Goal: Task Accomplishment & Management: Use online tool/utility

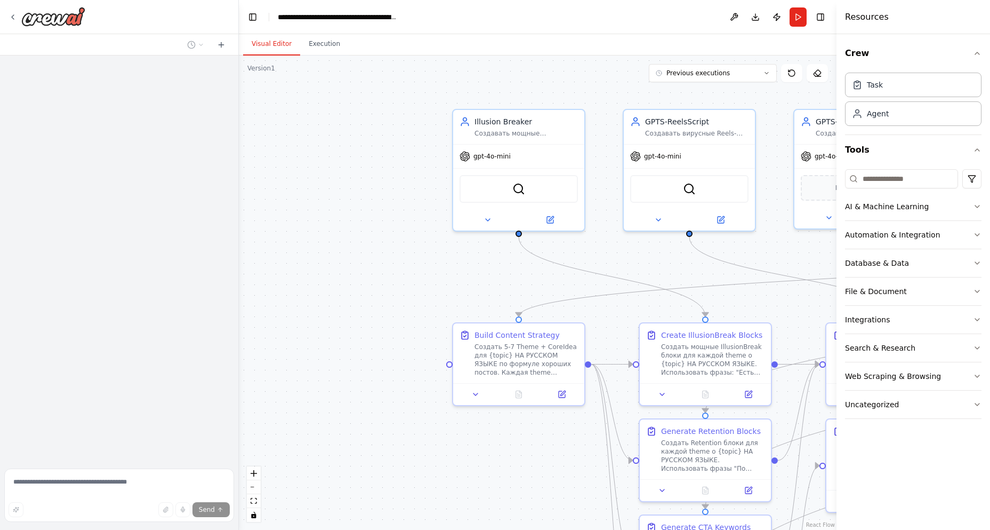
scroll to position [1223, 0]
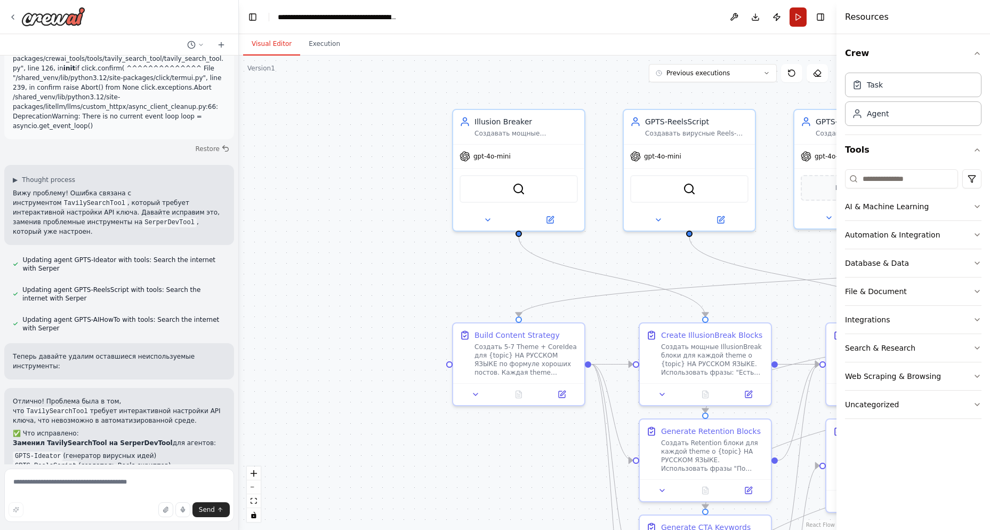
click at [797, 15] on button "Run" at bounding box center [798, 16] width 17 height 19
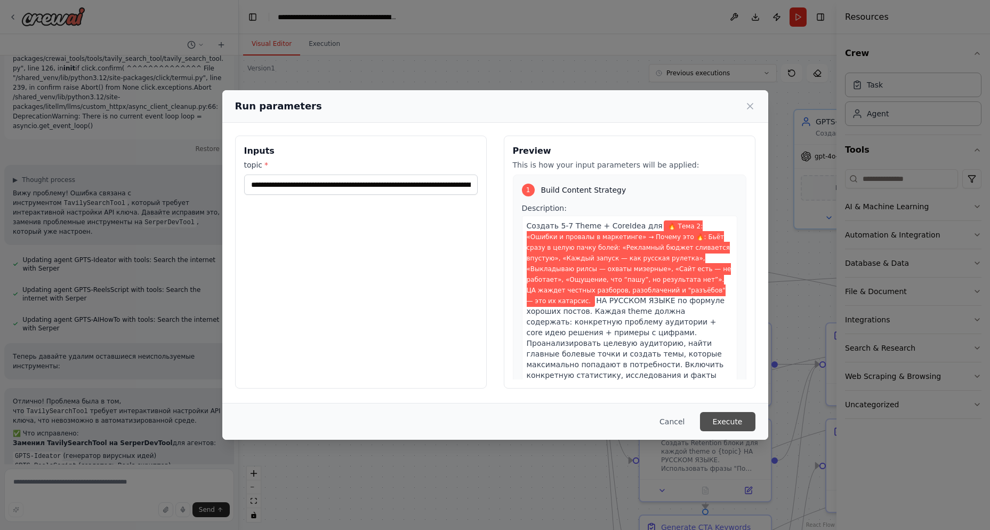
click at [719, 417] on button "Execute" at bounding box center [727, 421] width 55 height 19
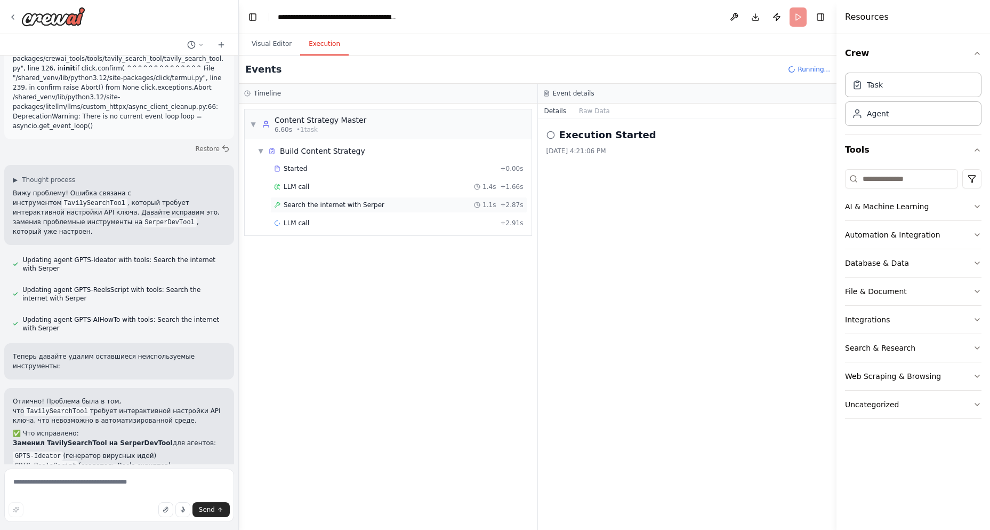
click at [303, 203] on span "Search the internet with Serper" at bounding box center [334, 205] width 101 height 9
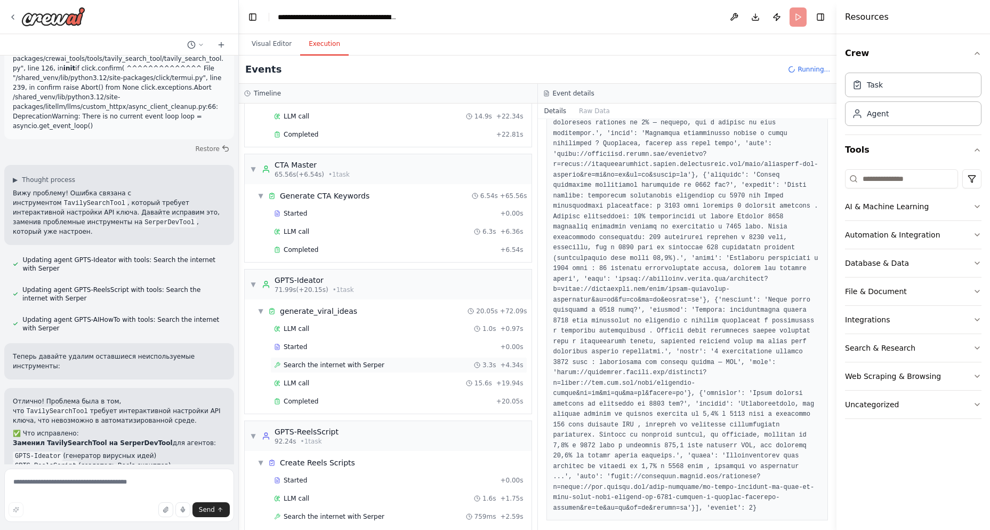
scroll to position [403, 0]
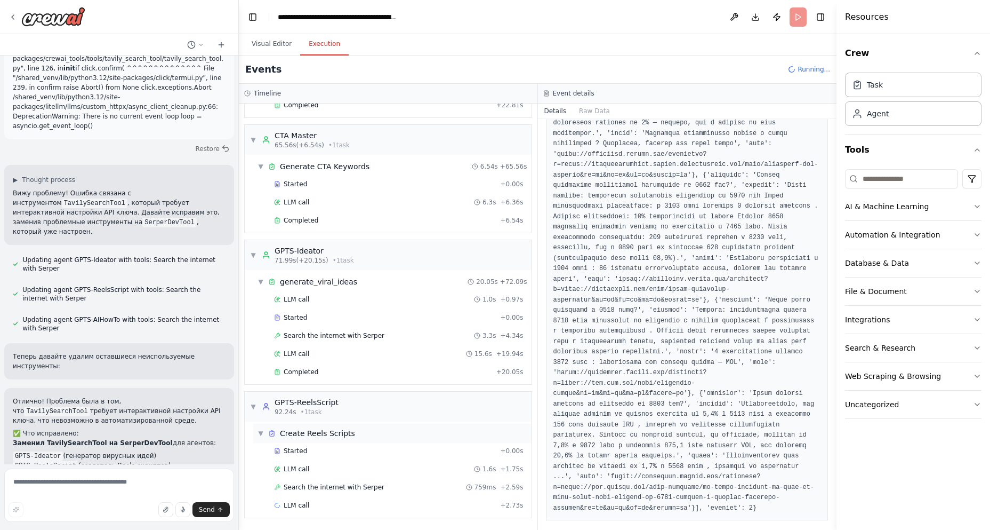
click at [316, 428] on span "Create Reels Scripts" at bounding box center [317, 433] width 75 height 11
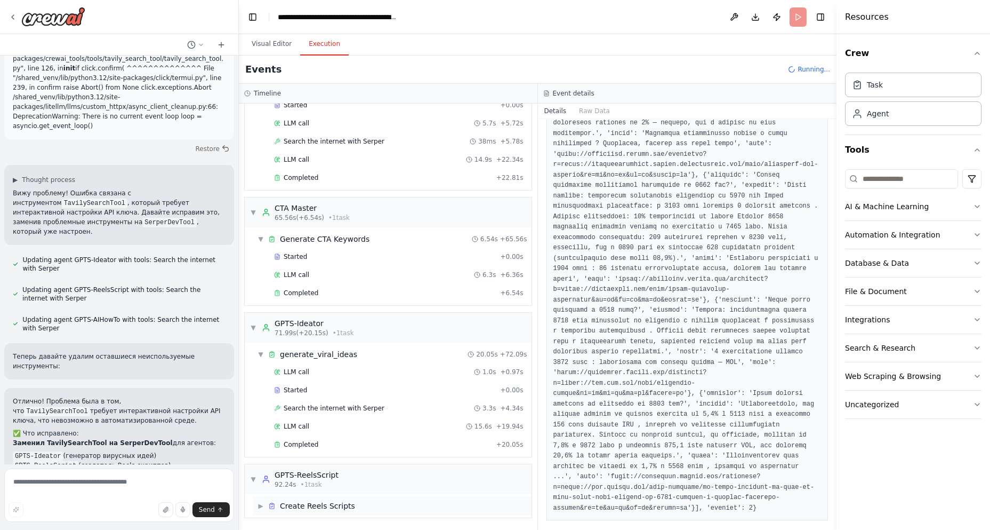
scroll to position [330, 0]
click at [338, 502] on span "Create Reels Scripts" at bounding box center [317, 505] width 75 height 11
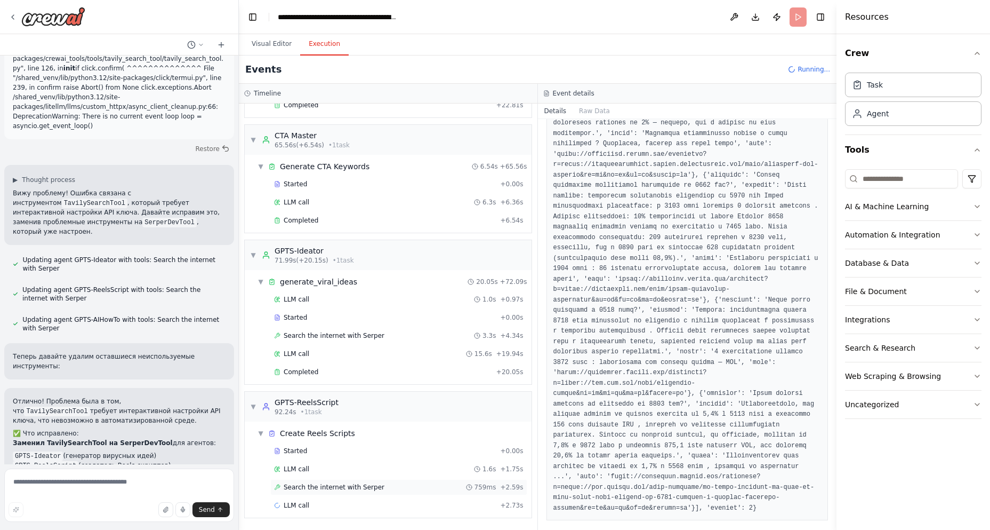
click at [291, 489] on span "Search the internet with Serper" at bounding box center [334, 487] width 101 height 9
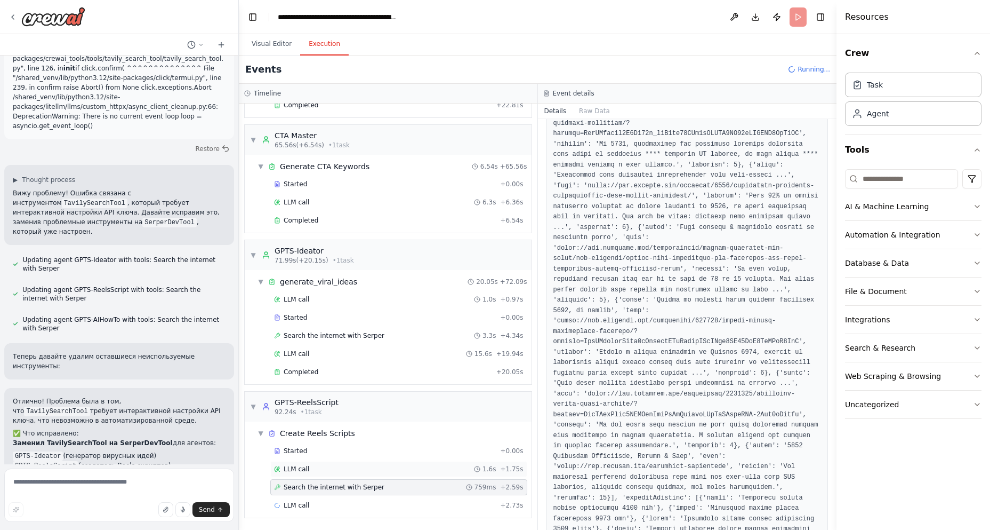
click at [302, 470] on span "LLM call" at bounding box center [297, 469] width 26 height 9
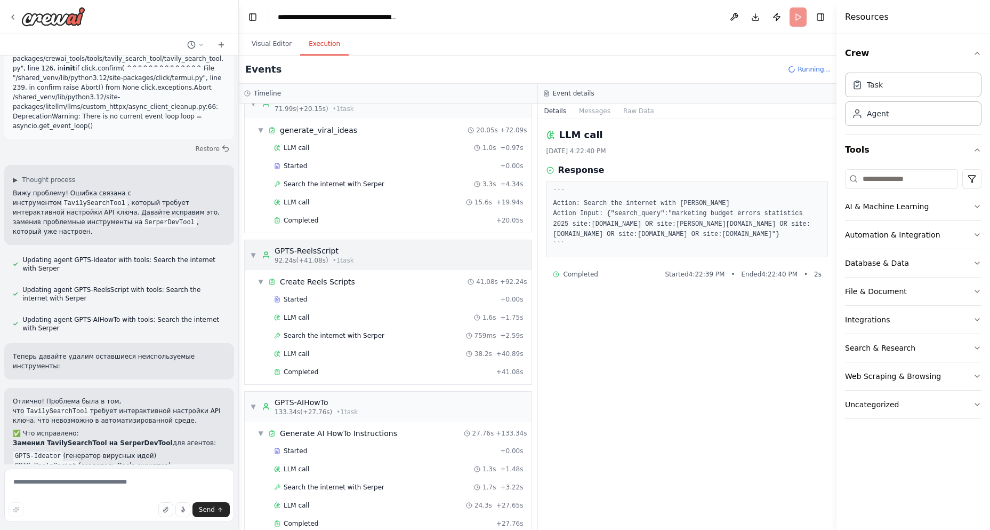
scroll to position [669, 0]
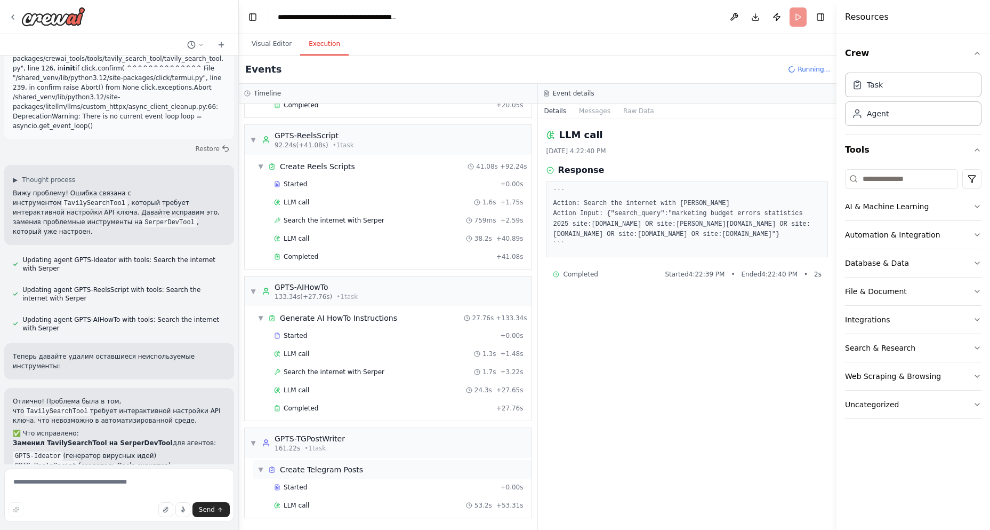
click at [325, 472] on span "Create Telegram Posts" at bounding box center [321, 469] width 83 height 11
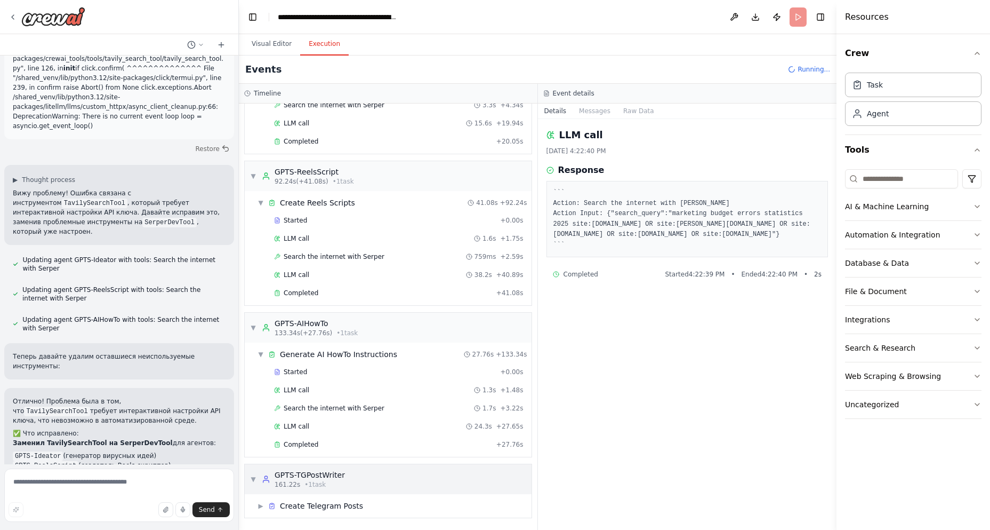
click at [326, 478] on div "GPTS-TGPostWriter" at bounding box center [310, 474] width 70 height 11
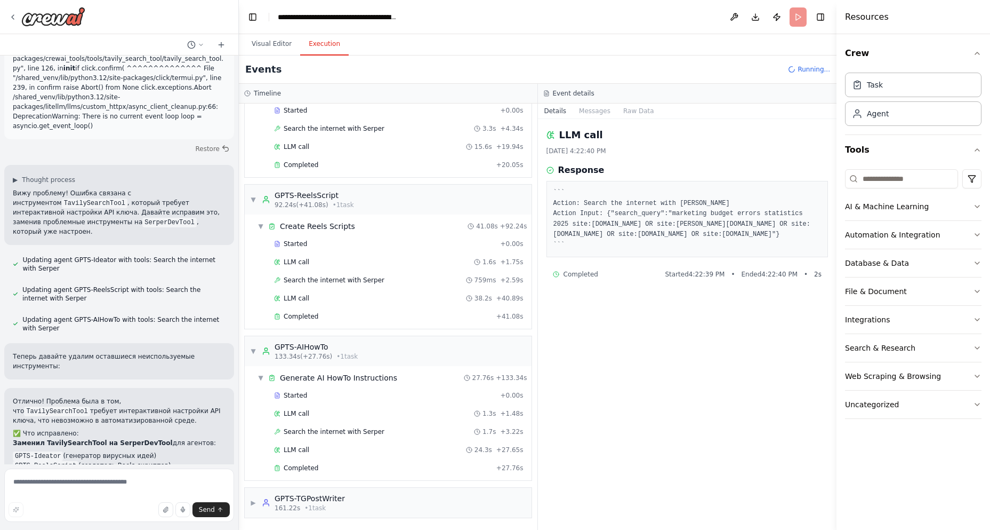
scroll to position [610, 0]
click at [319, 510] on span "• 1 task" at bounding box center [315, 507] width 21 height 9
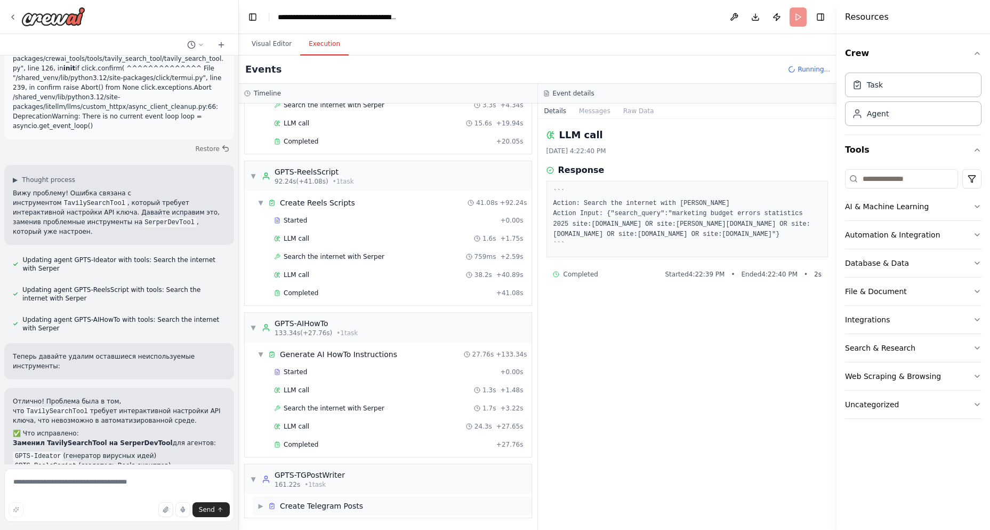
click at [322, 508] on span "Create Telegram Posts" at bounding box center [321, 505] width 83 height 11
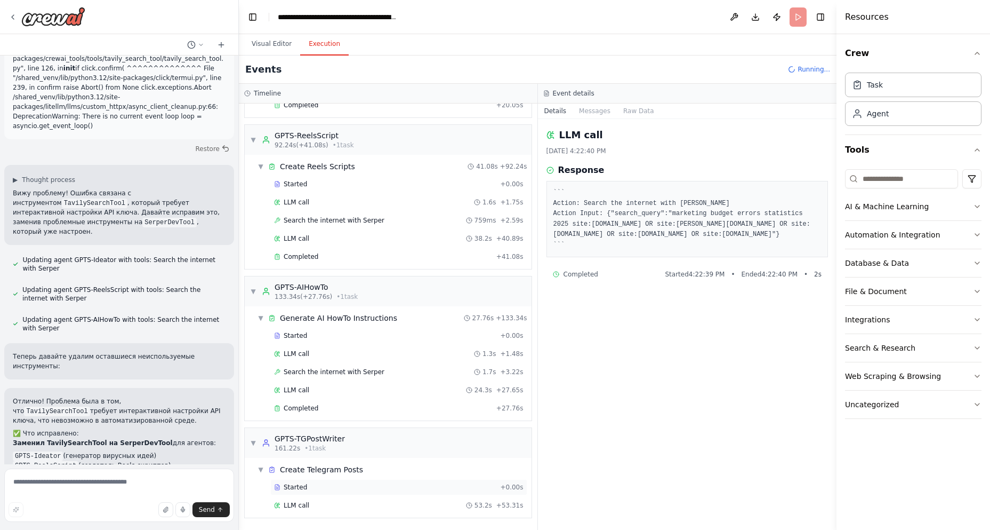
click at [322, 489] on div "Started" at bounding box center [385, 487] width 222 height 9
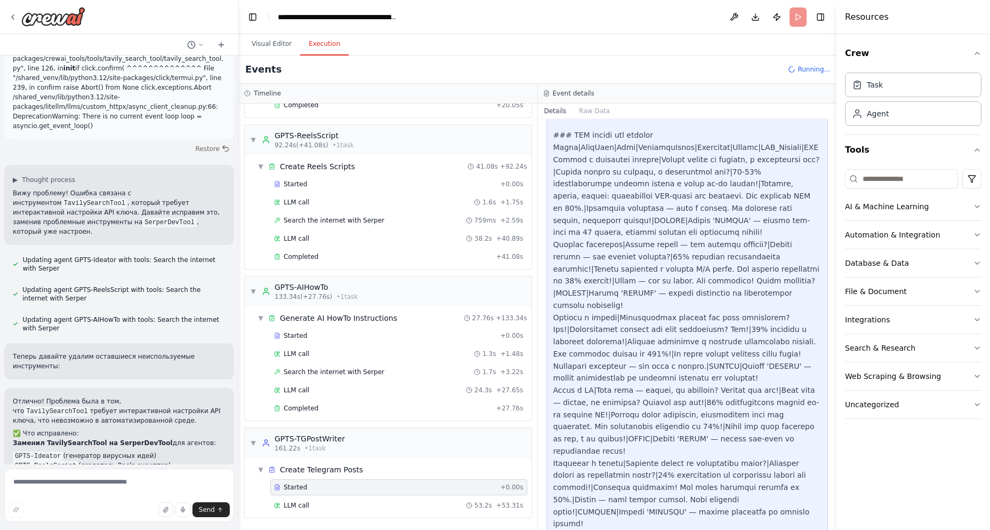
scroll to position [563, 0]
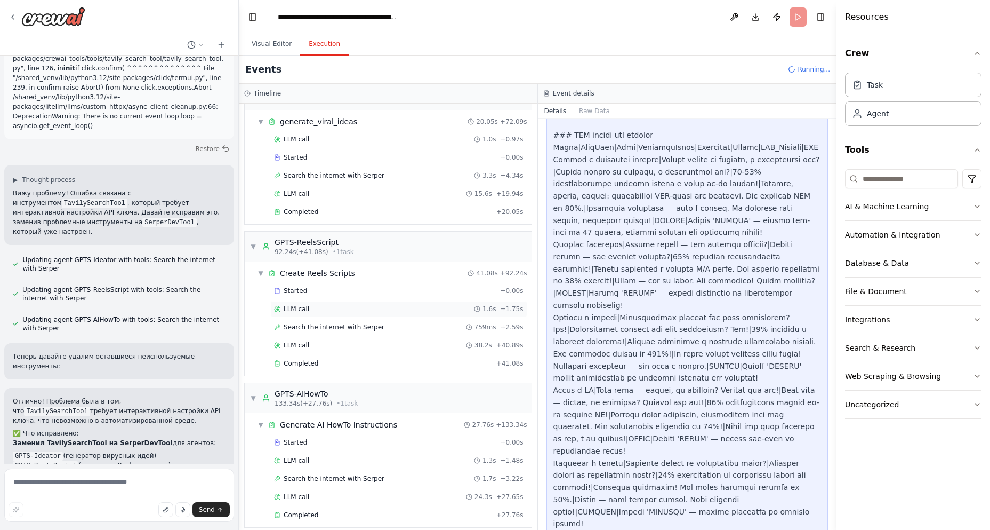
click at [313, 311] on div "LLM call 1.6s + 1.75s" at bounding box center [399, 309] width 250 height 9
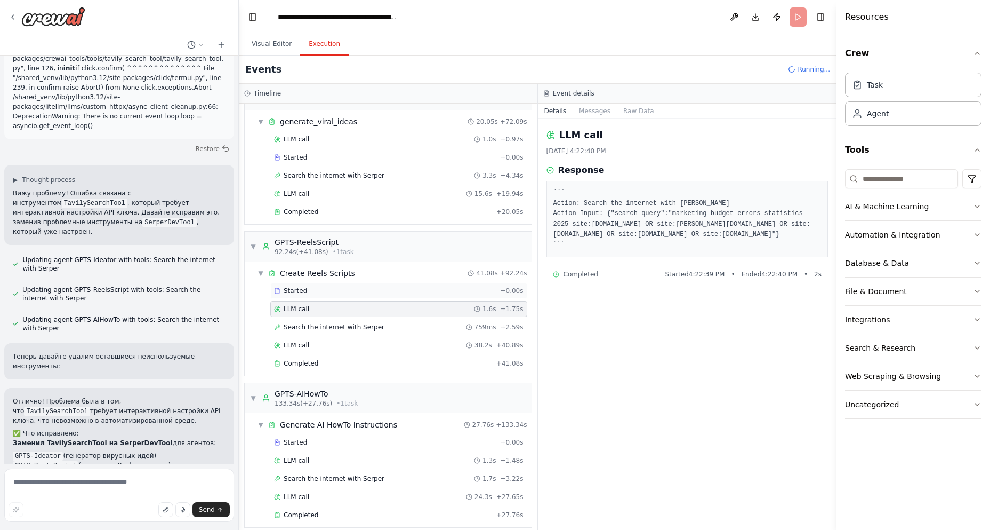
click at [312, 290] on div "Started" at bounding box center [385, 290] width 222 height 9
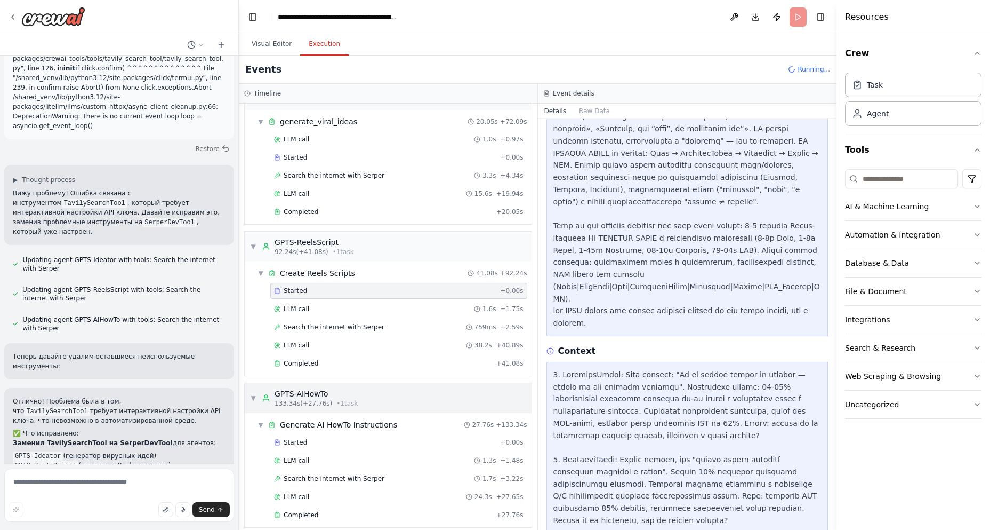
scroll to position [669, 0]
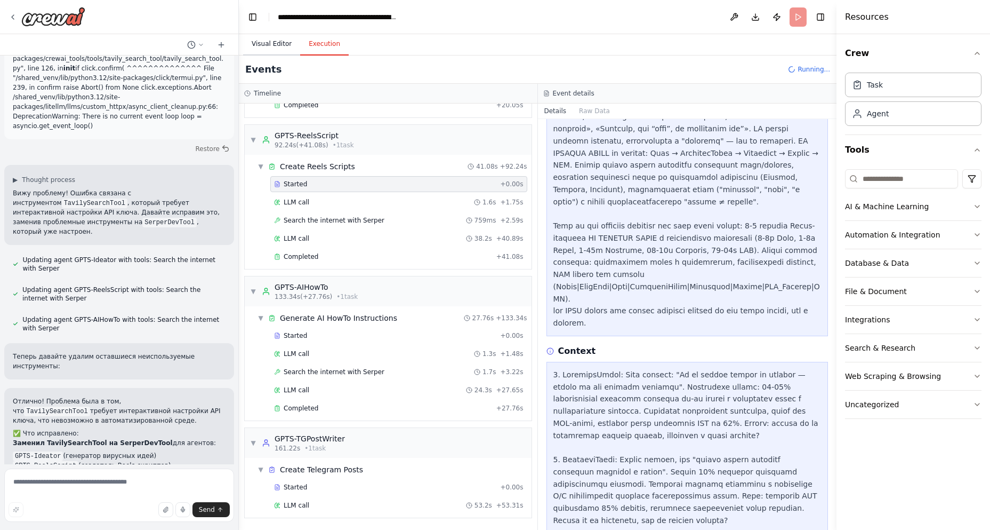
click at [267, 45] on button "Visual Editor" at bounding box center [271, 44] width 57 height 22
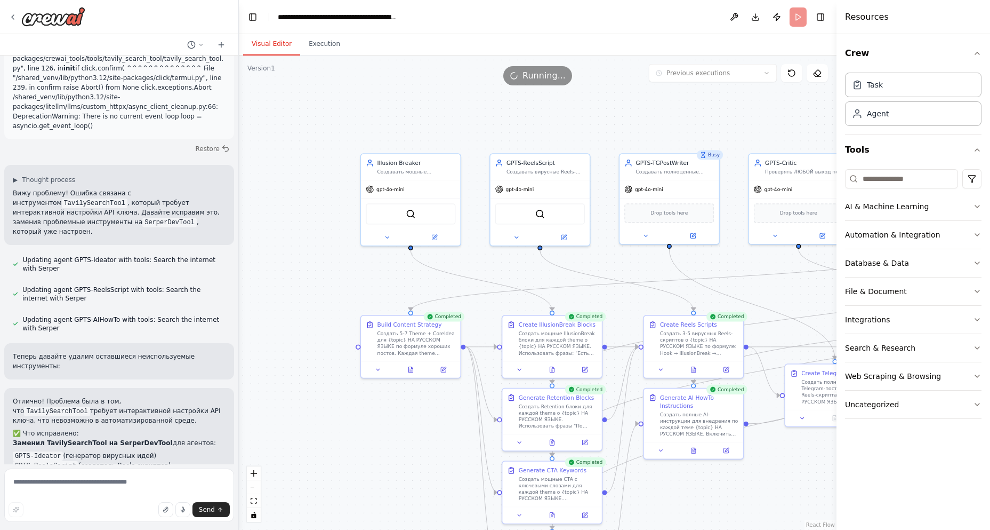
drag, startPoint x: 374, startPoint y: 284, endPoint x: 308, endPoint y: 283, distance: 65.6
click at [308, 283] on div ".deletable-edge-delete-btn { width: 20px; height: 20px; border: 0px solid #ffff…" at bounding box center [538, 292] width 598 height 474
click at [517, 187] on span "gpt-4o-mini" at bounding box center [520, 188] width 28 height 6
click at [561, 237] on icon at bounding box center [564, 236] width 6 height 6
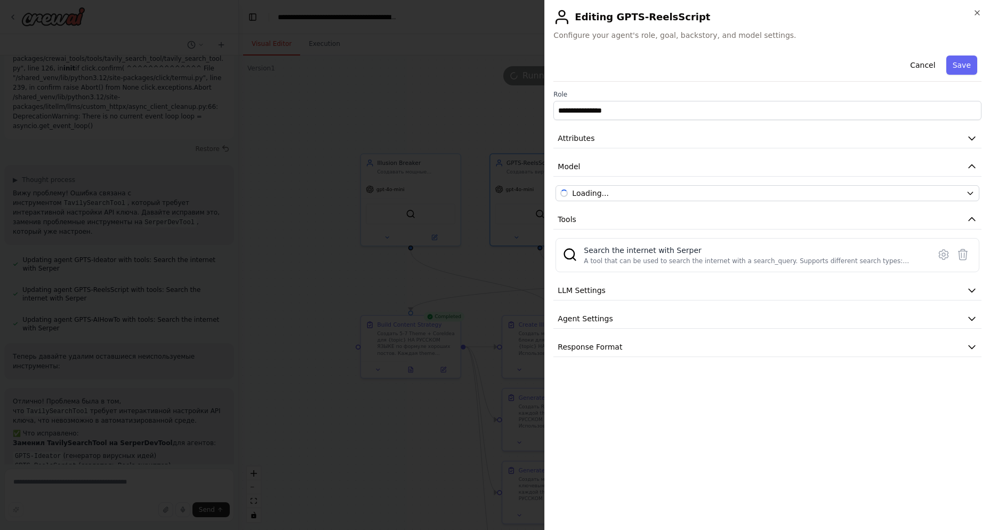
click at [916, 473] on div "**********" at bounding box center [768, 286] width 428 height 470
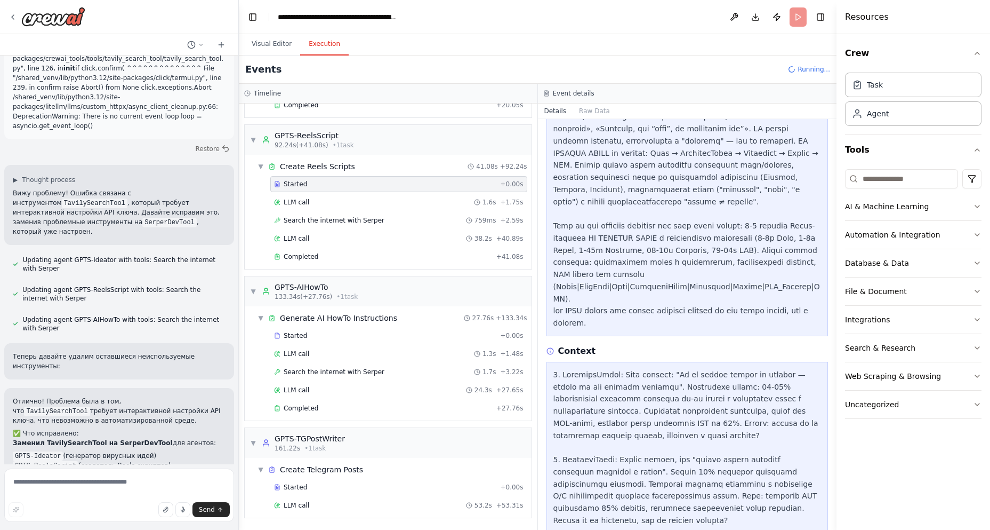
click at [316, 46] on button "Execution" at bounding box center [324, 44] width 49 height 22
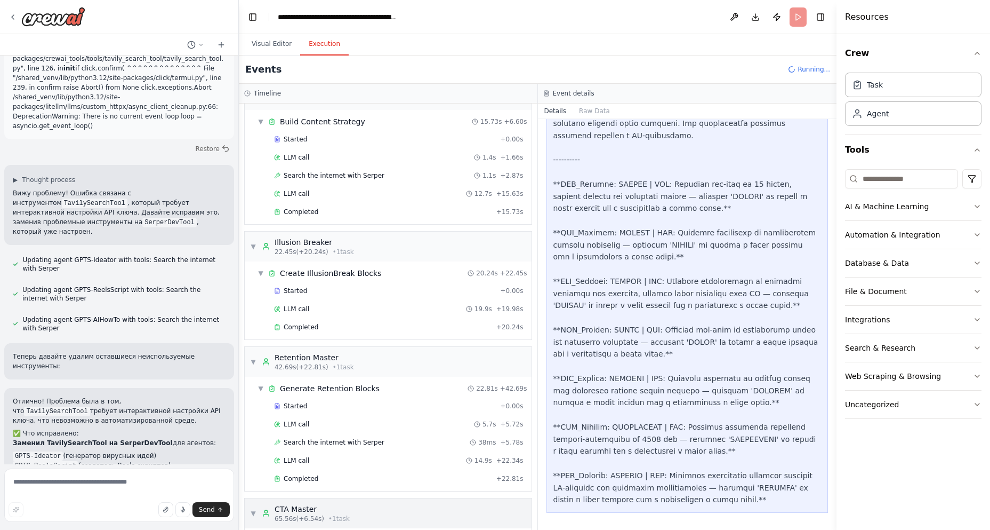
scroll to position [0, 0]
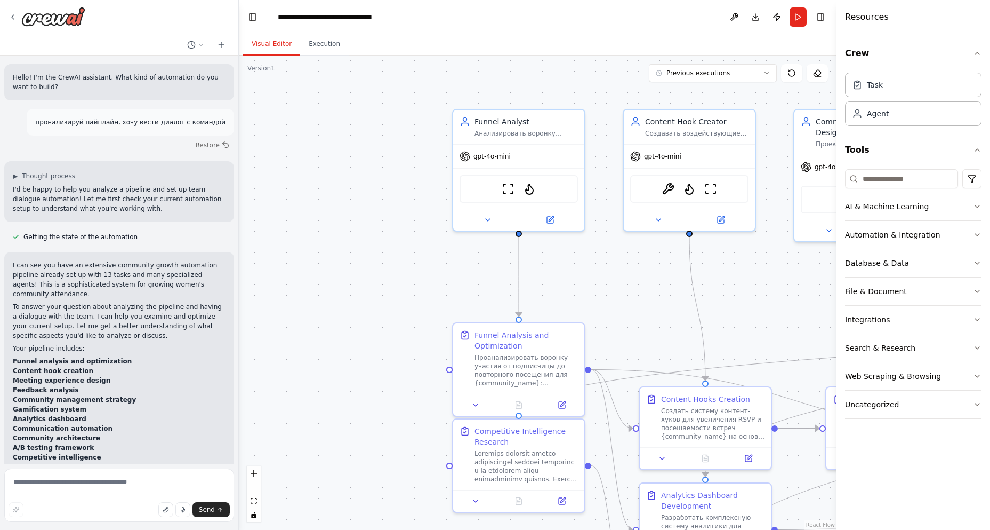
scroll to position [12517, 0]
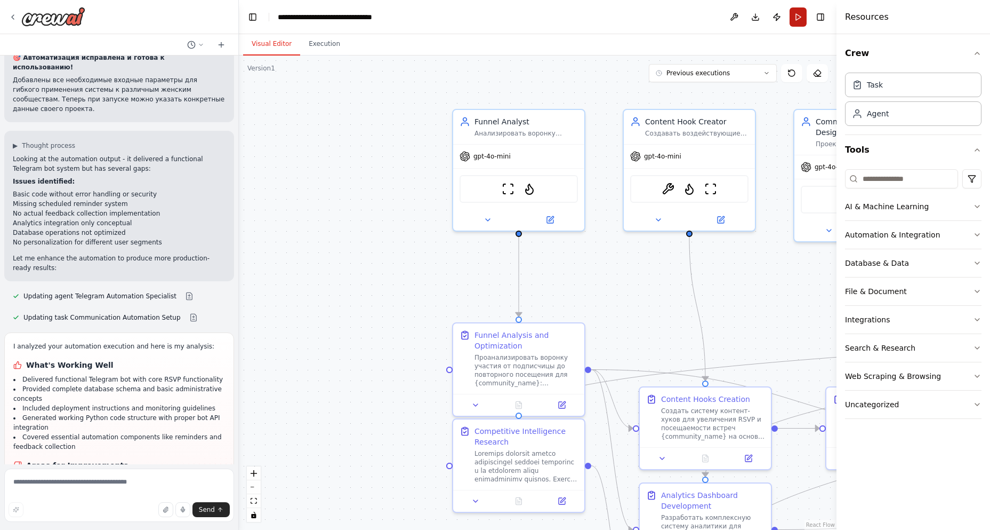
click at [797, 14] on button "Run" at bounding box center [798, 16] width 17 height 19
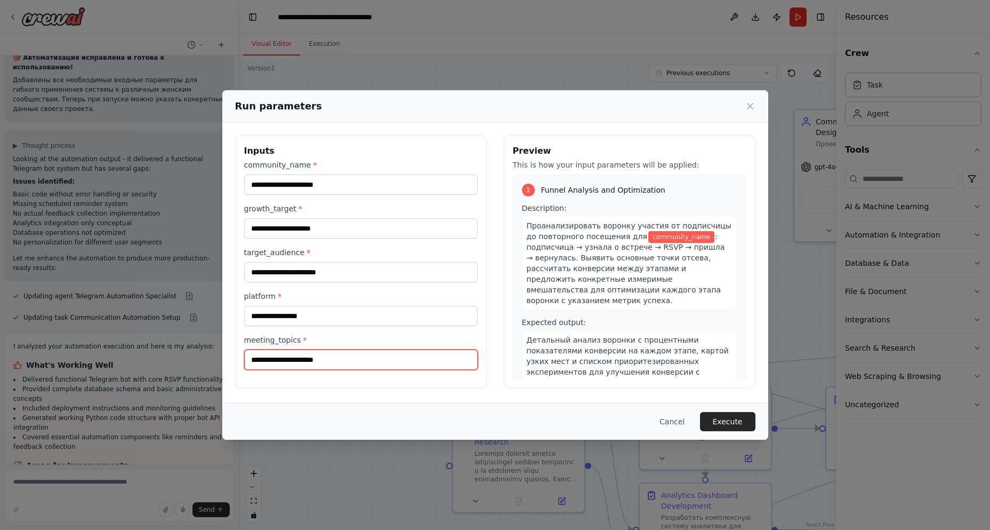
click at [291, 361] on input "meeting_topics *" at bounding box center [361, 359] width 234 height 20
click at [379, 403] on div "Cancel Execute" at bounding box center [495, 421] width 546 height 37
click at [377, 397] on div "Inputs community_name * growth_target * target_audience * platform * meeting_to…" at bounding box center [495, 262] width 546 height 278
drag, startPoint x: 34, startPoint y: 469, endPoint x: 60, endPoint y: 480, distance: 27.9
click at [34, 469] on div "Run parameters Inputs community_name * growth_target * target_audience * platfo…" at bounding box center [495, 265] width 990 height 530
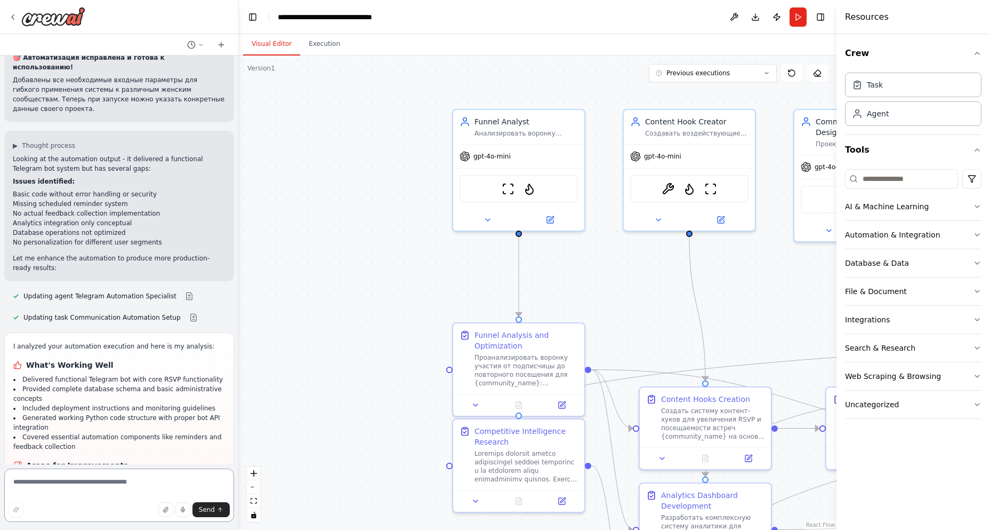
click at [61, 493] on textarea at bounding box center [119, 494] width 230 height 53
paste textarea "*"
type textarea "*"
type textarea "**********"
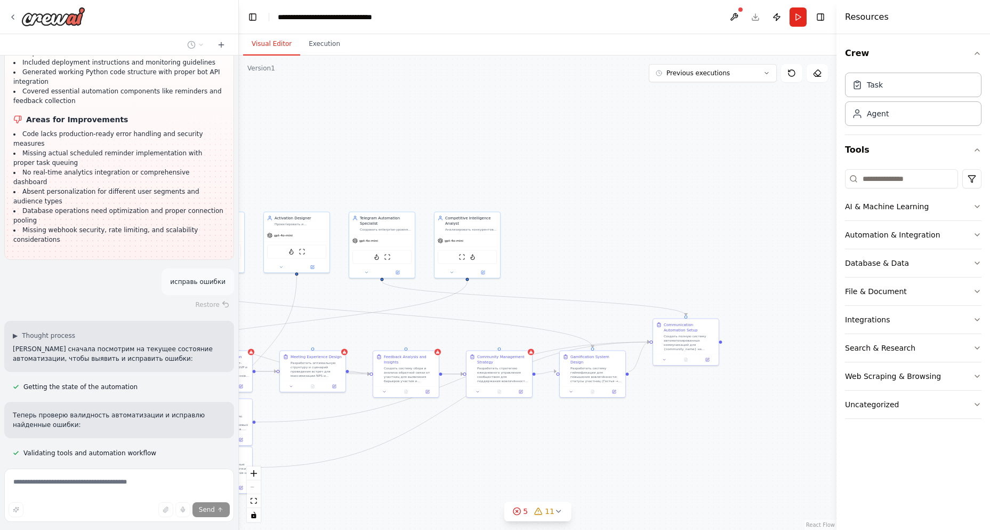
scroll to position [12884, 0]
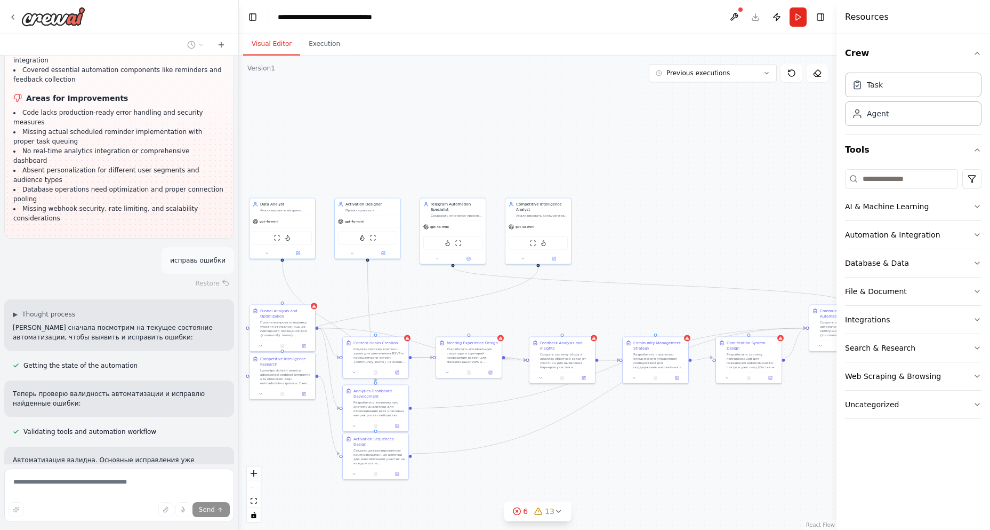
drag, startPoint x: 737, startPoint y: 135, endPoint x: 575, endPoint y: 128, distance: 161.8
click at [575, 128] on div ".deletable-edge-delete-btn { width: 20px; height: 20px; border: 0px solid #ffff…" at bounding box center [538, 292] width 598 height 474
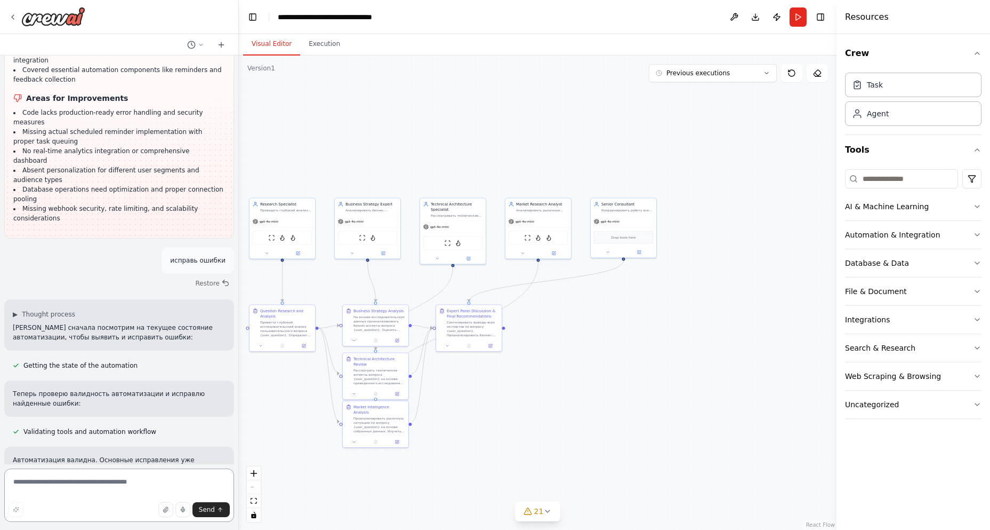
scroll to position [13538, 0]
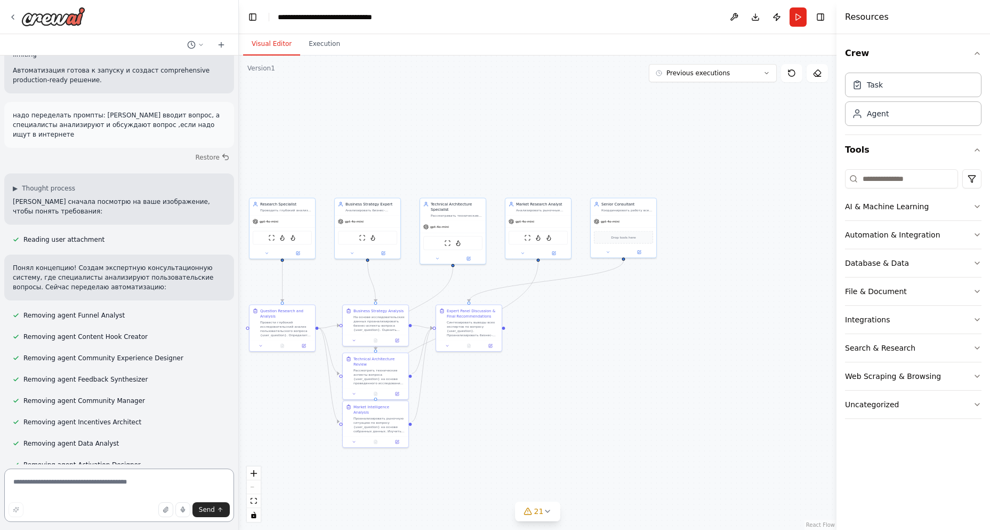
click at [77, 498] on textarea at bounding box center [119, 494] width 230 height 53
type textarea "*****"
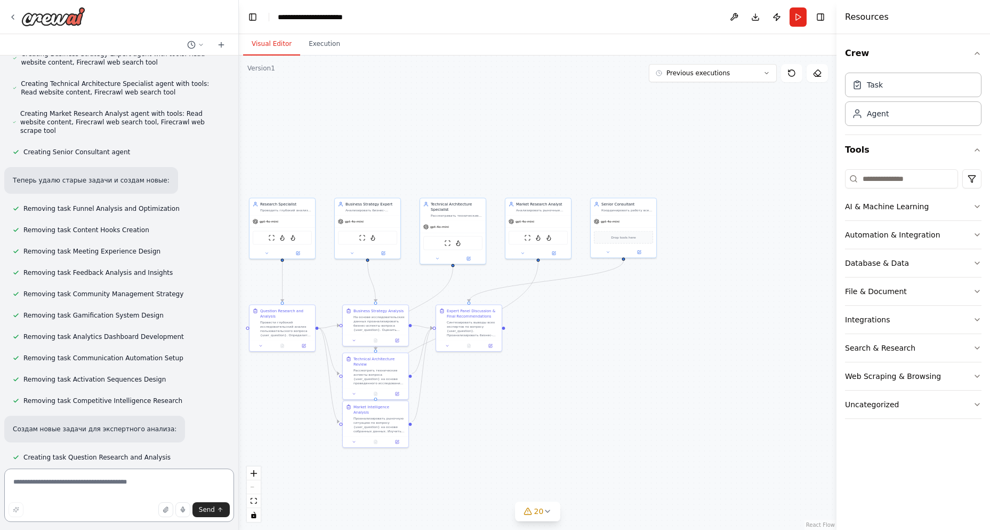
scroll to position [14120, 0]
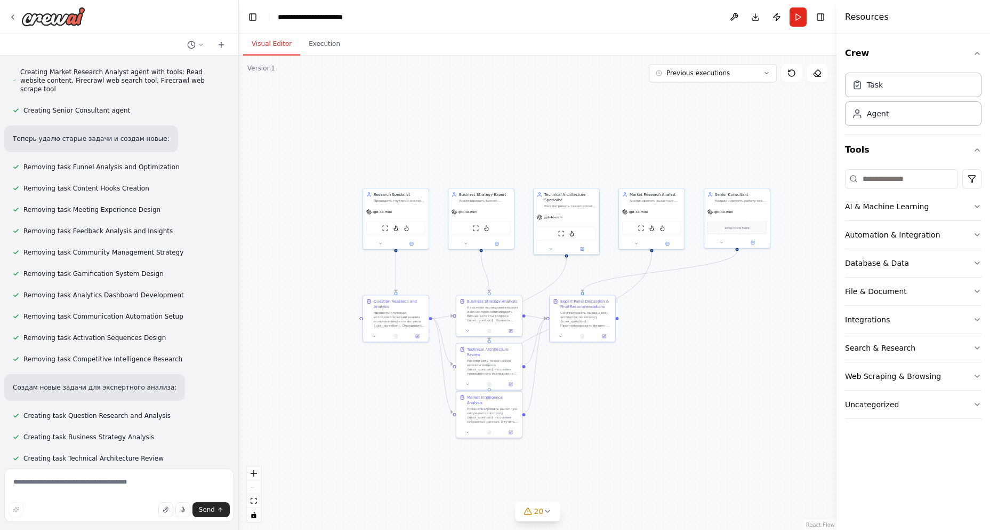
drag, startPoint x: 440, startPoint y: 117, endPoint x: 553, endPoint y: 107, distance: 113.5
click at [553, 107] on div ".deletable-edge-delete-btn { width: 20px; height: 20px; border: 0px solid #ffff…" at bounding box center [538, 292] width 598 height 474
click at [801, 21] on button "Run" at bounding box center [798, 16] width 17 height 19
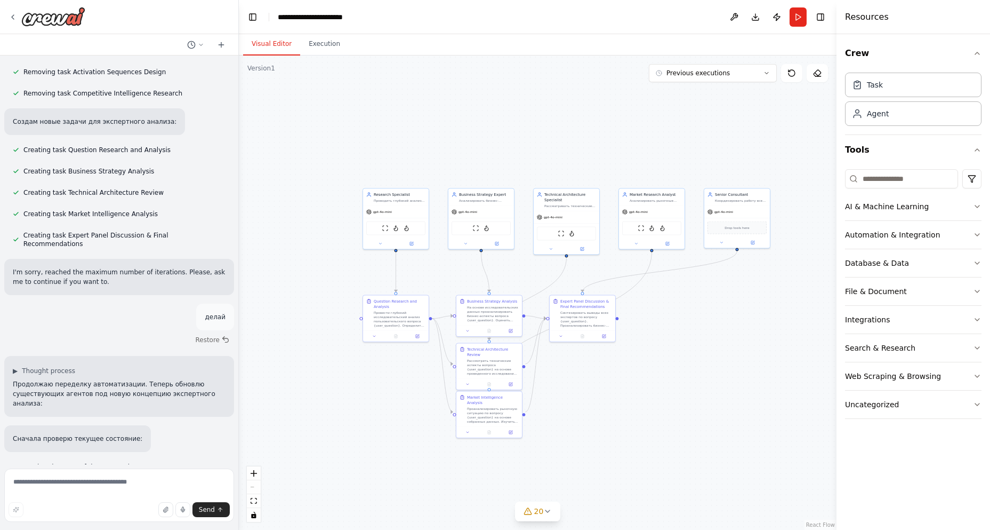
click at [799, 17] on button "Run" at bounding box center [798, 16] width 17 height 19
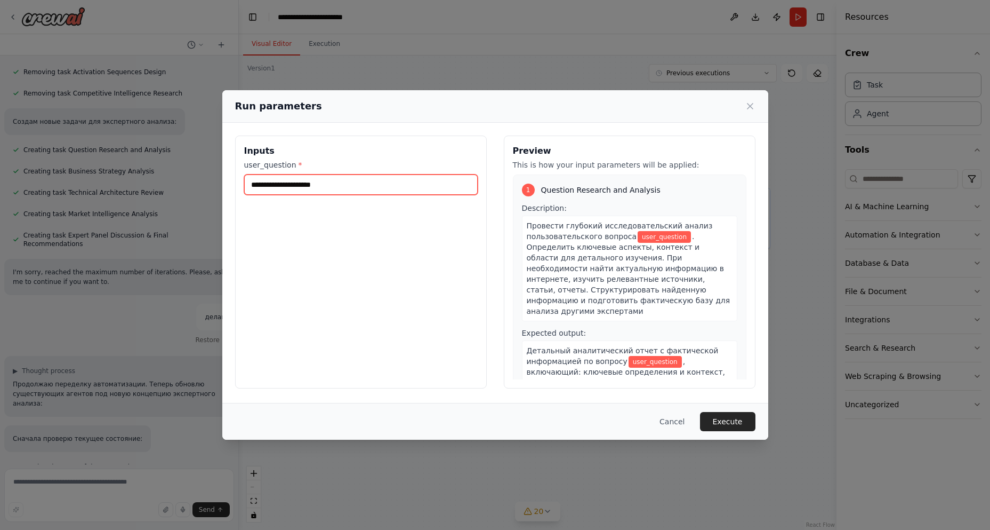
click at [334, 186] on input "user_question *" at bounding box center [361, 184] width 234 height 20
type input "**********"
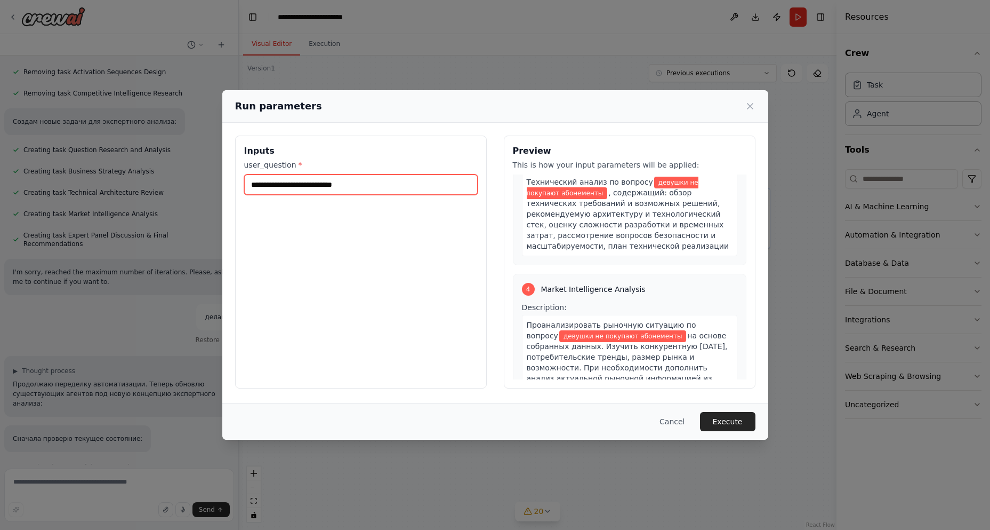
scroll to position [1040, 0]
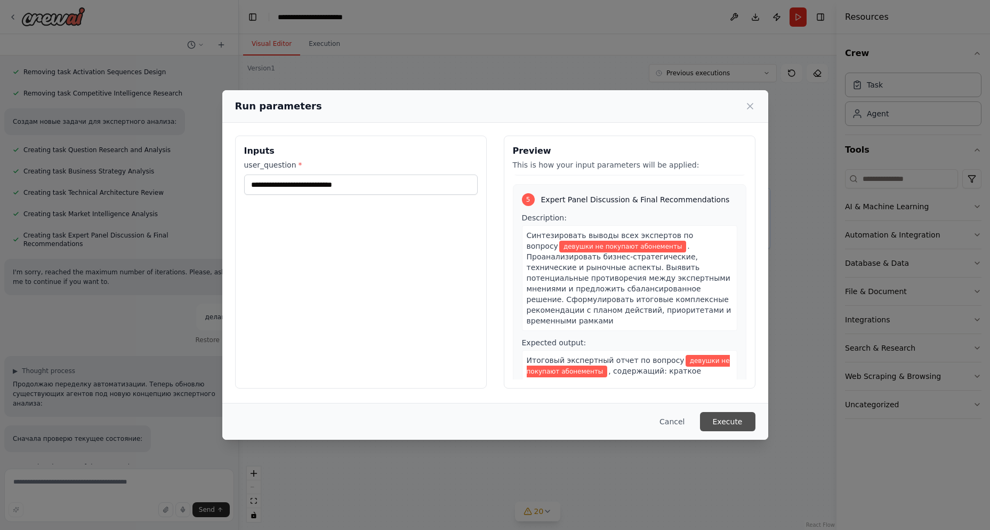
click at [718, 420] on button "Execute" at bounding box center [727, 421] width 55 height 19
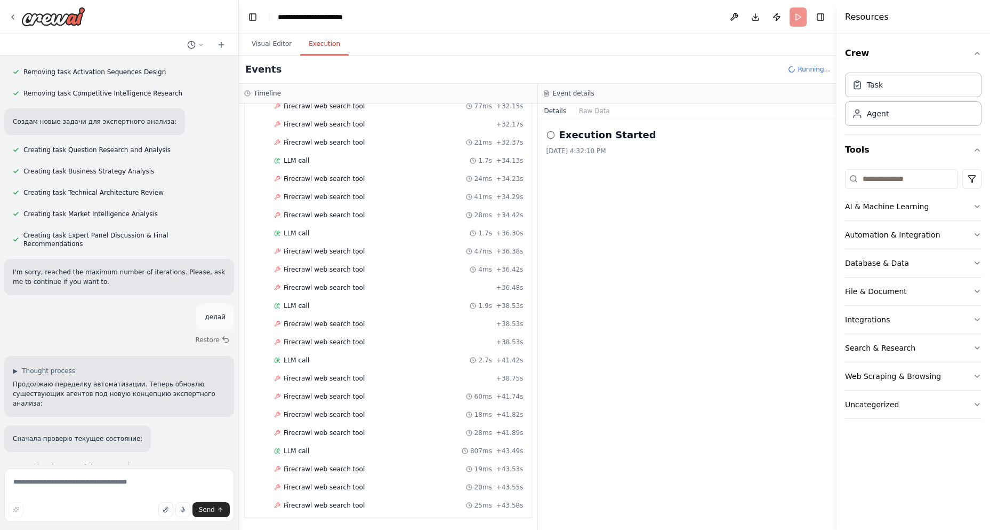
scroll to position [915, 0]
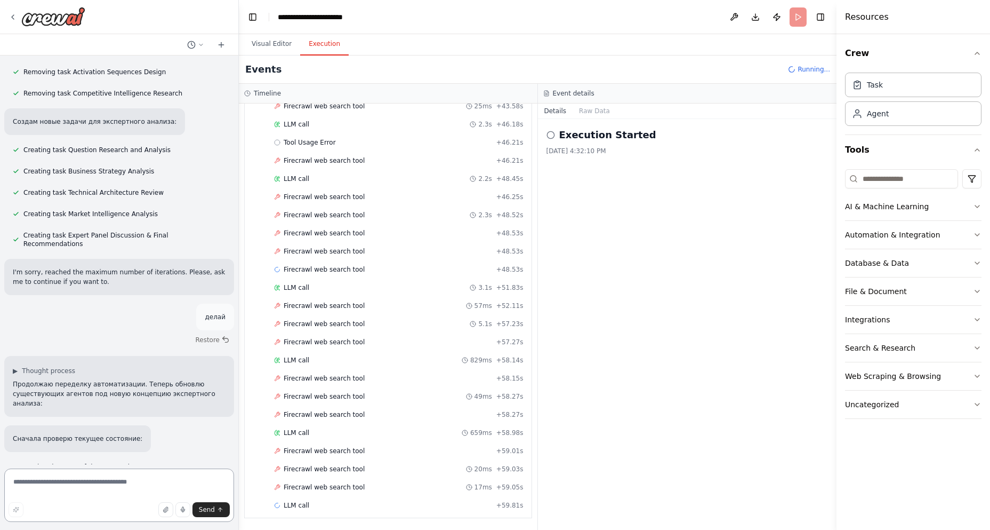
click at [86, 489] on textarea at bounding box center [119, 494] width 230 height 53
type textarea "**********"
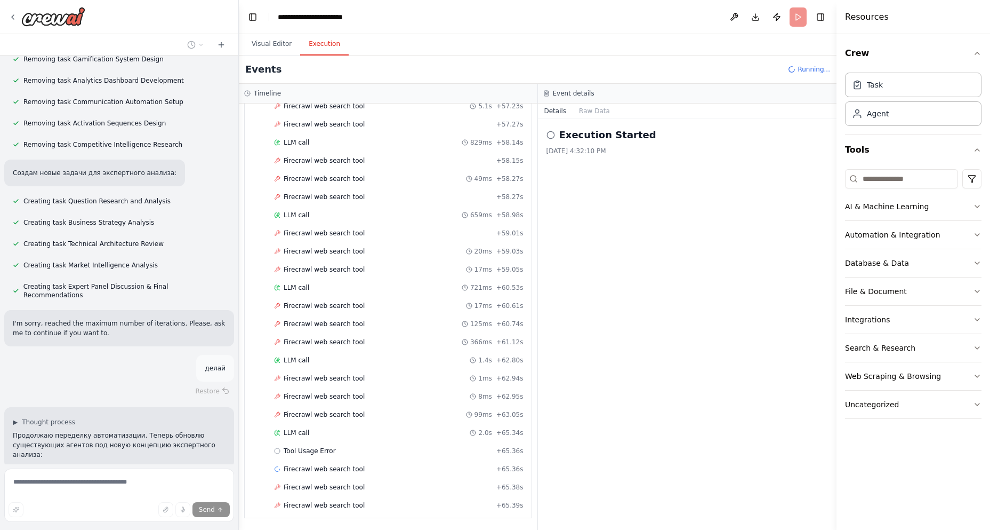
scroll to position [14393, 0]
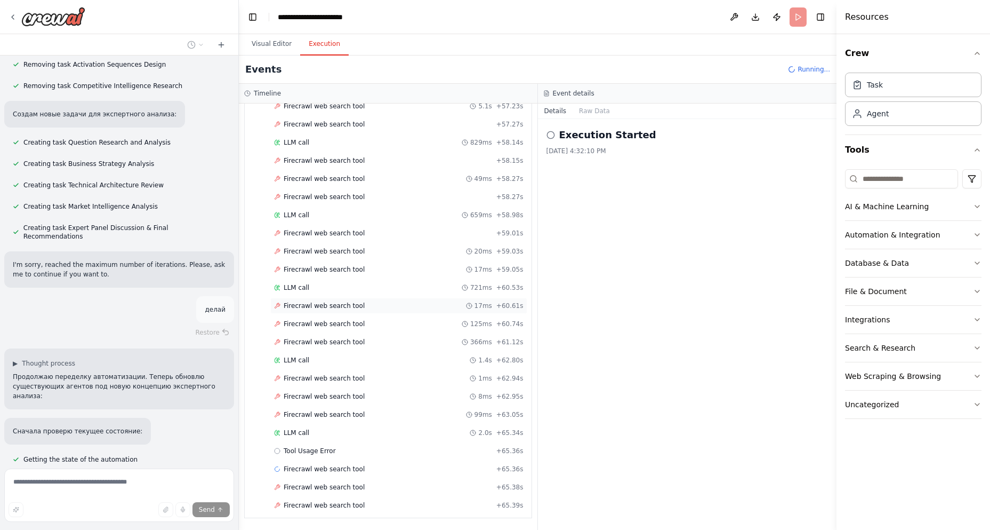
click at [305, 306] on span "Firecrawl web search tool" at bounding box center [324, 305] width 81 height 9
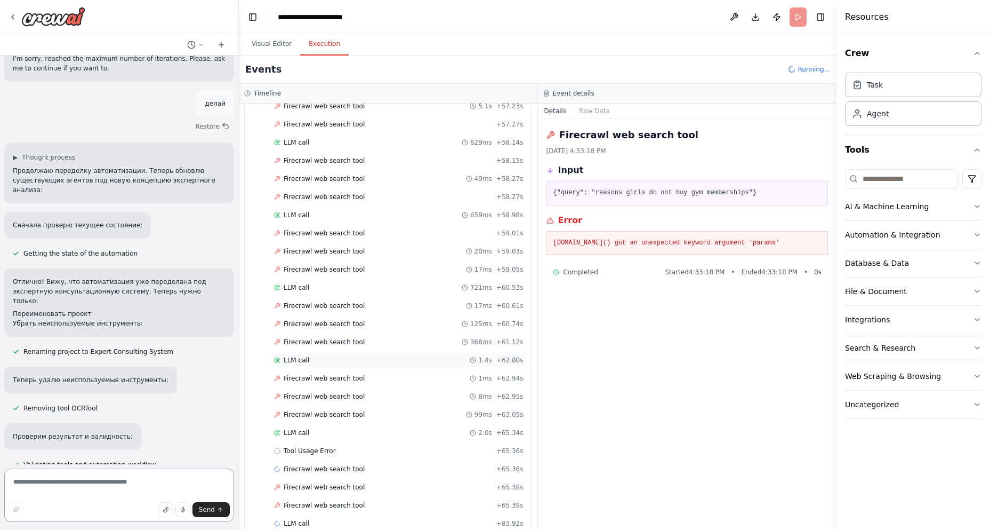
scroll to position [14956, 0]
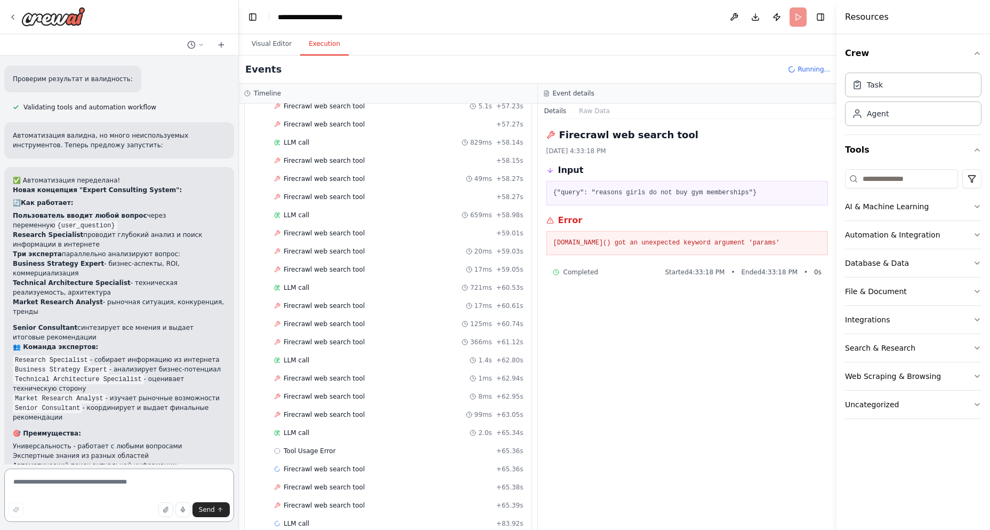
click at [79, 488] on textarea at bounding box center [119, 494] width 230 height 53
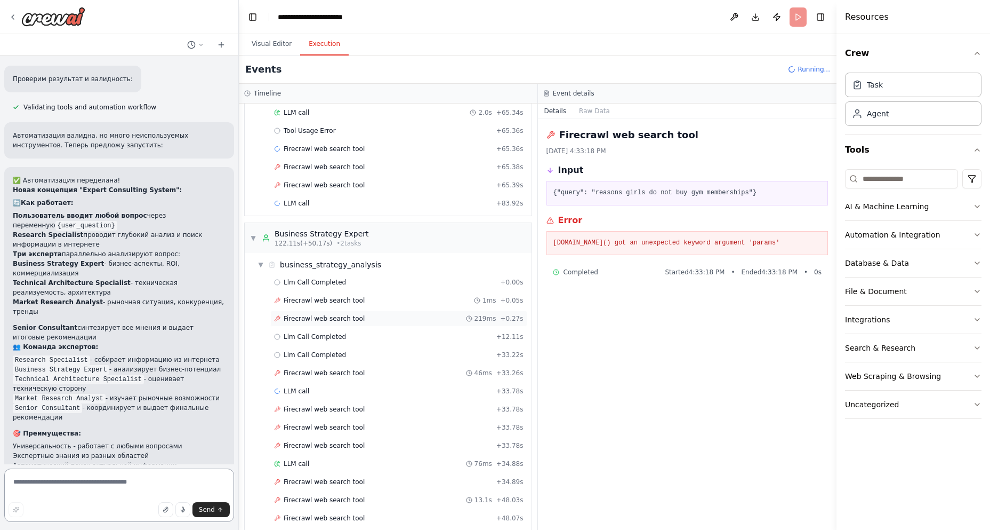
scroll to position [2210, 0]
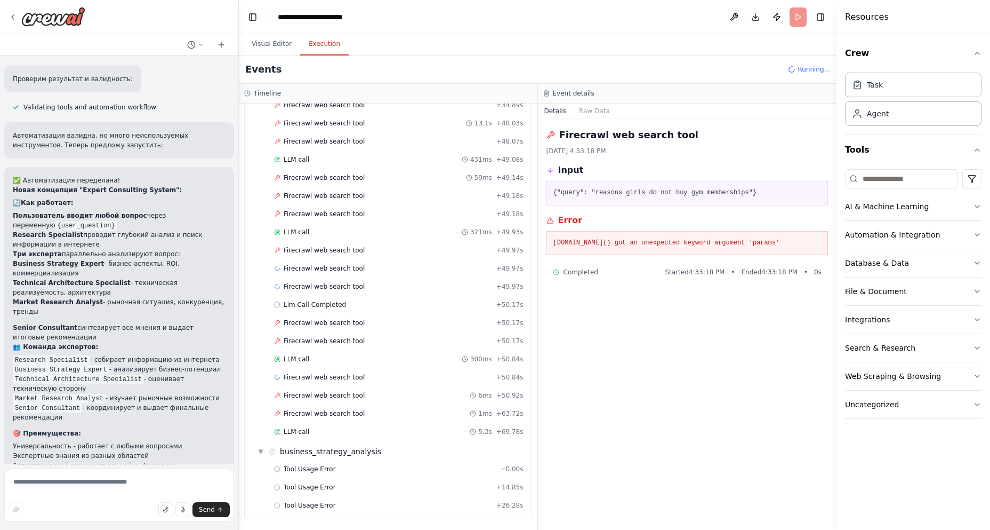
click at [808, 69] on span "Running..." at bounding box center [814, 69] width 33 height 9
click at [274, 45] on button "Visual Editor" at bounding box center [271, 44] width 57 height 22
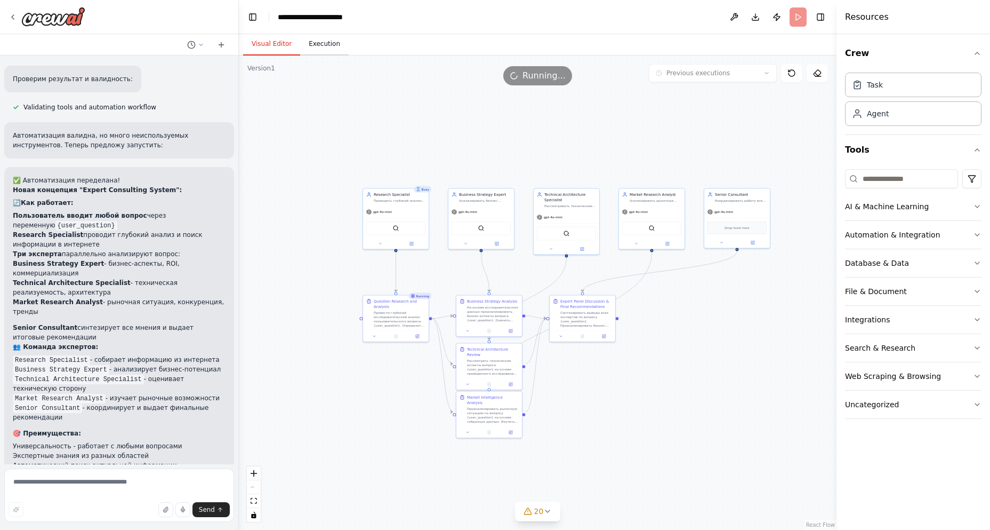
click at [326, 48] on button "Execution" at bounding box center [324, 44] width 49 height 22
click at [271, 39] on button "Visual Editor" at bounding box center [271, 44] width 57 height 22
click at [314, 45] on button "Execution" at bounding box center [324, 44] width 49 height 22
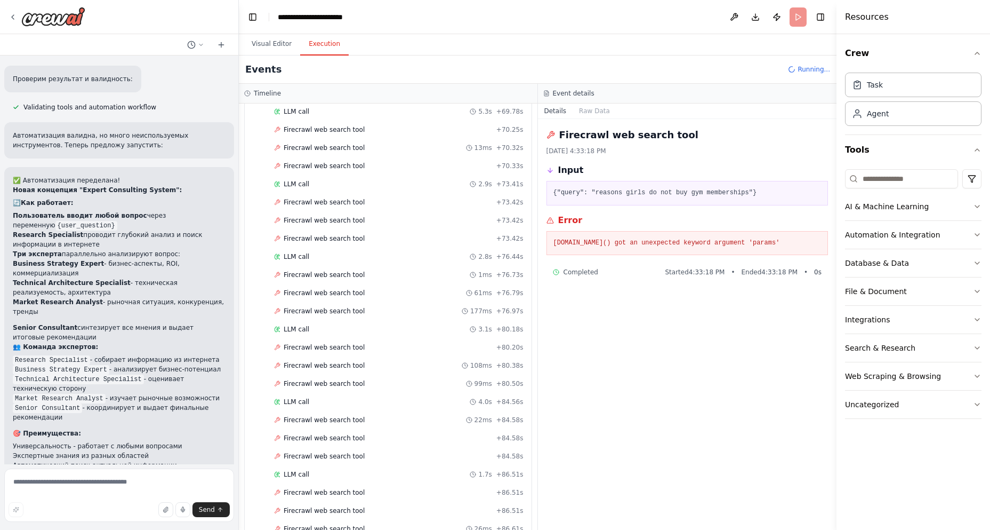
scroll to position [2645, 0]
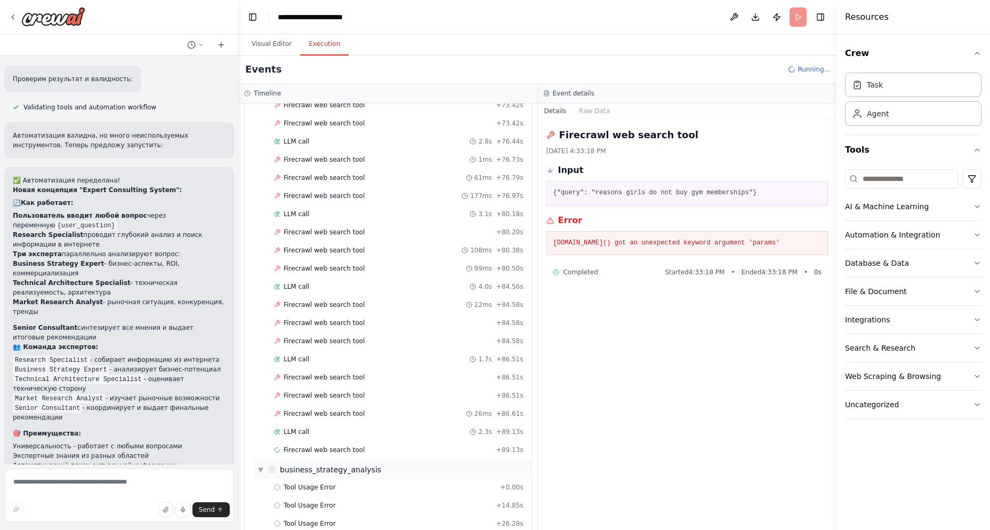
click at [300, 455] on div "Firecrawl web search tool + 89.13s" at bounding box center [398, 450] width 257 height 16
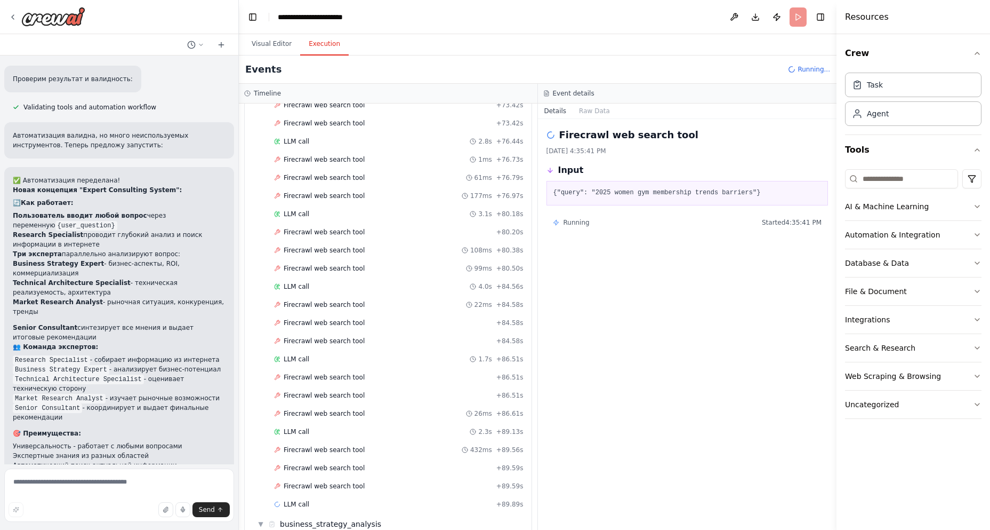
scroll to position [2717, 0]
click at [321, 453] on span "business_strategy_analysis" at bounding box center [330, 451] width 101 height 11
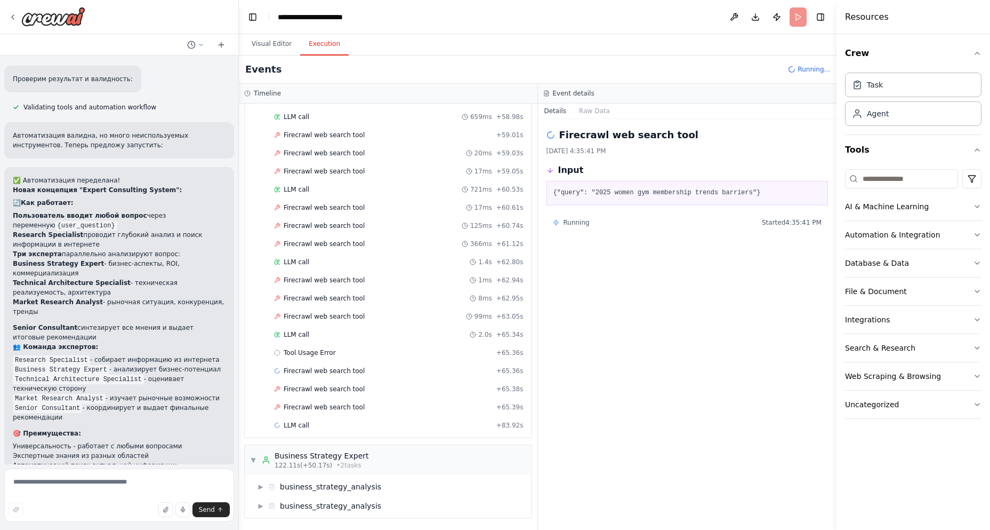
click at [635, 190] on pre "{"query": "2025 women gym membership trends barriers"}" at bounding box center [688, 193] width 268 height 11
drag, startPoint x: 804, startPoint y: 67, endPoint x: 635, endPoint y: 82, distance: 169.8
click at [799, 67] on div "Running..." at bounding box center [809, 69] width 42 height 9
click at [590, 88] on div "Event details" at bounding box center [687, 94] width 299 height 20
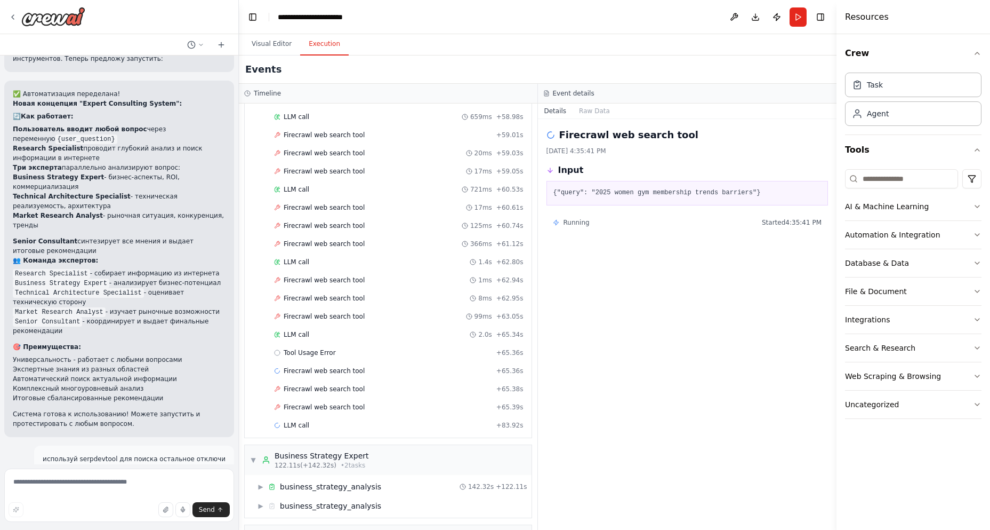
scroll to position [2501, 0]
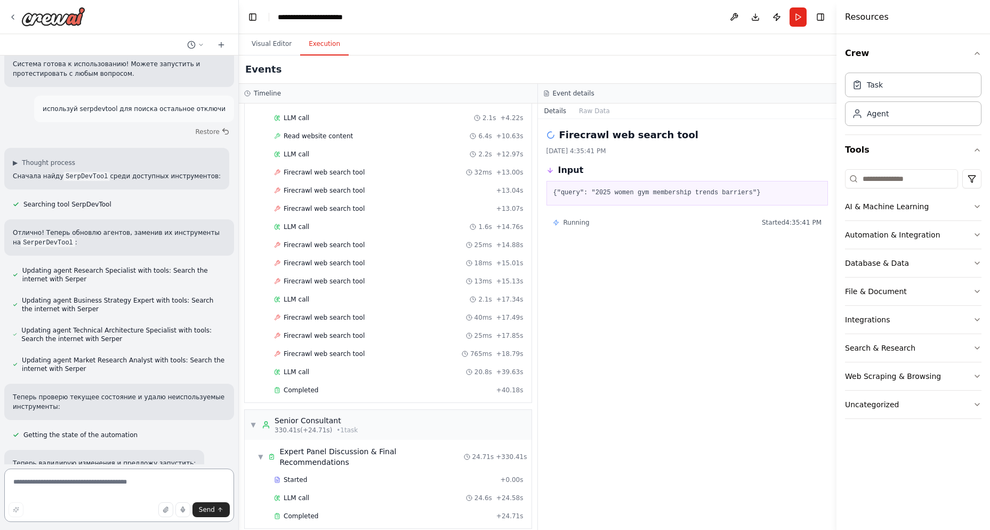
scroll to position [15483, 0]
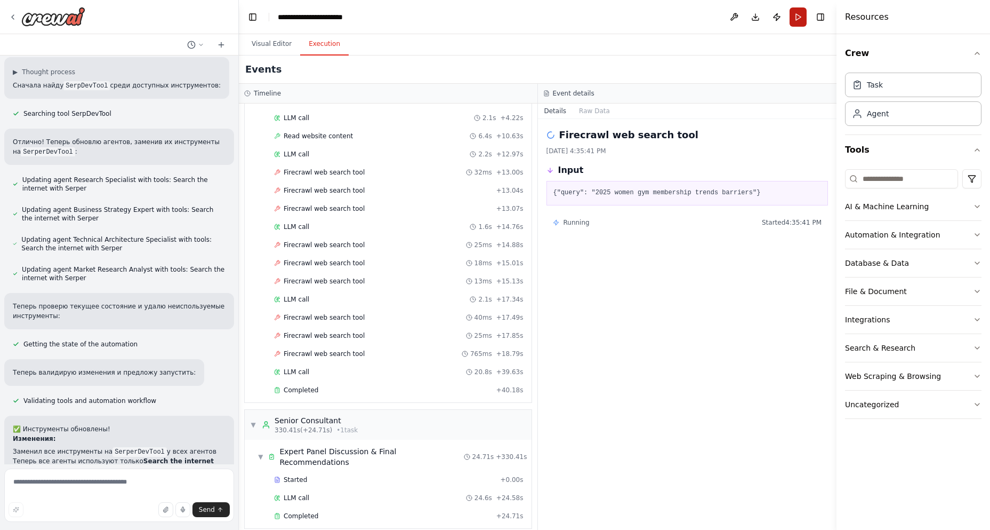
click at [796, 17] on button "Run" at bounding box center [798, 16] width 17 height 19
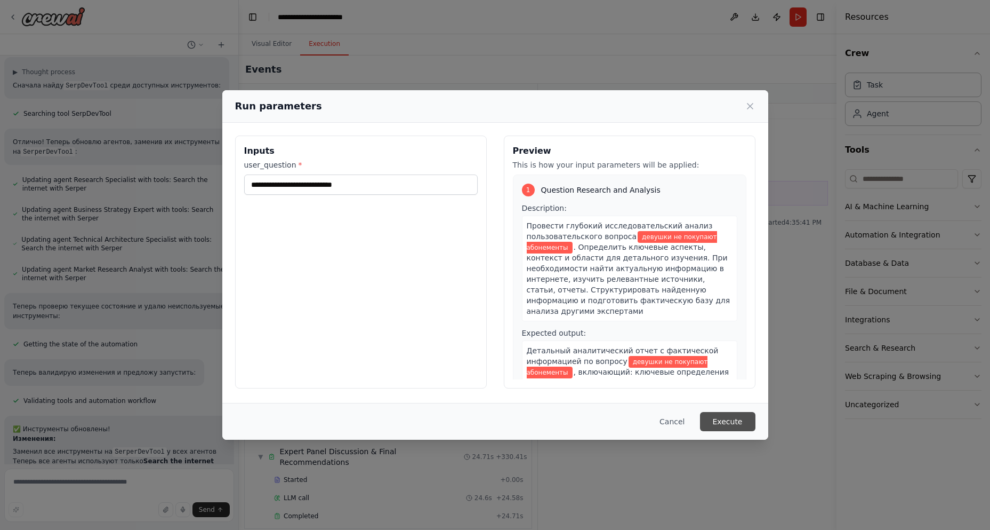
scroll to position [15560, 0]
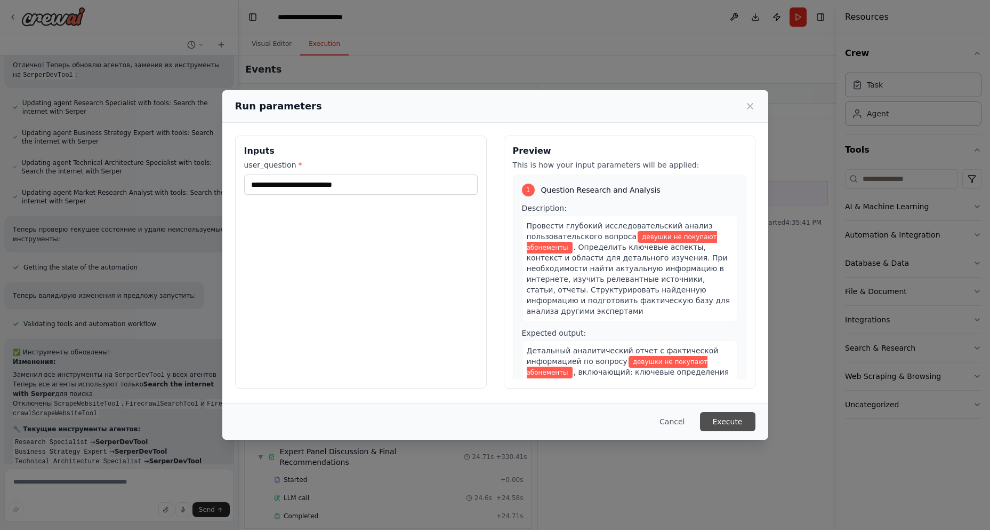
click at [731, 420] on button "Execute" at bounding box center [727, 421] width 55 height 19
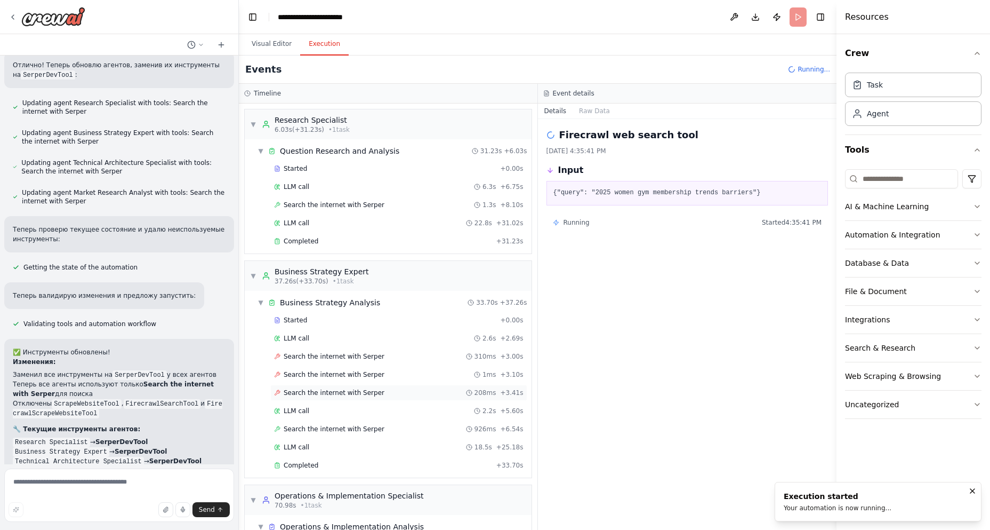
scroll to position [93, 0]
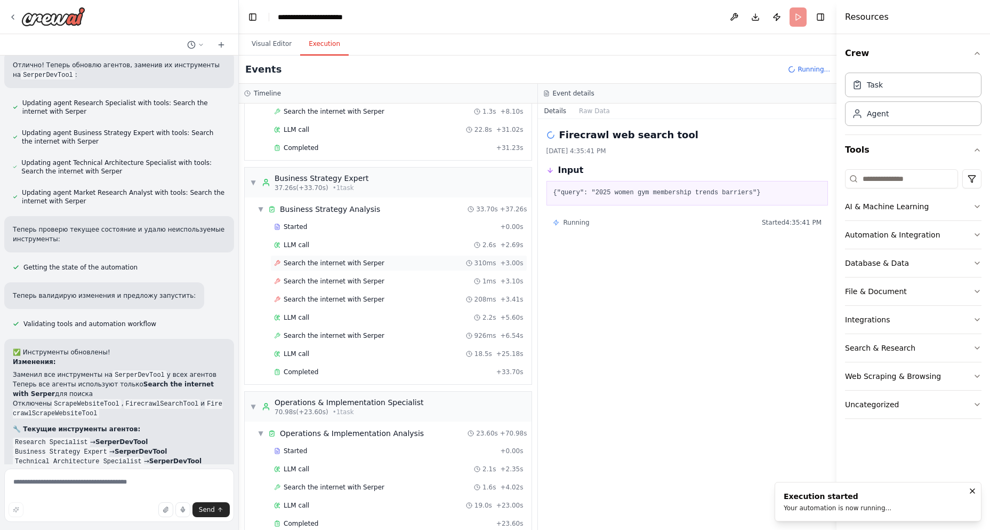
click at [374, 265] on div "Search the internet with Serper 310ms + 3.00s" at bounding box center [399, 263] width 250 height 9
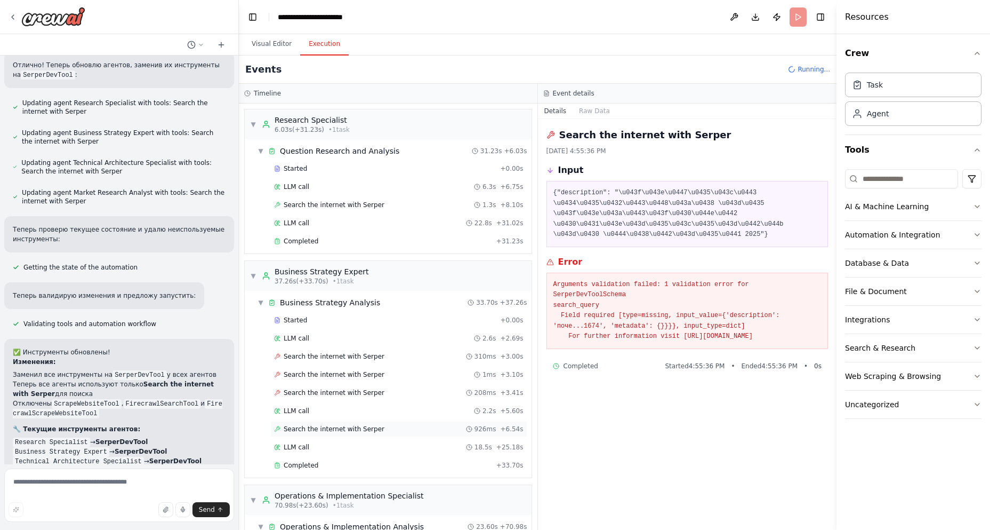
scroll to position [213, 0]
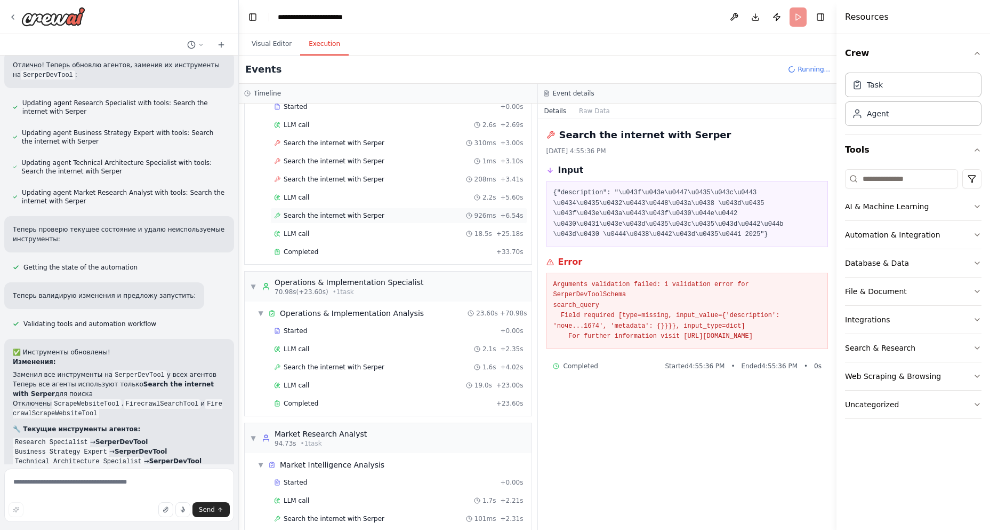
click at [343, 218] on span "Search the internet with Serper" at bounding box center [334, 215] width 101 height 9
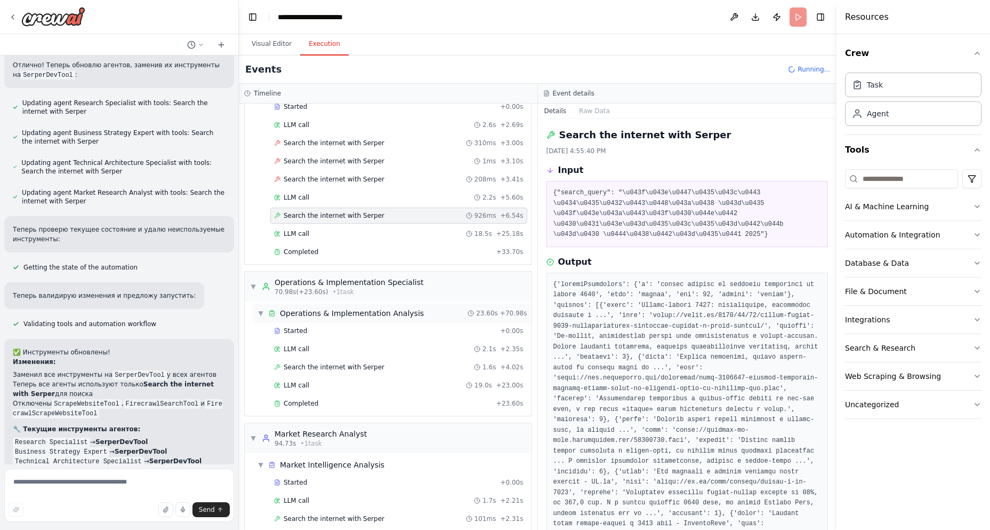
scroll to position [53, 0]
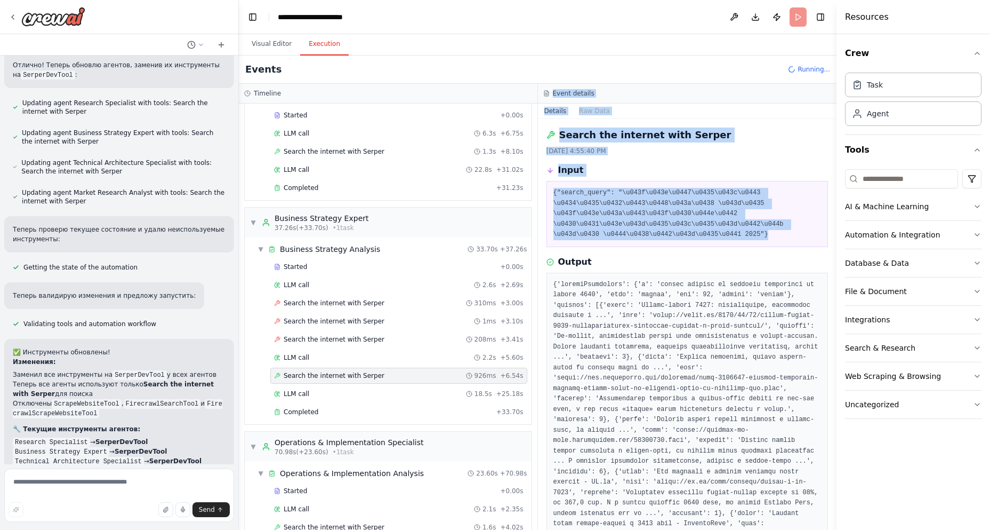
drag, startPoint x: 721, startPoint y: 234, endPoint x: 541, endPoint y: 85, distance: 233.3
click at [541, 85] on div "Event details Details Raw Data Search the internet with Serper 10/2/2025, 4:55:…" at bounding box center [687, 307] width 299 height 446
copy div "Event details Details Raw Data Search the internet with Serper 10/2/2025, 4:55:…"
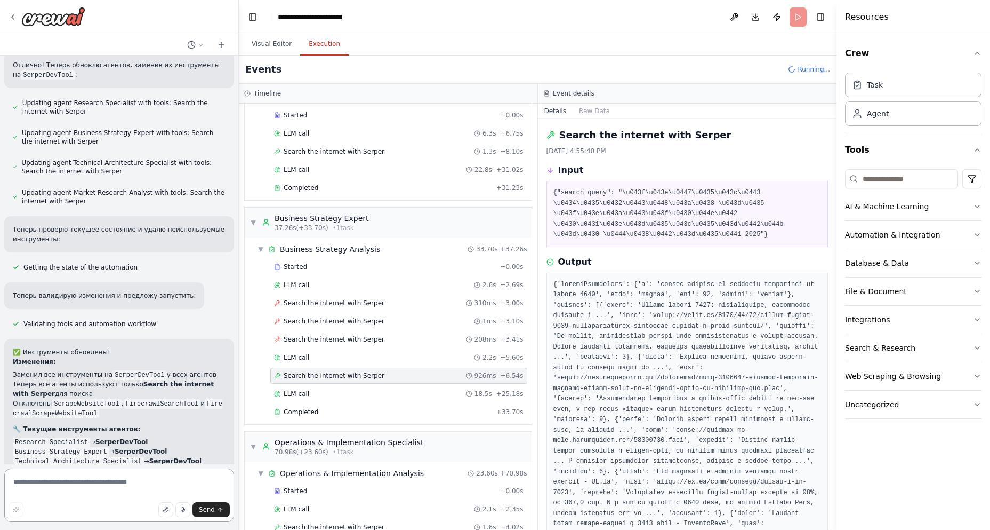
click at [62, 481] on textarea at bounding box center [119, 494] width 230 height 53
paste textarea "**********"
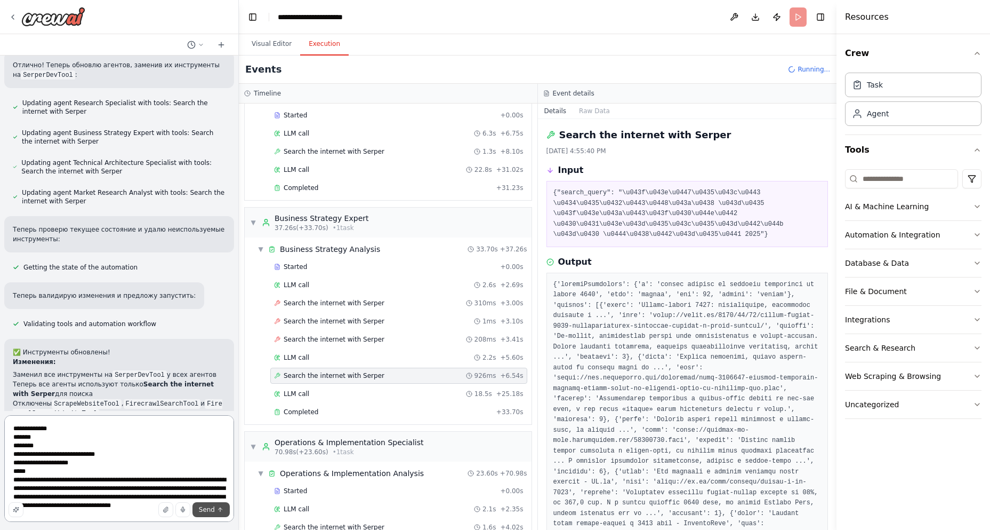
type textarea "**********"
click at [208, 511] on span "Send" at bounding box center [207, 509] width 16 height 9
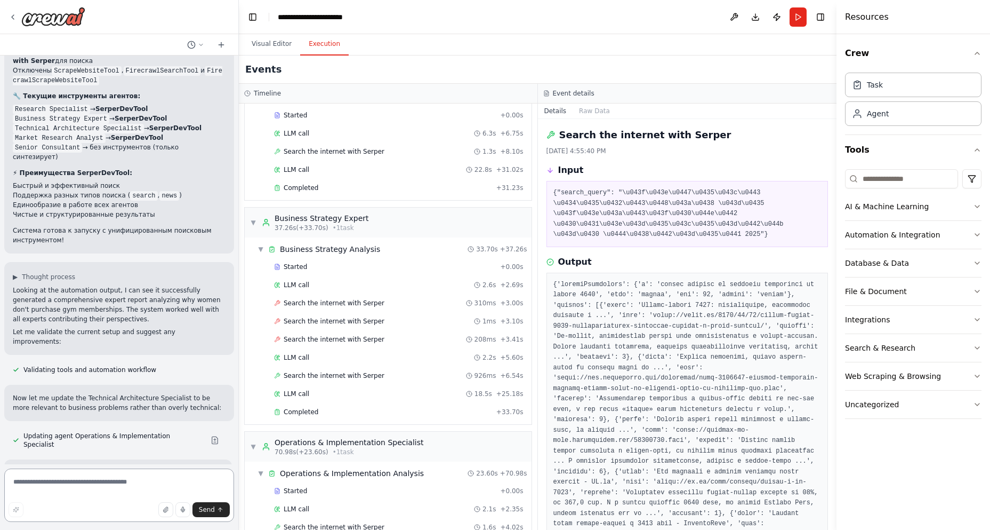
scroll to position [414, 0]
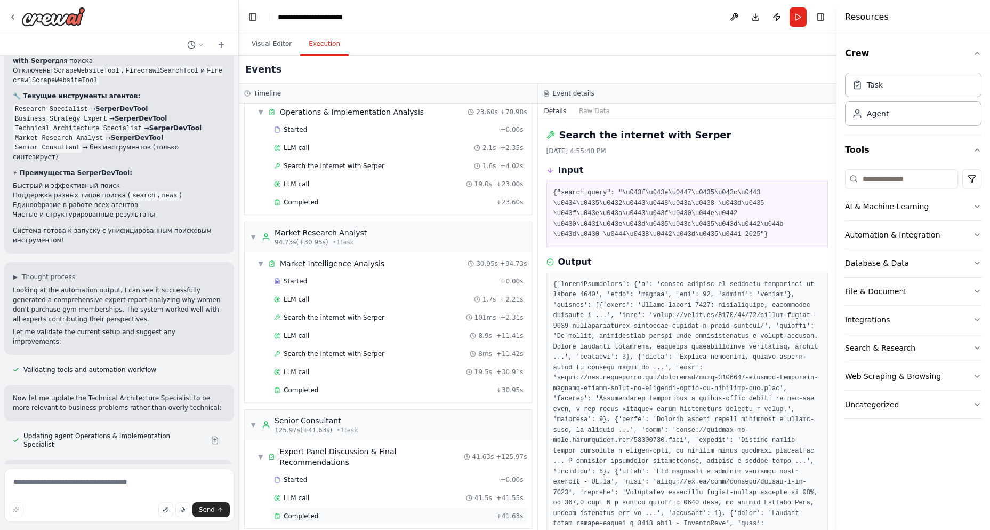
click at [307, 511] on span "Completed" at bounding box center [301, 515] width 35 height 9
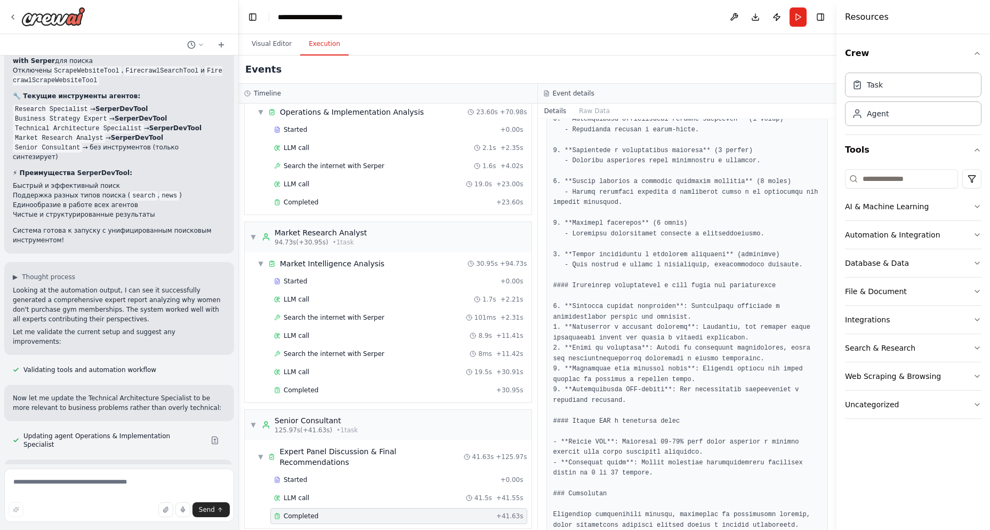
scroll to position [729, 0]
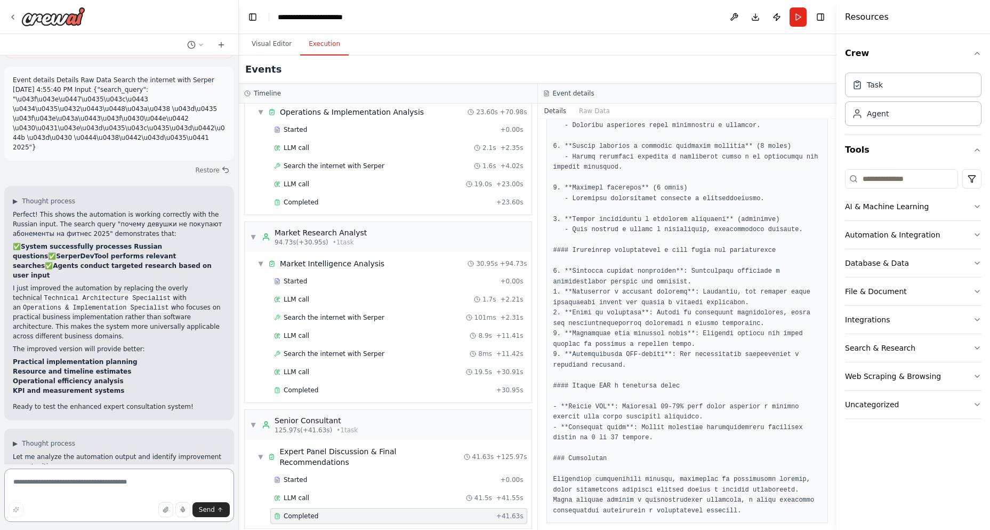
scroll to position [16934, 0]
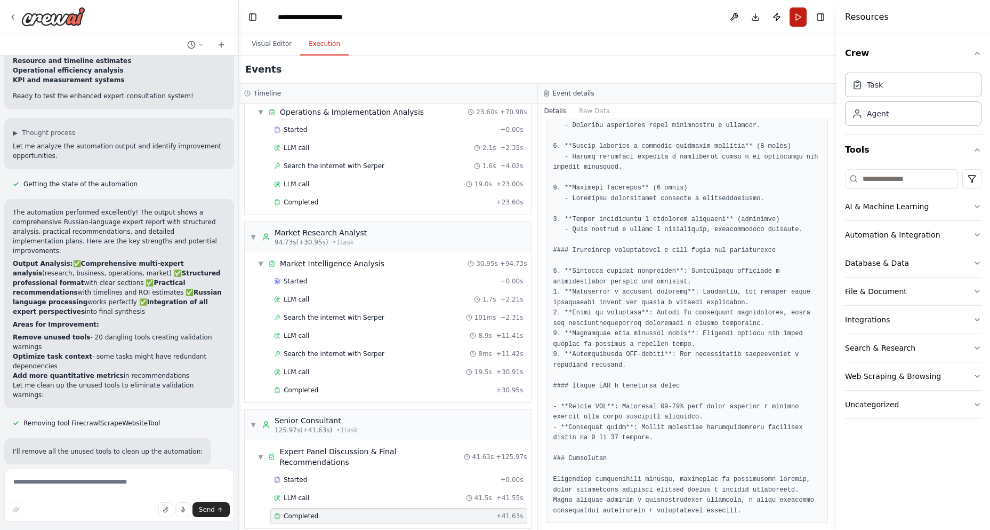
click at [797, 14] on button "Run" at bounding box center [798, 16] width 17 height 19
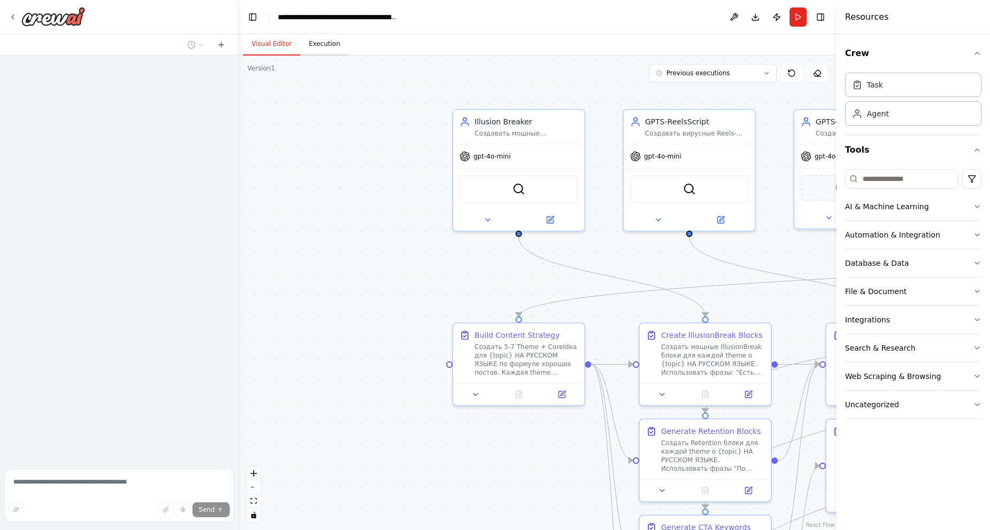
scroll to position [1223, 0]
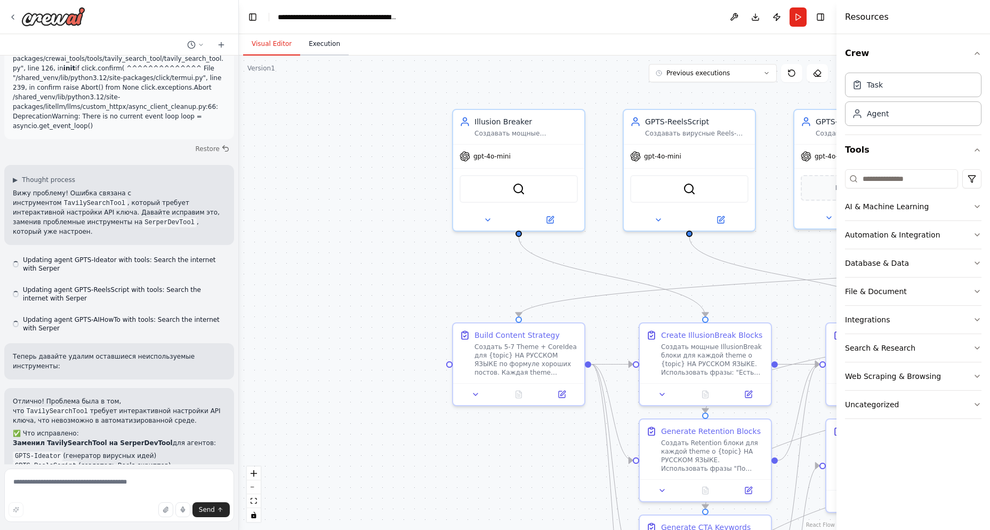
click at [323, 43] on button "Execution" at bounding box center [324, 44] width 49 height 22
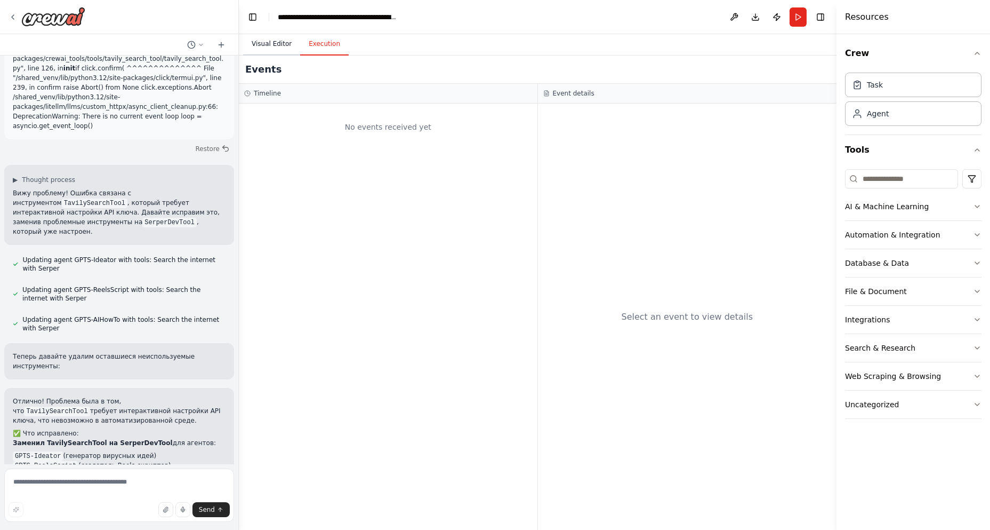
click at [266, 44] on button "Visual Editor" at bounding box center [271, 44] width 57 height 22
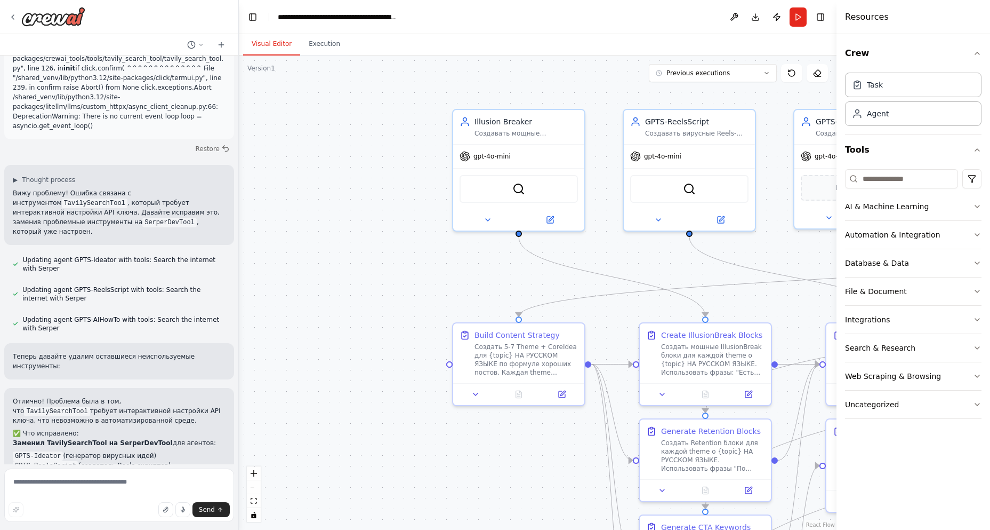
click at [266, 44] on button "Visual Editor" at bounding box center [271, 44] width 57 height 22
click at [314, 42] on button "Execution" at bounding box center [324, 44] width 49 height 22
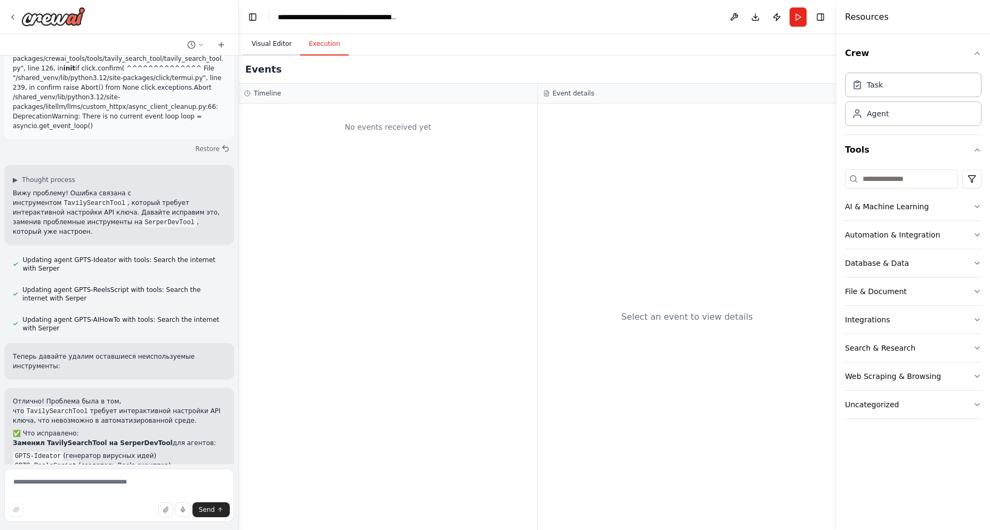
click at [282, 44] on button "Visual Editor" at bounding box center [271, 44] width 57 height 22
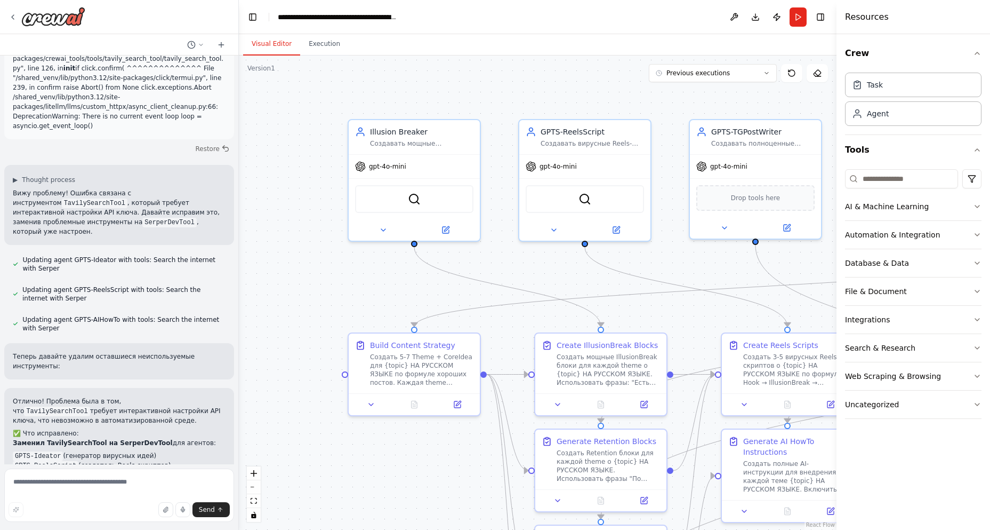
drag, startPoint x: 398, startPoint y: 258, endPoint x: 289, endPoint y: 267, distance: 109.7
click at [289, 267] on div ".deletable-edge-delete-btn { width: 20px; height: 20px; border: 0px solid #ffff…" at bounding box center [538, 292] width 598 height 474
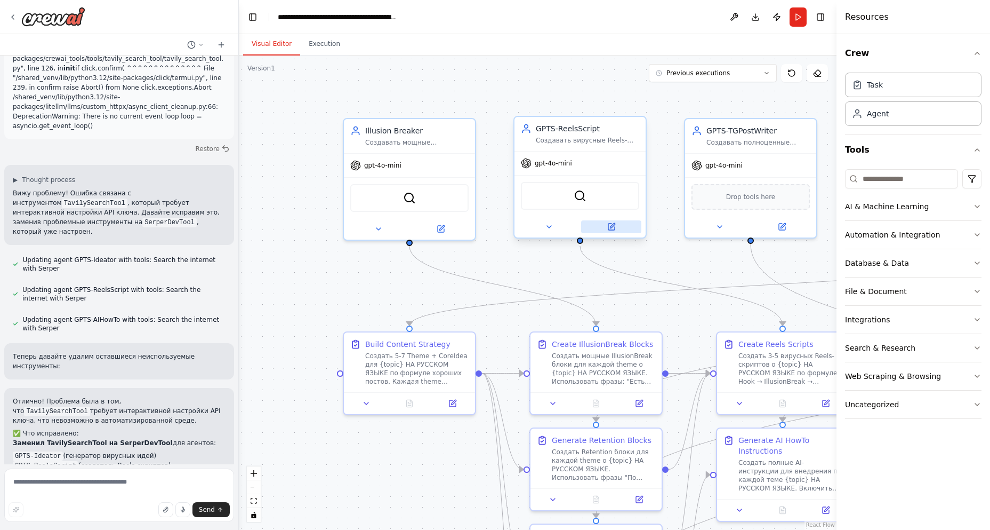
click at [610, 226] on icon at bounding box center [612, 226] width 6 height 6
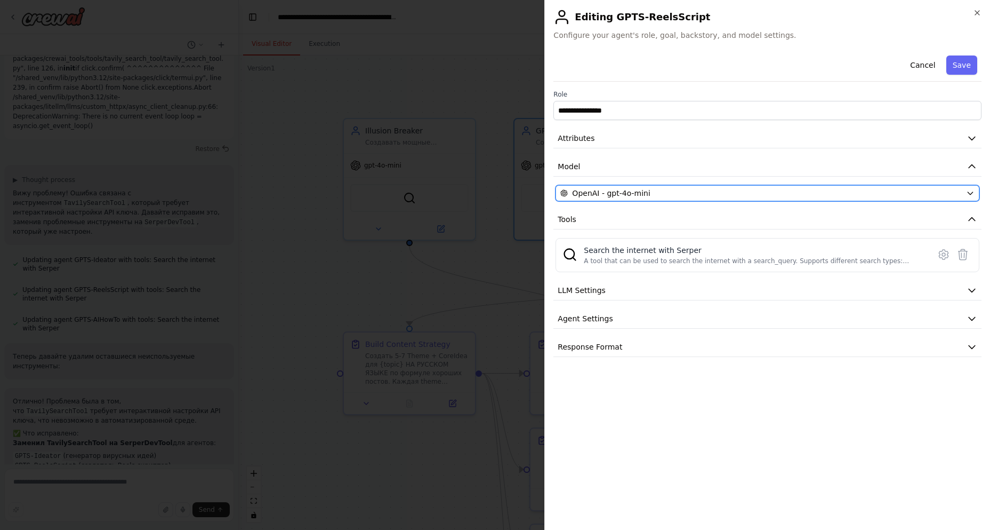
click at [969, 193] on icon "button" at bounding box center [970, 193] width 5 height 3
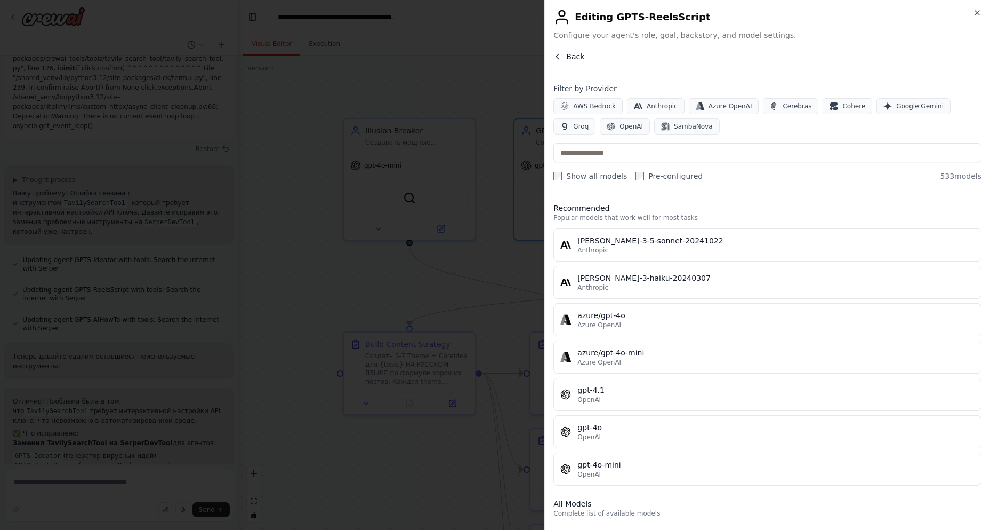
click at [561, 54] on icon "button" at bounding box center [558, 56] width 9 height 9
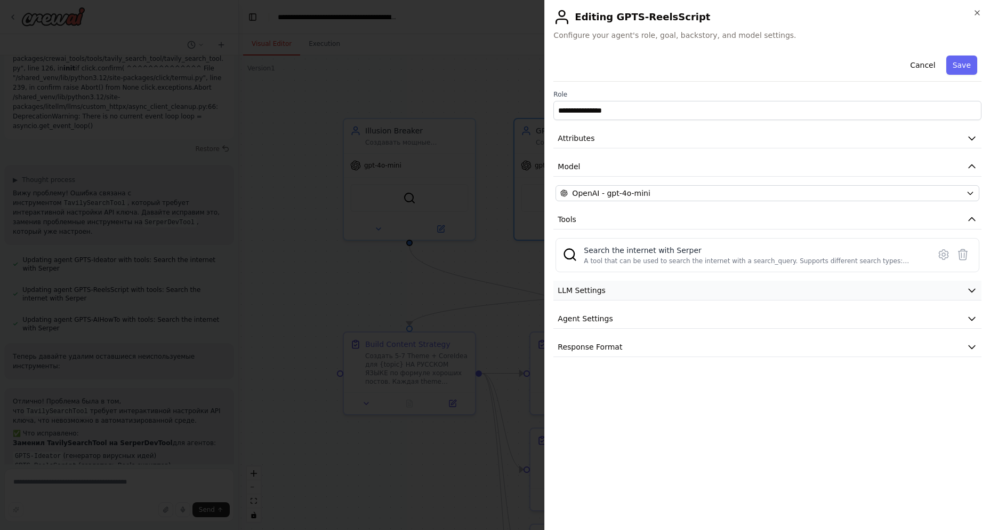
click at [631, 294] on button "LLM Settings" at bounding box center [768, 291] width 428 height 20
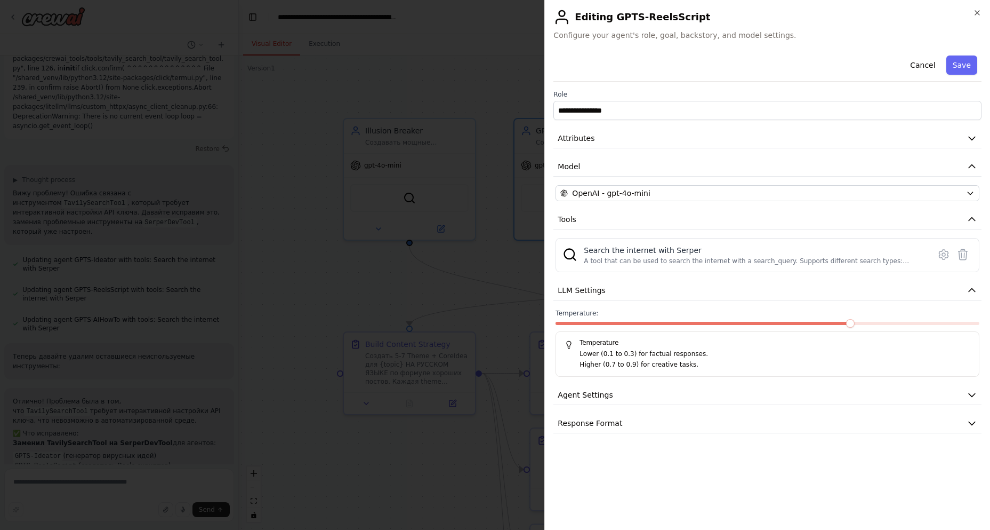
click at [846, 325] on span at bounding box center [850, 323] width 9 height 9
click at [582, 354] on p "Lower (0.1 to 0.3) for factual responses." at bounding box center [775, 354] width 391 height 11
click at [602, 401] on button "Agent Settings" at bounding box center [768, 395] width 428 height 20
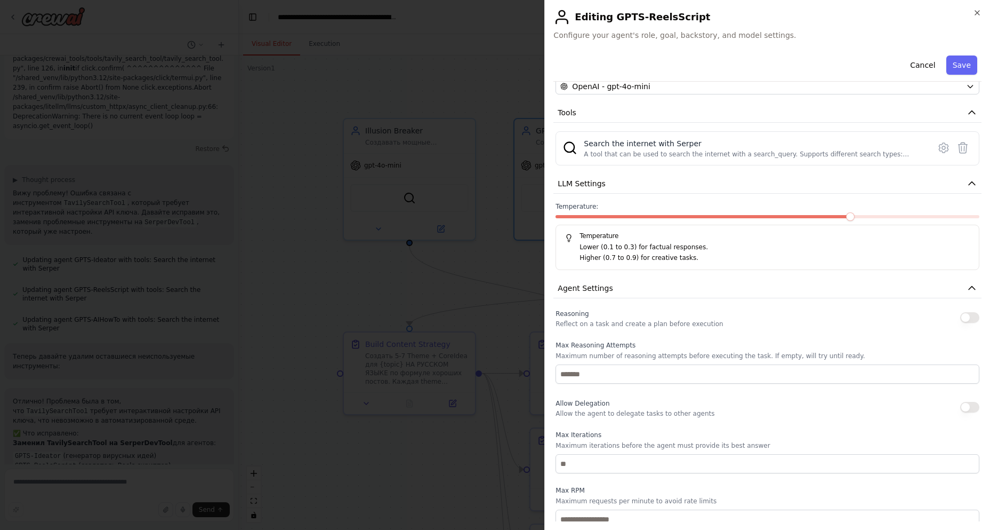
scroll to position [206, 0]
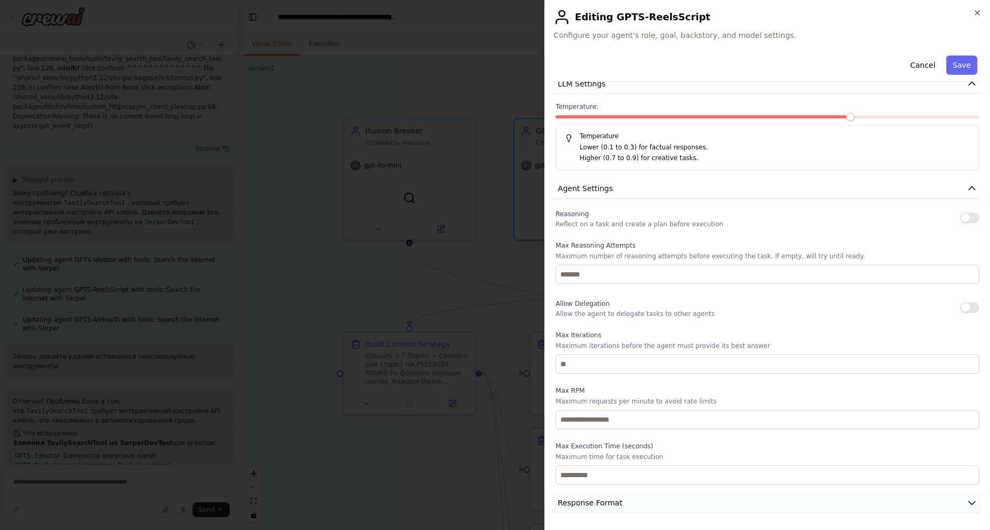
click at [593, 505] on span "Response Format" at bounding box center [590, 502] width 65 height 11
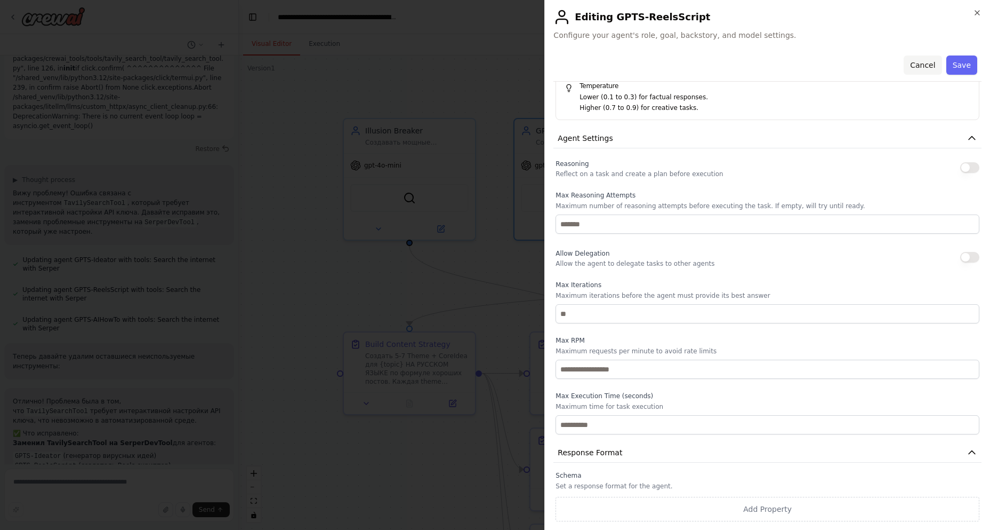
click at [918, 66] on button "Cancel" at bounding box center [923, 64] width 38 height 19
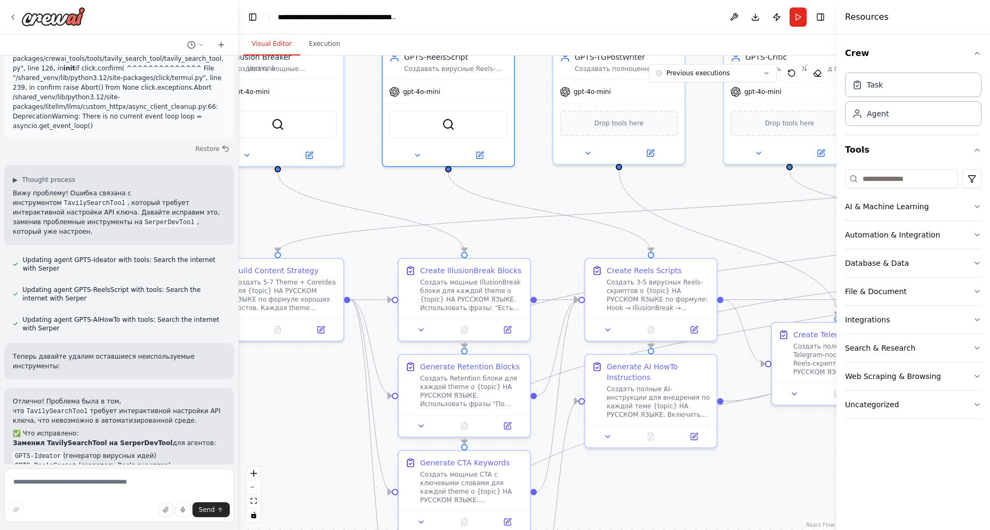
drag, startPoint x: 703, startPoint y: 311, endPoint x: 572, endPoint y: 237, distance: 150.9
click at [572, 237] on div ".deletable-edge-delete-btn { width: 20px; height: 20px; border: 0px solid #ffff…" at bounding box center [538, 292] width 598 height 474
click at [695, 327] on icon at bounding box center [695, 326] width 5 height 5
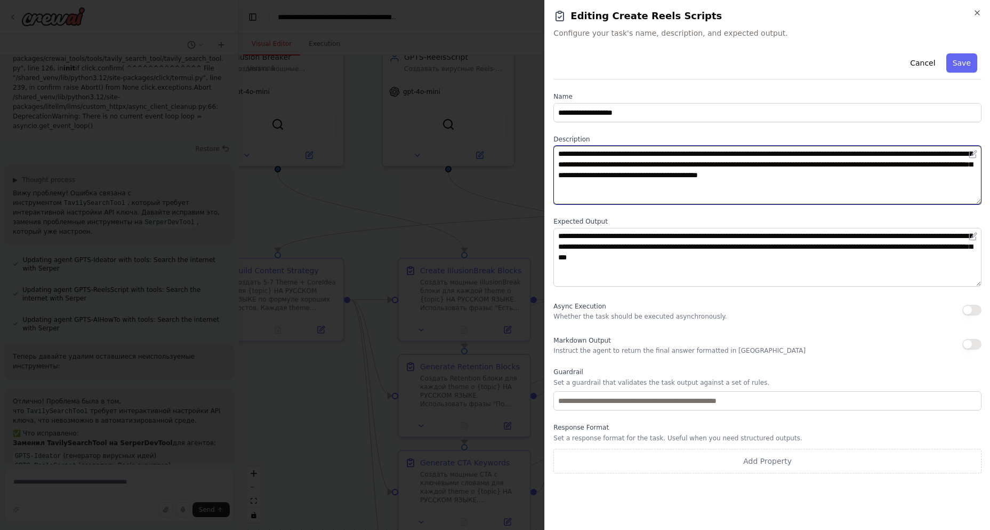
click at [586, 167] on textarea "**********" at bounding box center [768, 175] width 428 height 59
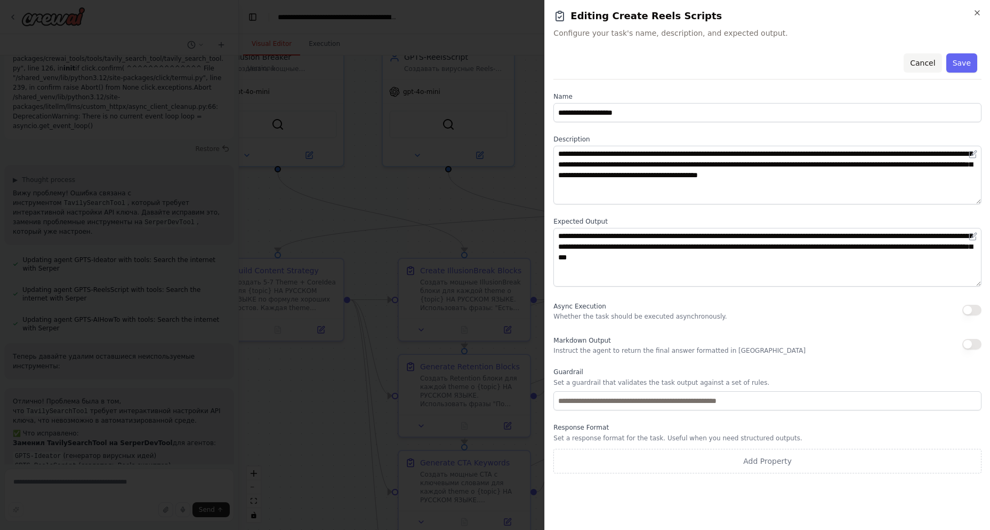
click at [921, 62] on button "Cancel" at bounding box center [923, 62] width 38 height 19
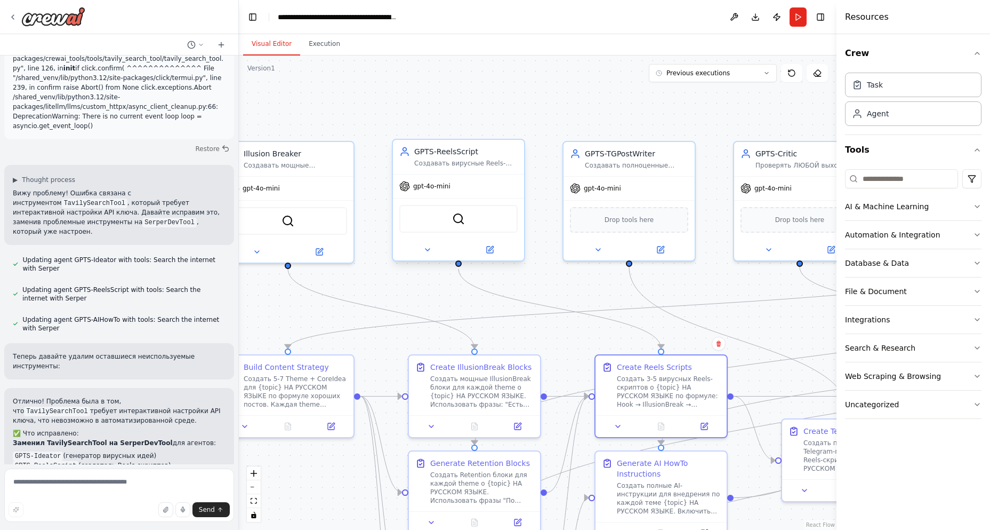
drag, startPoint x: 387, startPoint y: 189, endPoint x: 435, endPoint y: 234, distance: 65.7
click at [397, 289] on div ".deletable-edge-delete-btn { width: 20px; height: 20px; border: 0px solid #ffff…" at bounding box center [538, 292] width 598 height 474
click at [461, 227] on img at bounding box center [458, 221] width 13 height 13
click at [426, 253] on icon at bounding box center [427, 252] width 9 height 9
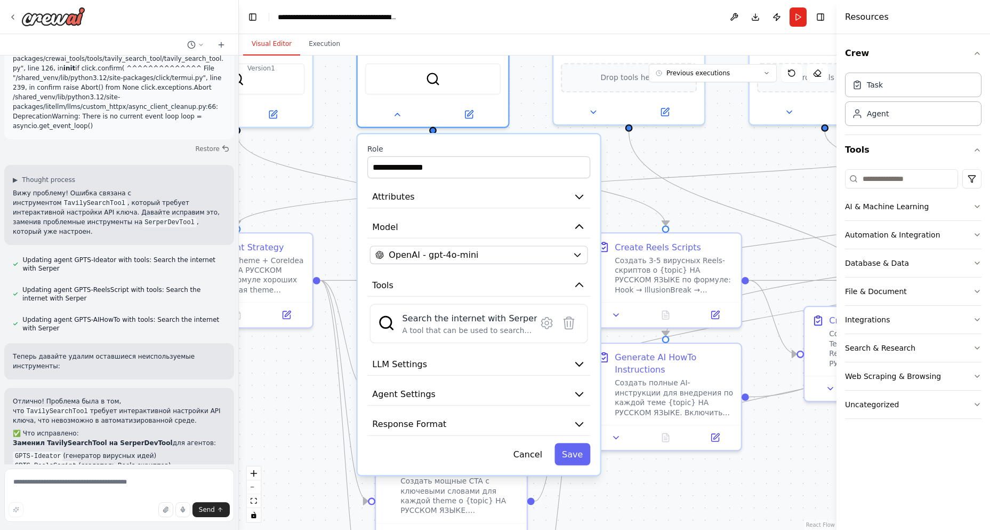
drag, startPoint x: 724, startPoint y: 254, endPoint x: 707, endPoint y: 165, distance: 90.7
click at [709, 144] on div ".deletable-edge-delete-btn { width: 20px; height: 20px; border: 0px solid #ffff…" at bounding box center [538, 292] width 598 height 474
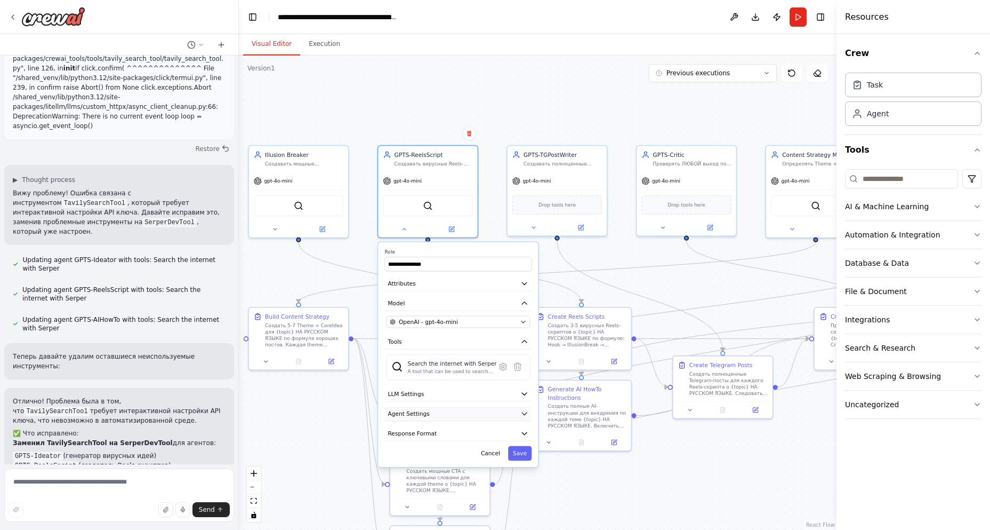
click at [524, 411] on icon "button" at bounding box center [525, 413] width 8 height 8
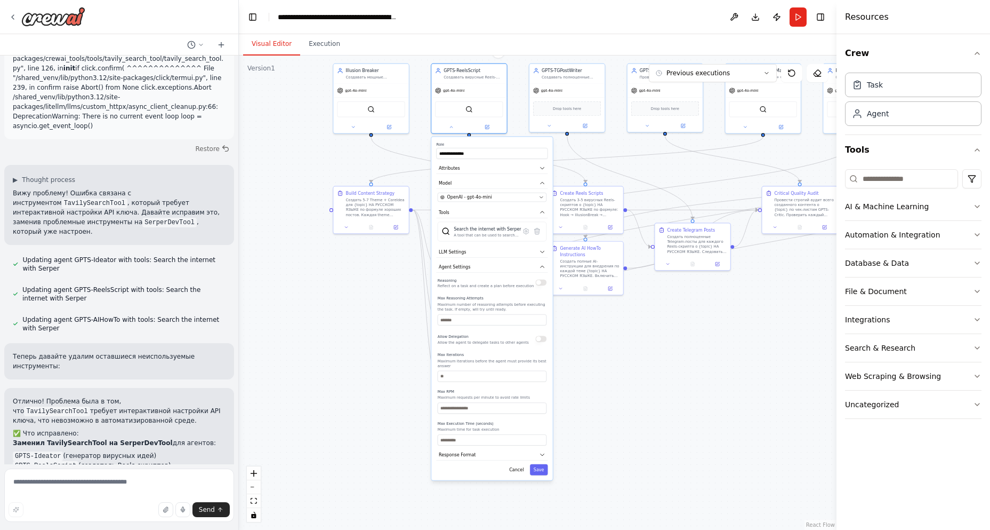
drag, startPoint x: 711, startPoint y: 483, endPoint x: 711, endPoint y: 370, distance: 112.5
click at [711, 370] on div ".deletable-edge-delete-btn { width: 20px; height: 20px; border: 0px solid #ffff…" at bounding box center [538, 292] width 598 height 474
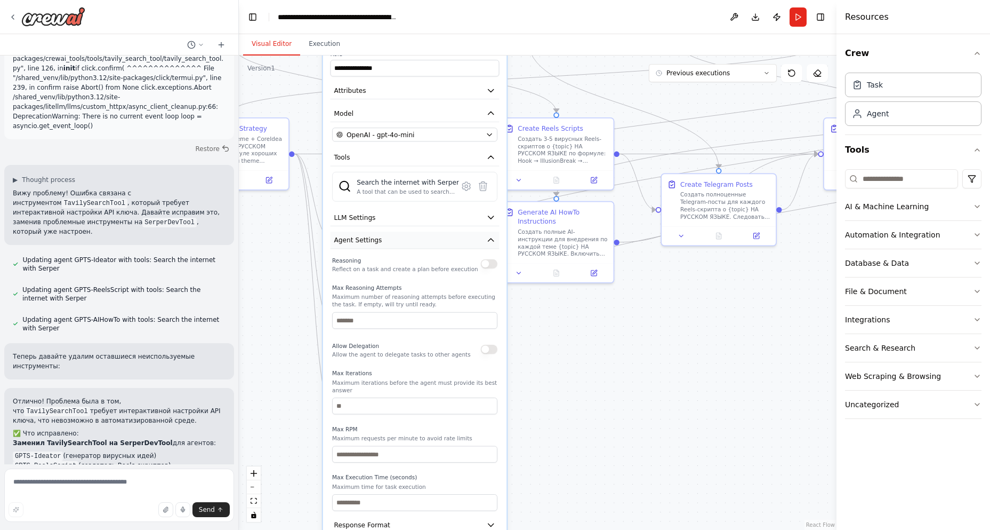
click at [359, 246] on button "Agent Settings" at bounding box center [415, 239] width 169 height 17
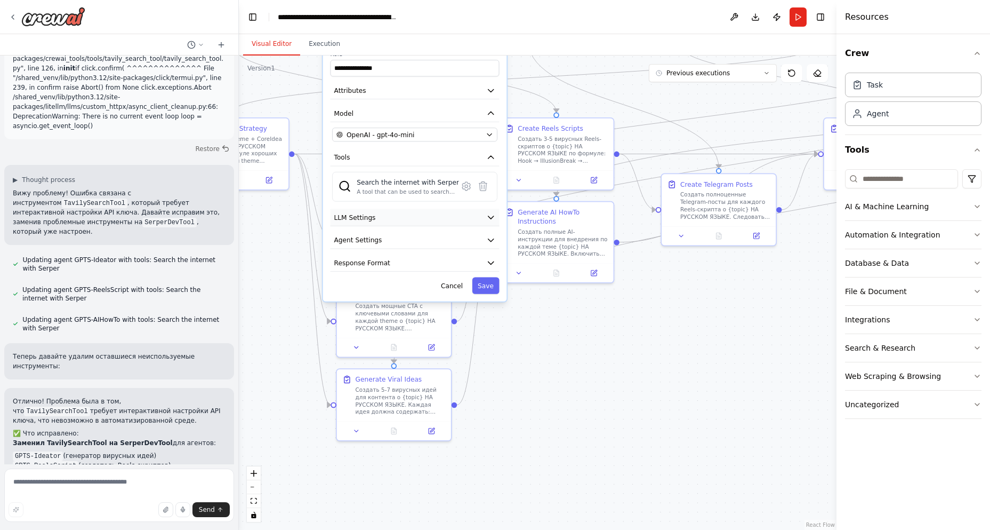
click at [355, 219] on span "LLM Settings" at bounding box center [355, 217] width 42 height 9
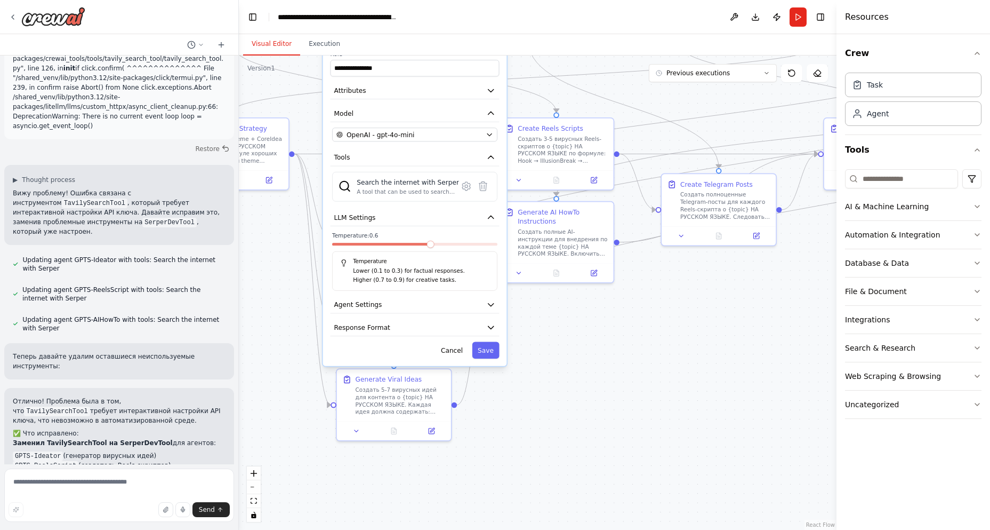
click at [435, 244] on span at bounding box center [430, 244] width 7 height 7
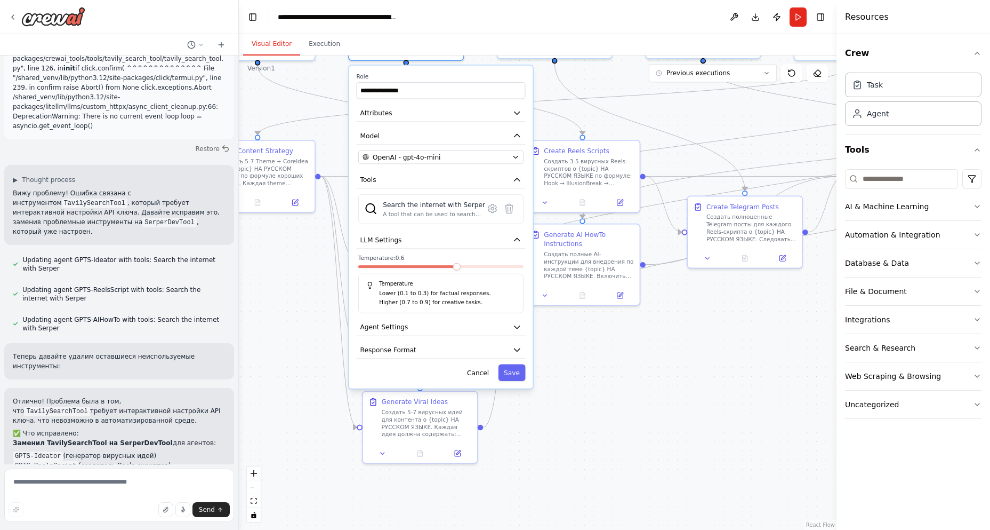
drag, startPoint x: 656, startPoint y: 349, endPoint x: 683, endPoint y: 372, distance: 35.2
click at [683, 372] on div ".deletable-edge-delete-btn { width: 20px; height: 20px; border: 0px solid #ffff…" at bounding box center [538, 292] width 598 height 474
click at [388, 329] on span "Agent Settings" at bounding box center [385, 326] width 48 height 9
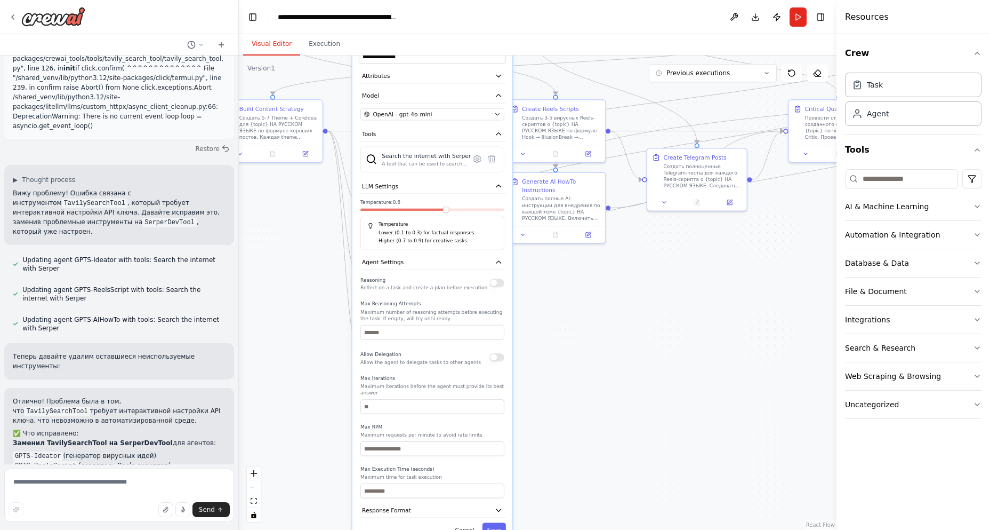
drag, startPoint x: 681, startPoint y: 489, endPoint x: 677, endPoint y: 421, distance: 67.9
click at [677, 421] on div ".deletable-edge-delete-btn { width: 20px; height: 20px; border: 0px solid #ffff…" at bounding box center [538, 292] width 598 height 474
click at [495, 282] on button "button" at bounding box center [497, 282] width 14 height 8
click at [496, 279] on button "button" at bounding box center [497, 282] width 14 height 8
click at [466, 524] on button "Cancel" at bounding box center [464, 529] width 29 height 14
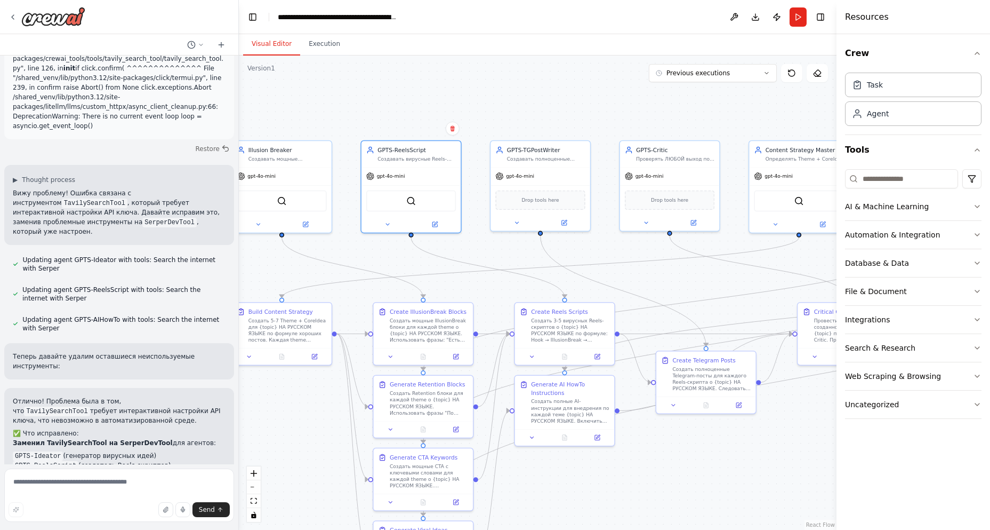
drag, startPoint x: 613, startPoint y: 277, endPoint x: 621, endPoint y: 474, distance: 197.0
click at [621, 474] on div ".deletable-edge-delete-btn { width: 20px; height: 20px; border: 0px solid #ffff…" at bounding box center [538, 292] width 598 height 474
click at [603, 355] on button at bounding box center [597, 355] width 28 height 10
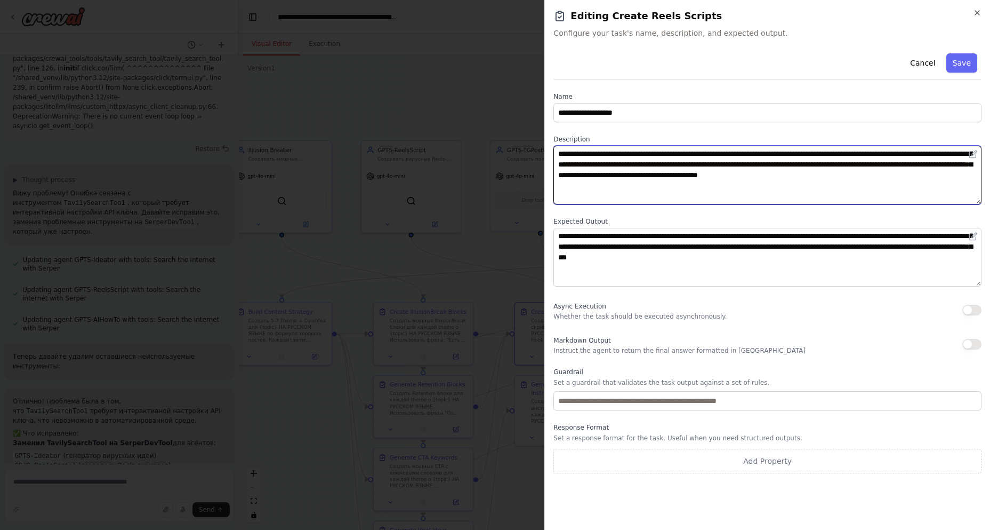
click at [622, 186] on textarea "**********" at bounding box center [768, 175] width 428 height 59
paste textarea "**********"
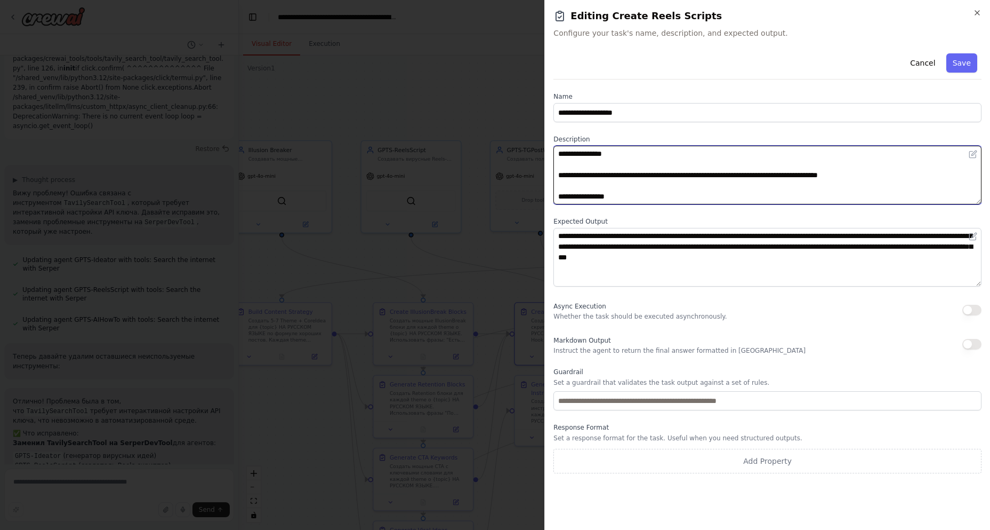
scroll to position [5203, 0]
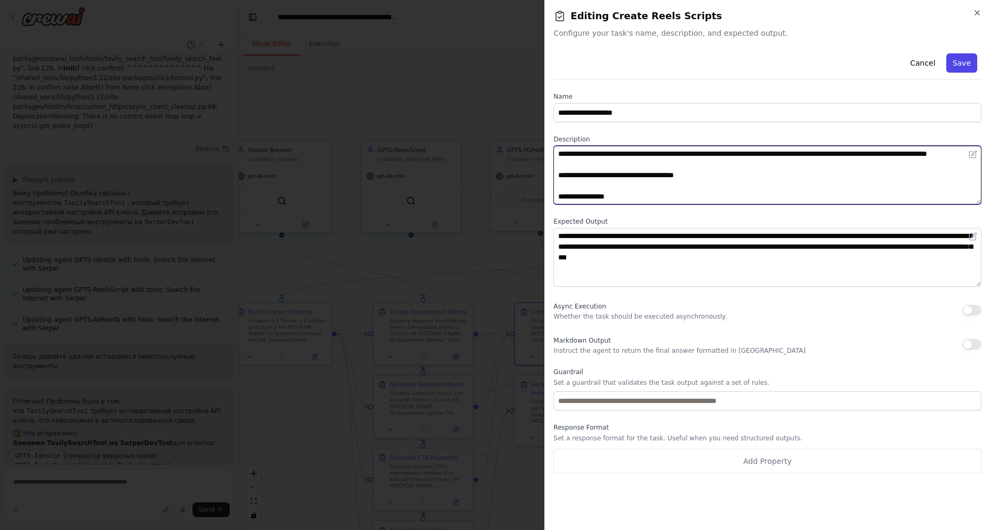
type textarea "**********"
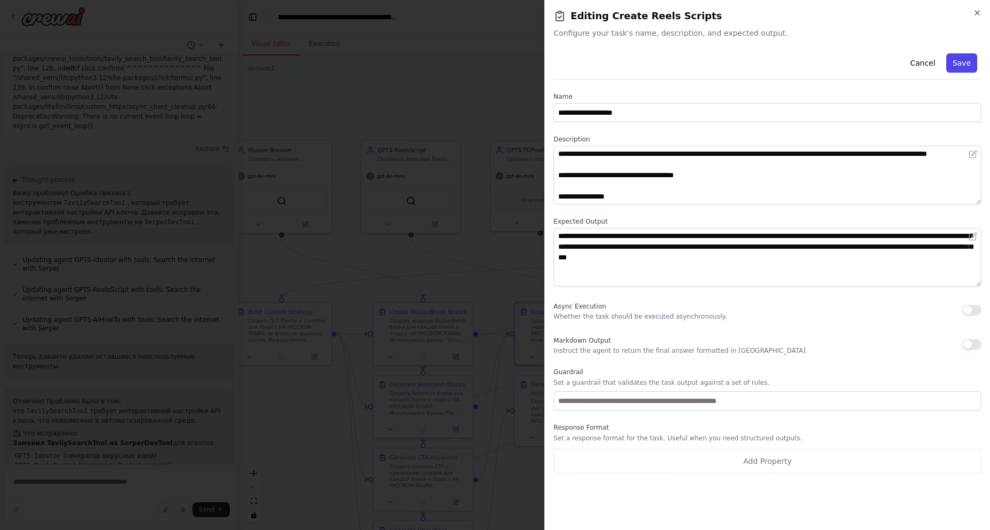
click at [965, 61] on button "Save" at bounding box center [962, 62] width 31 height 19
click at [970, 62] on button "Save" at bounding box center [962, 62] width 31 height 19
click at [979, 12] on icon "button" at bounding box center [977, 13] width 9 height 9
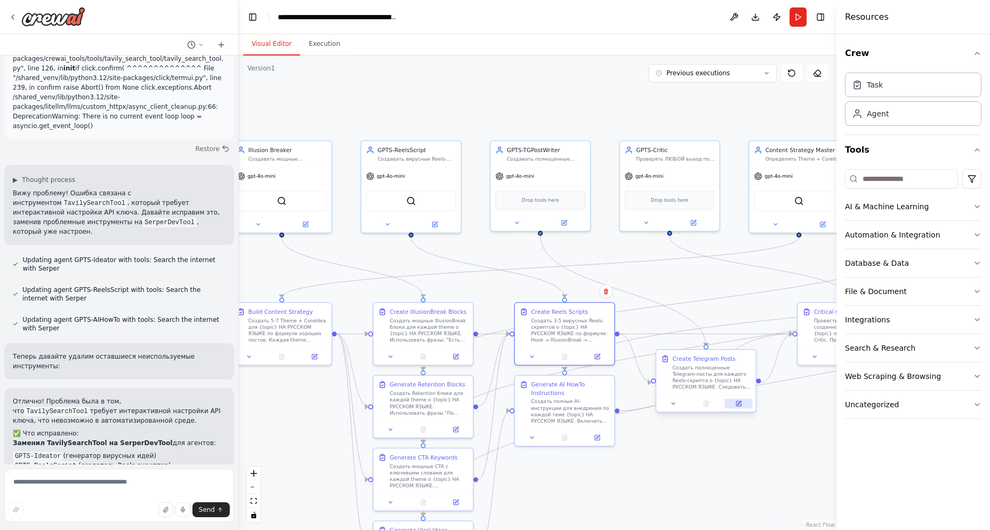
click at [737, 403] on icon at bounding box center [739, 403] width 5 height 5
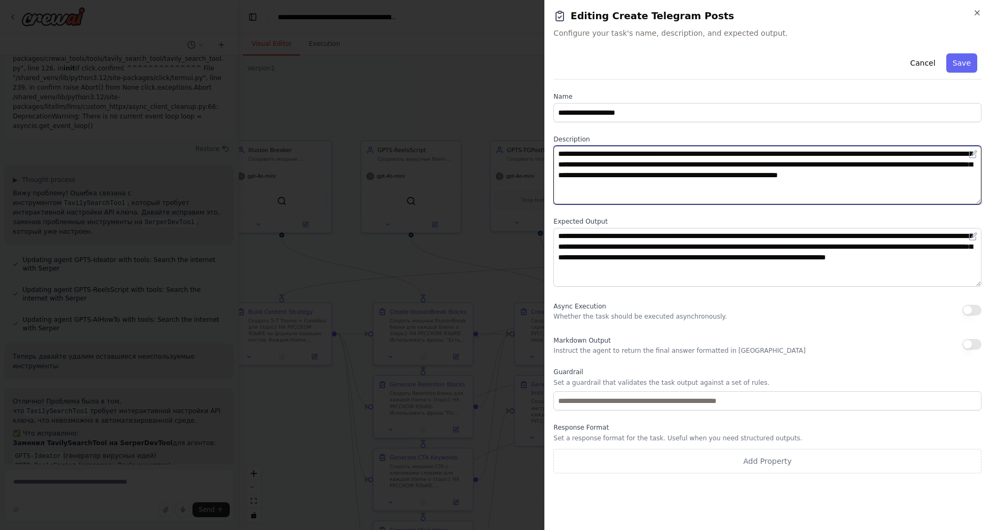
click at [587, 181] on textarea "**********" at bounding box center [768, 175] width 428 height 59
paste textarea "**********"
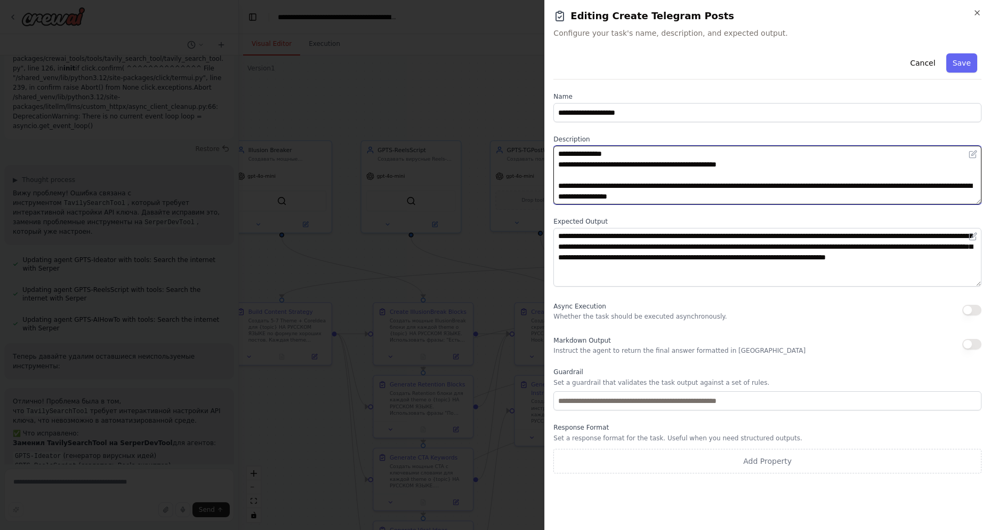
scroll to position [1469, 0]
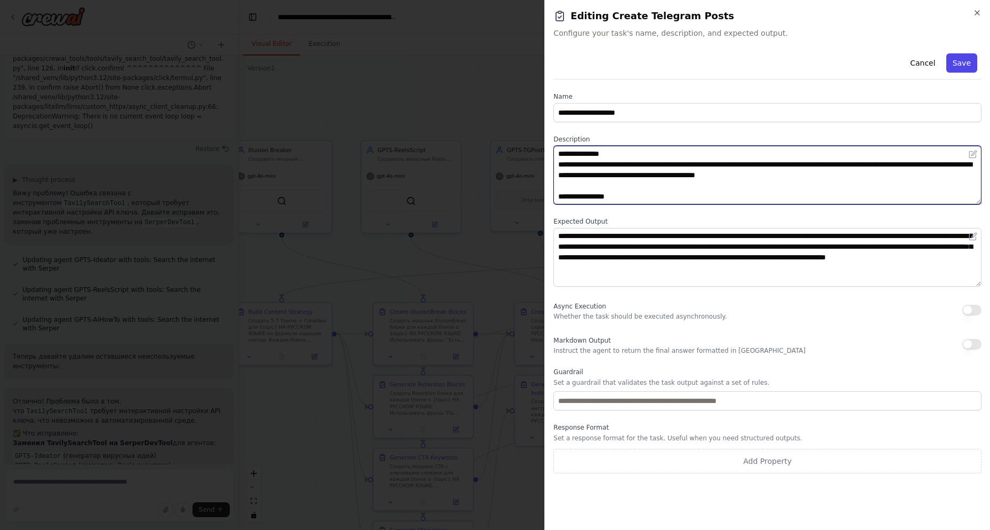
type textarea "**********"
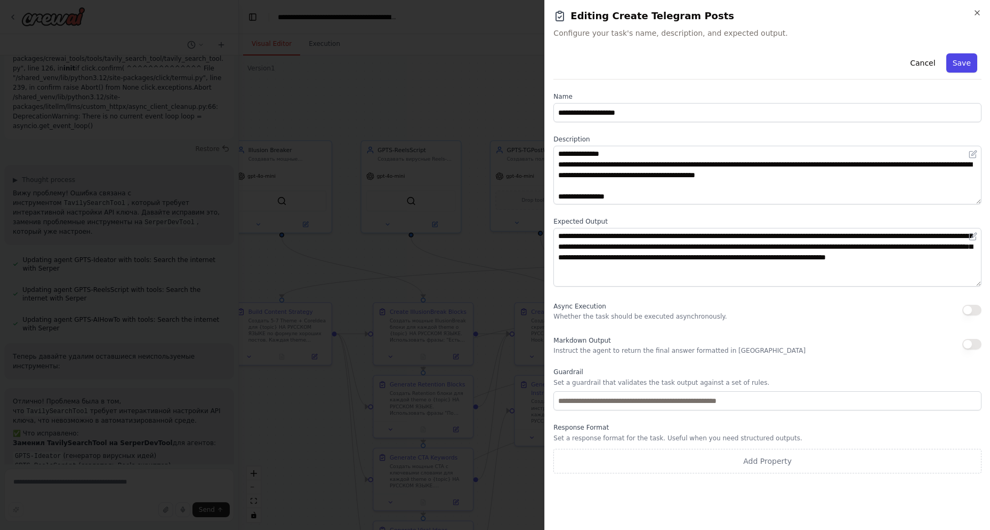
click at [961, 61] on button "Save" at bounding box center [962, 62] width 31 height 19
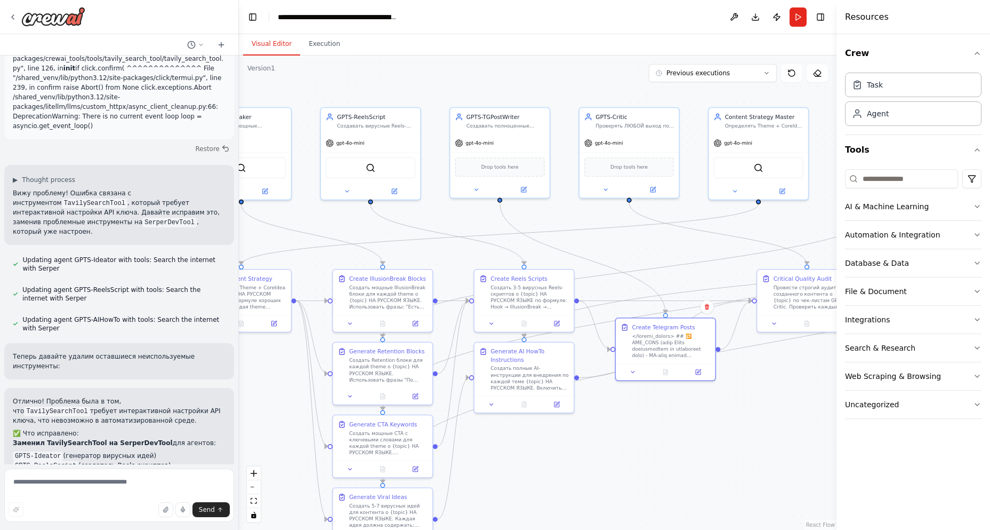
drag, startPoint x: 718, startPoint y: 492, endPoint x: 678, endPoint y: 459, distance: 52.3
click at [678, 459] on div ".deletable-edge-delete-btn { width: 20px; height: 20px; border: 0px solid #ffff…" at bounding box center [538, 292] width 598 height 474
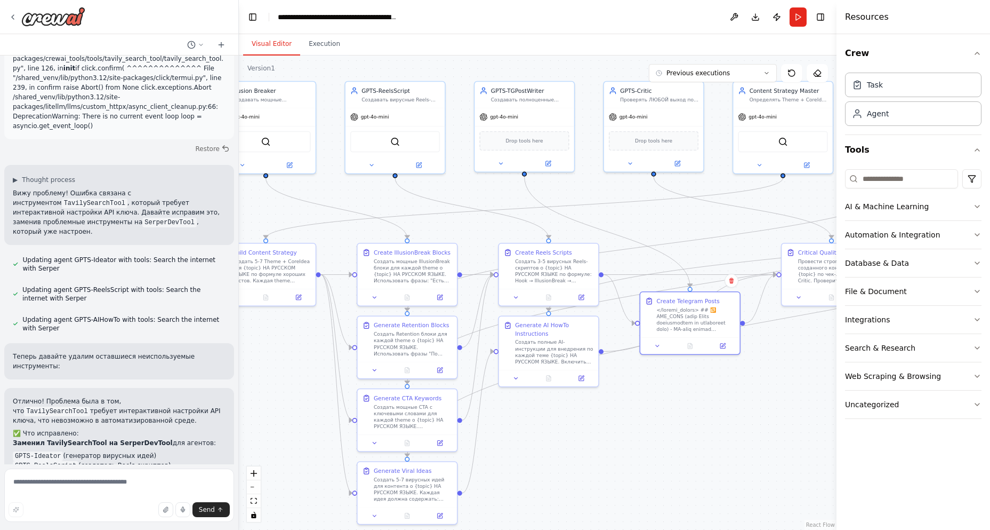
drag, startPoint x: 538, startPoint y: 474, endPoint x: 562, endPoint y: 447, distance: 35.8
click at [562, 447] on div ".deletable-edge-delete-btn { width: 20px; height: 20px; border: 0px solid #ffff…" at bounding box center [538, 292] width 598 height 474
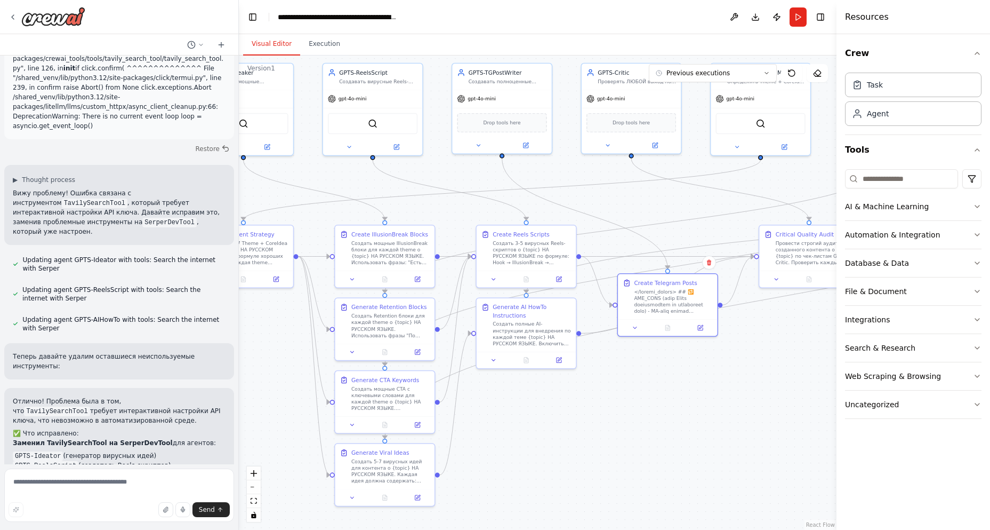
drag, startPoint x: 662, startPoint y: 437, endPoint x: 554, endPoint y: 429, distance: 108.0
click at [644, 418] on div ".deletable-edge-delete-btn { width: 20px; height: 20px; border: 0px solid #ffff…" at bounding box center [538, 292] width 598 height 474
click at [167, 508] on icon "button" at bounding box center [165, 509] width 4 height 5
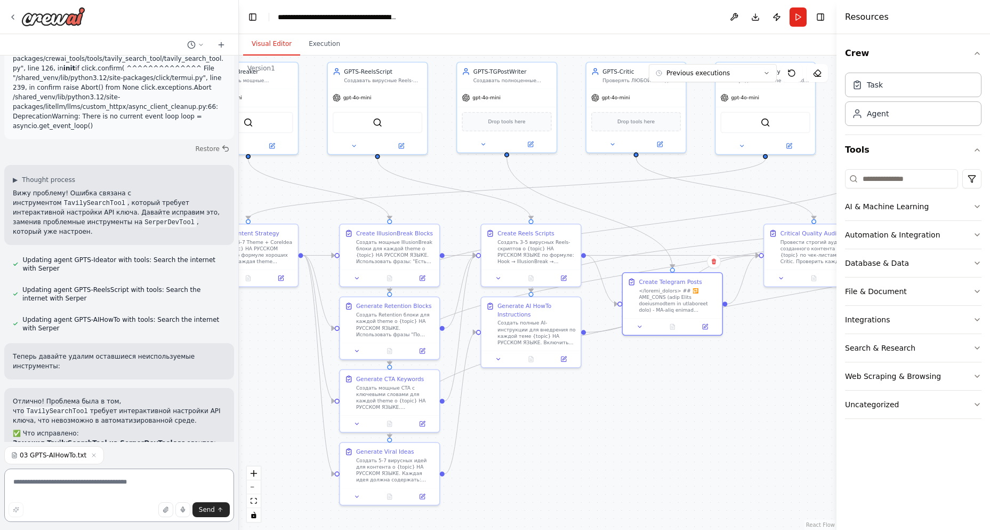
click at [22, 489] on textarea at bounding box center [119, 494] width 230 height 53
type textarea "**********"
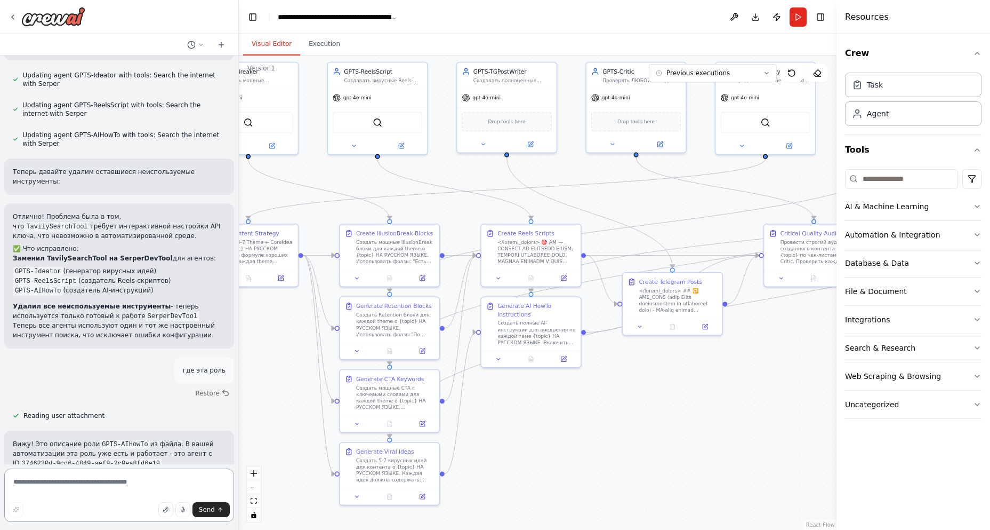
scroll to position [1414, 0]
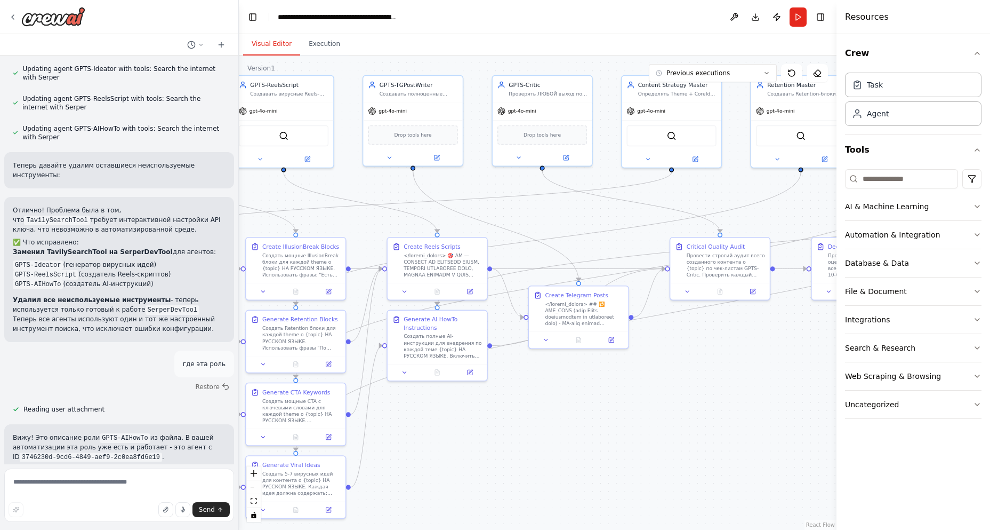
drag, startPoint x: 609, startPoint y: 431, endPoint x: 477, endPoint y: 445, distance: 132.5
click at [477, 445] on div ".deletable-edge-delete-btn { width: 20px; height: 20px; border: 0px solid #ffff…" at bounding box center [538, 292] width 598 height 474
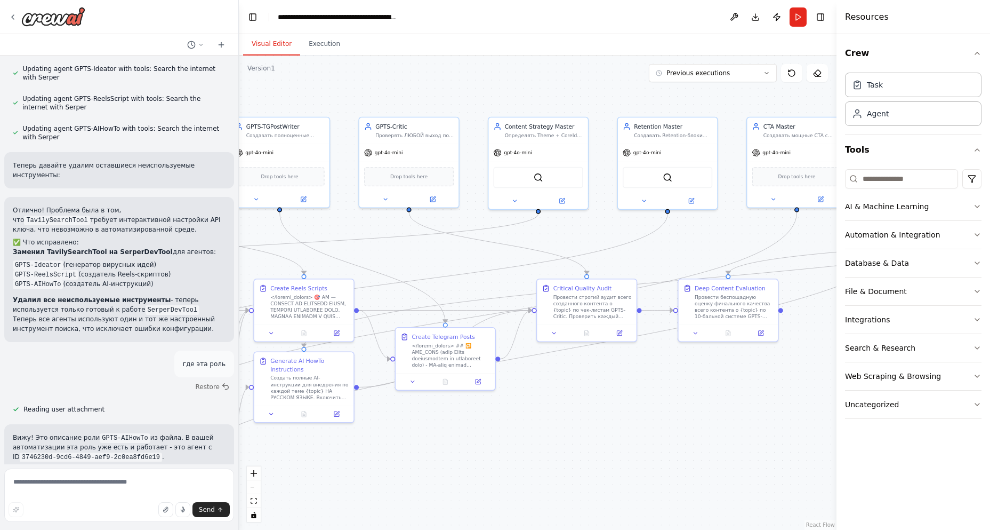
drag, startPoint x: 654, startPoint y: 426, endPoint x: 508, endPoint y: 469, distance: 152.4
click at [508, 469] on div ".deletable-edge-delete-btn { width: 20px; height: 20px; border: 0px solid #ffff…" at bounding box center [538, 292] width 598 height 474
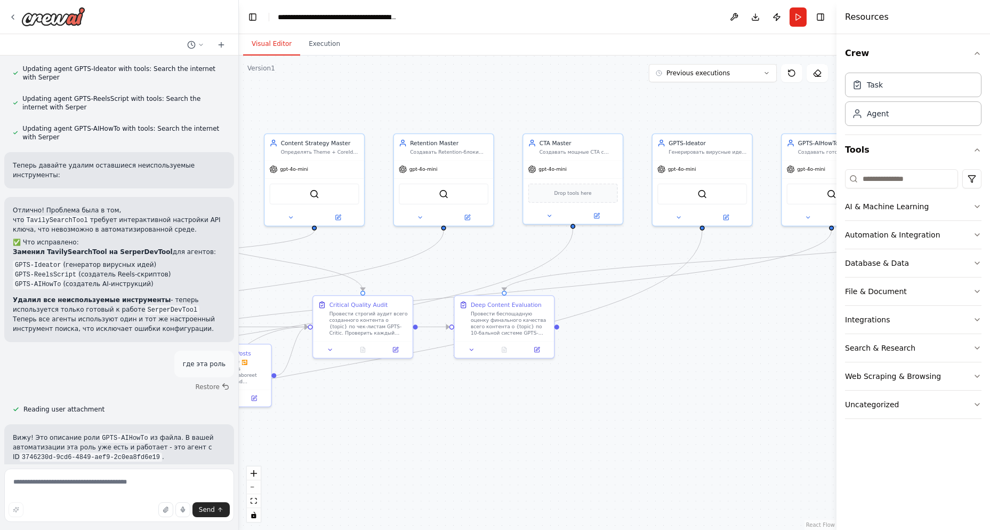
drag, startPoint x: 463, startPoint y: 442, endPoint x: 450, endPoint y: 443, distance: 12.8
click at [450, 443] on div ".deletable-edge-delete-btn { width: 20px; height: 20px; border: 0px solid #ffff…" at bounding box center [538, 292] width 598 height 474
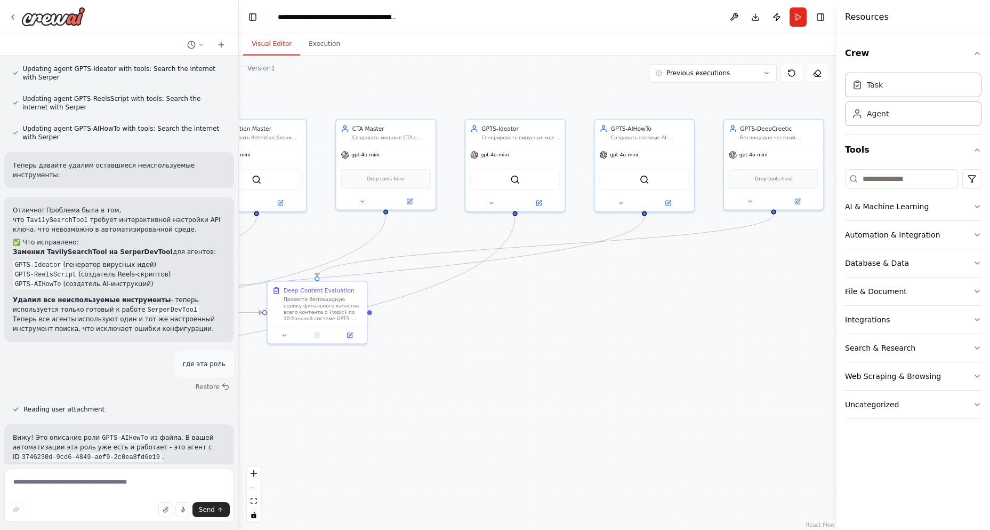
drag, startPoint x: 638, startPoint y: 423, endPoint x: 457, endPoint y: 367, distance: 189.9
click at [399, 421] on div ".deletable-edge-delete-btn { width: 20px; height: 20px; border: 0px solid #ffff…" at bounding box center [538, 292] width 598 height 474
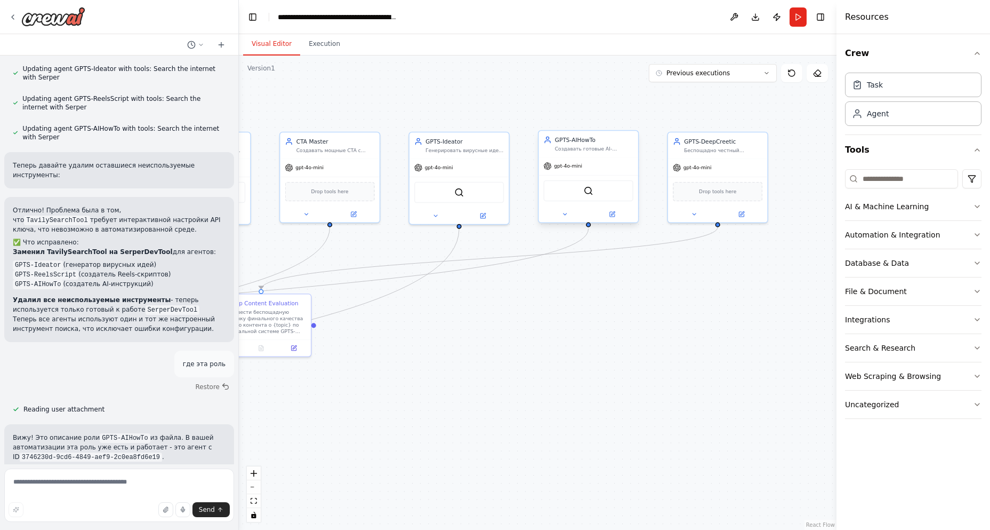
click at [599, 166] on div "gpt-4o-mini" at bounding box center [588, 166] width 99 height 18
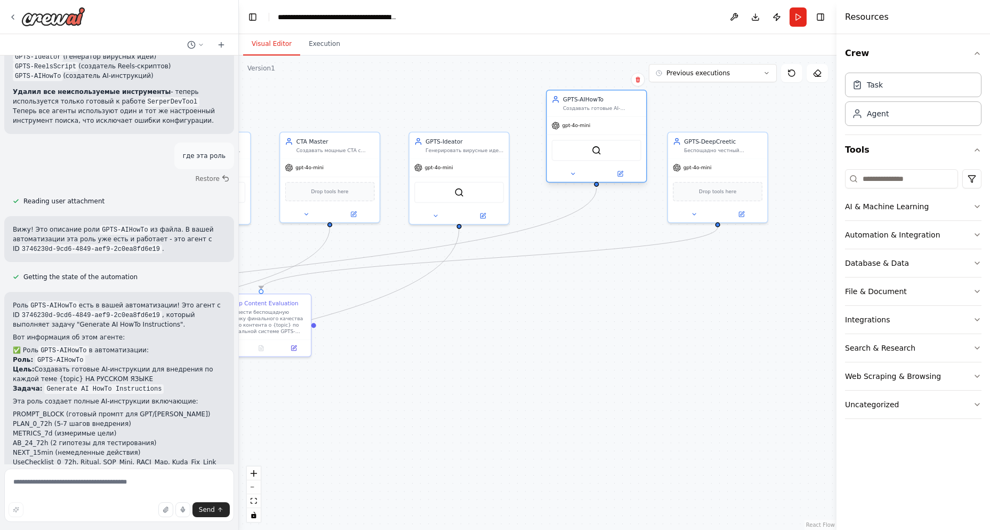
drag, startPoint x: 596, startPoint y: 114, endPoint x: 610, endPoint y: 113, distance: 13.4
click at [610, 113] on div "GPTS-AIHowTo Создавать готовые AI-инструкции для внедрения о {topic} НА РУССКОМ…" at bounding box center [596, 104] width 99 height 26
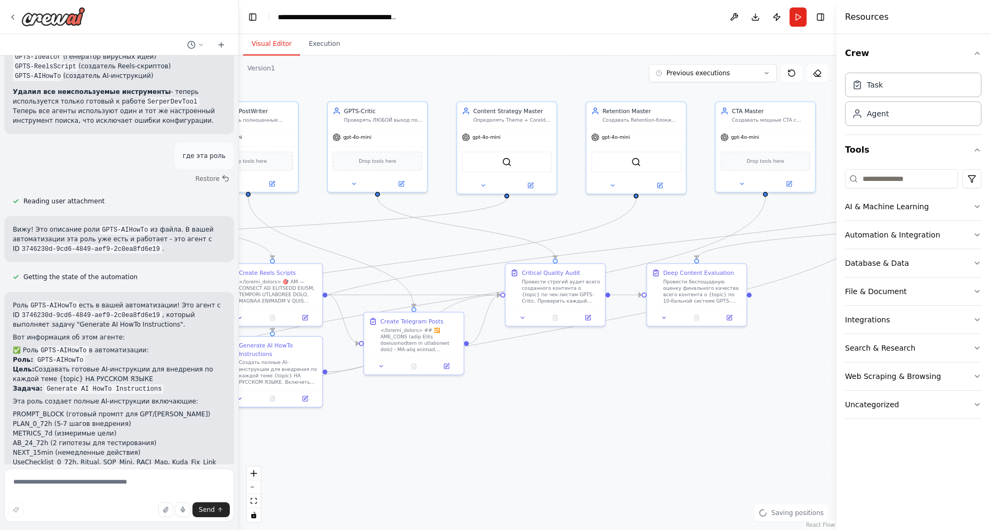
drag, startPoint x: 391, startPoint y: 425, endPoint x: 827, endPoint y: 394, distance: 436.8
click at [827, 394] on div ".deletable-edge-delete-btn { width: 20px; height: 20px; border: 0px solid #ffff…" at bounding box center [538, 292] width 598 height 474
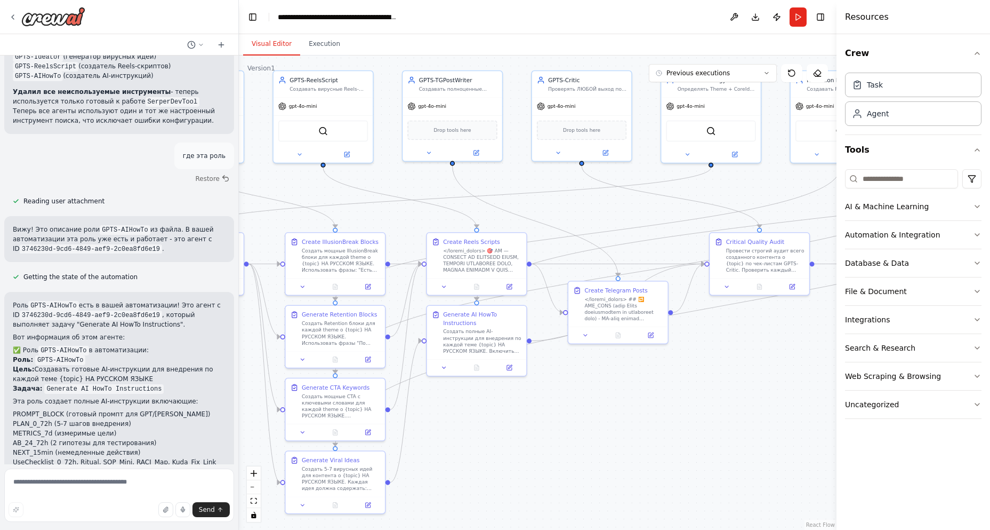
drag, startPoint x: 482, startPoint y: 437, endPoint x: 661, endPoint y: 417, distance: 180.3
click at [661, 417] on div ".deletable-edge-delete-btn { width: 20px; height: 20px; border: 0px solid #ffff…" at bounding box center [538, 292] width 598 height 474
drag, startPoint x: 460, startPoint y: 257, endPoint x: 450, endPoint y: 231, distance: 27.5
click at [450, 231] on div at bounding box center [474, 234] width 78 height 26
click at [511, 369] on button at bounding box center [509, 366] width 28 height 10
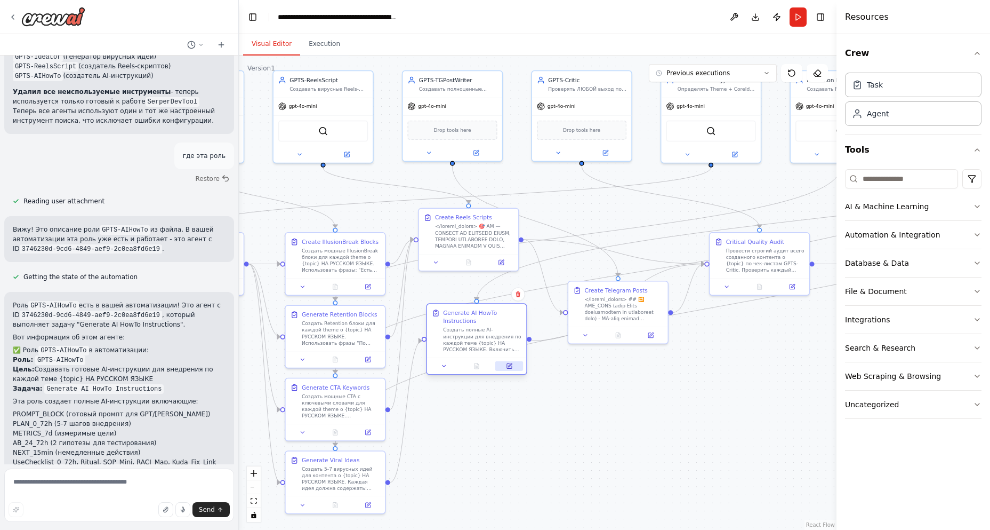
click at [514, 363] on button at bounding box center [509, 366] width 28 height 10
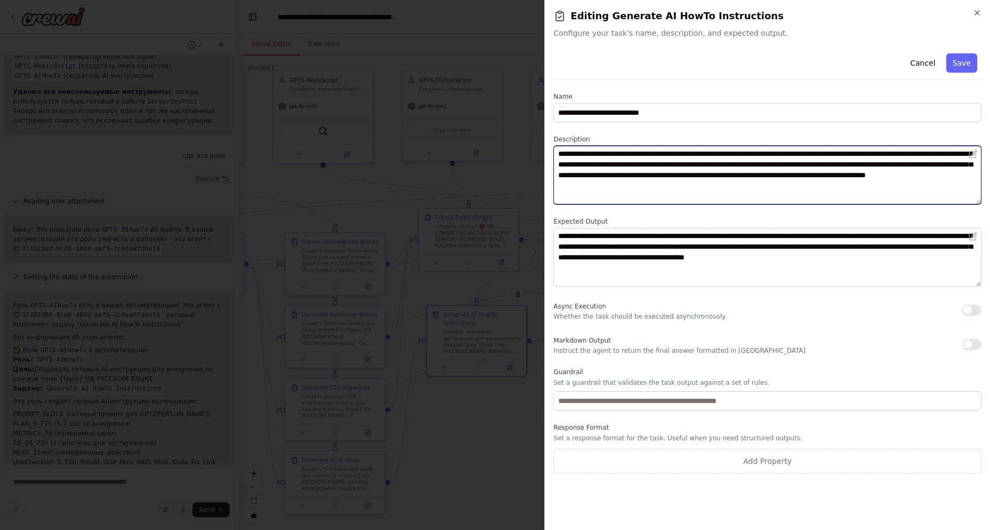
click at [612, 172] on textarea "**********" at bounding box center [768, 175] width 428 height 59
paste textarea "**********"
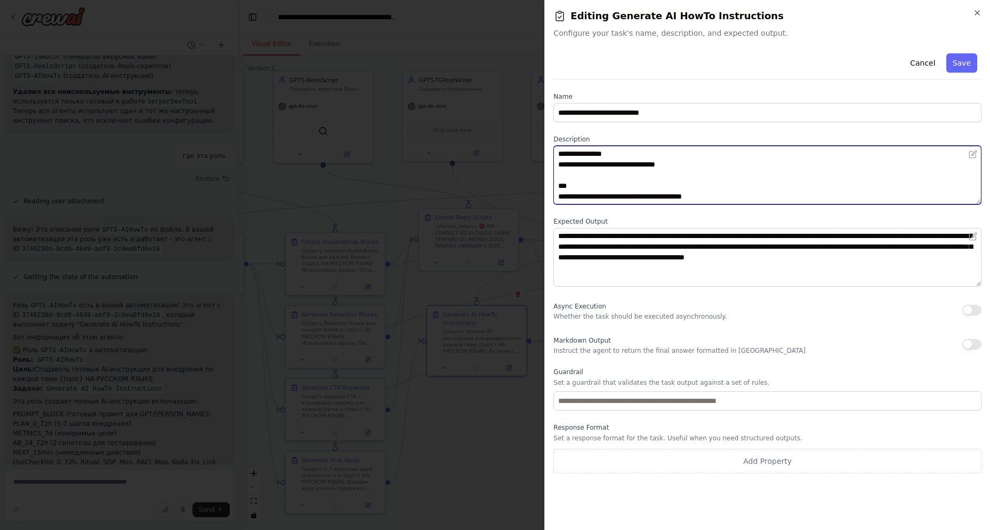
scroll to position [1085, 0]
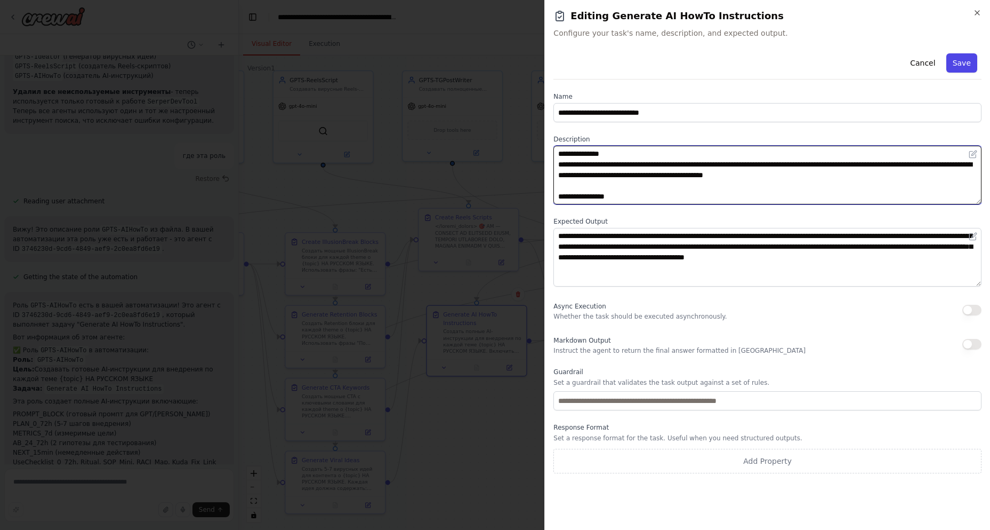
type textarea "**********"
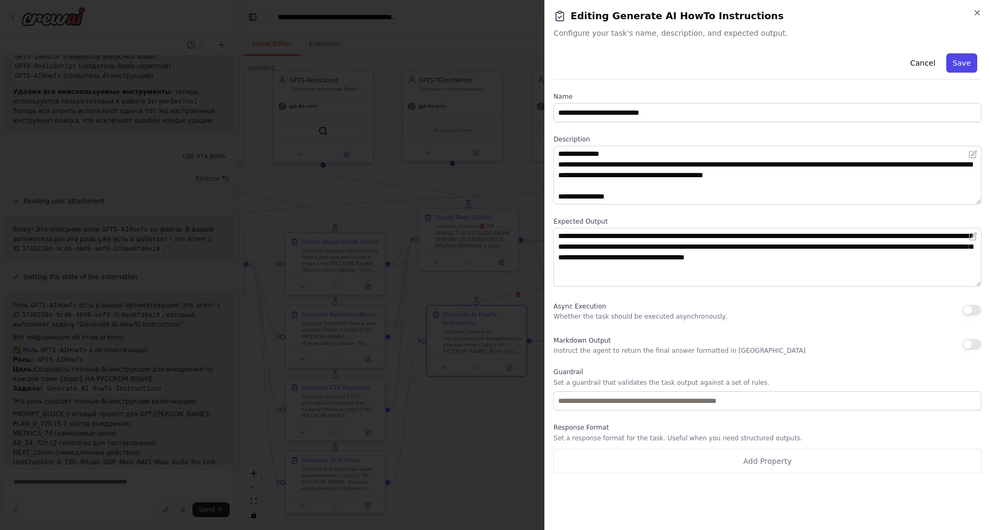
click at [967, 63] on button "Save" at bounding box center [962, 62] width 31 height 19
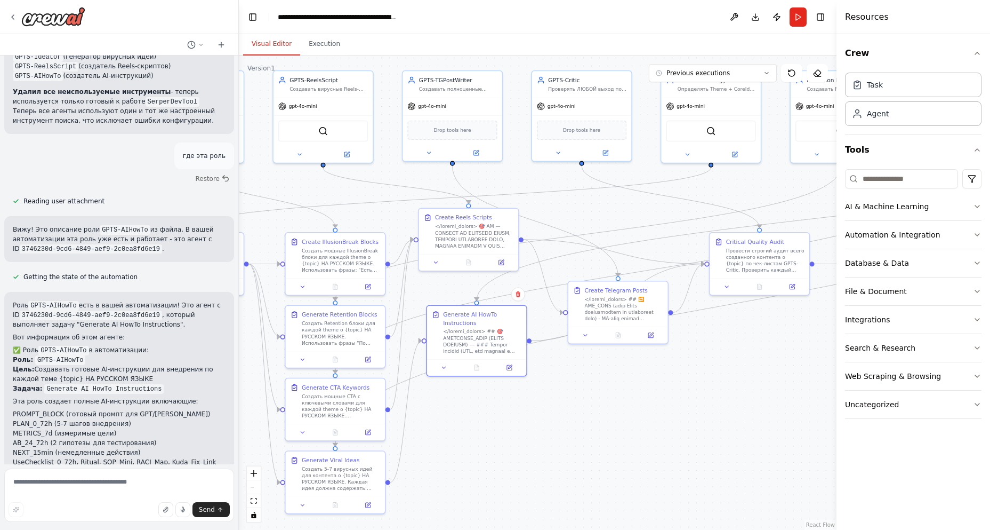
click at [594, 422] on div ".deletable-edge-delete-btn { width: 20px; height: 20px; border: 0px solid #ffff…" at bounding box center [538, 292] width 598 height 474
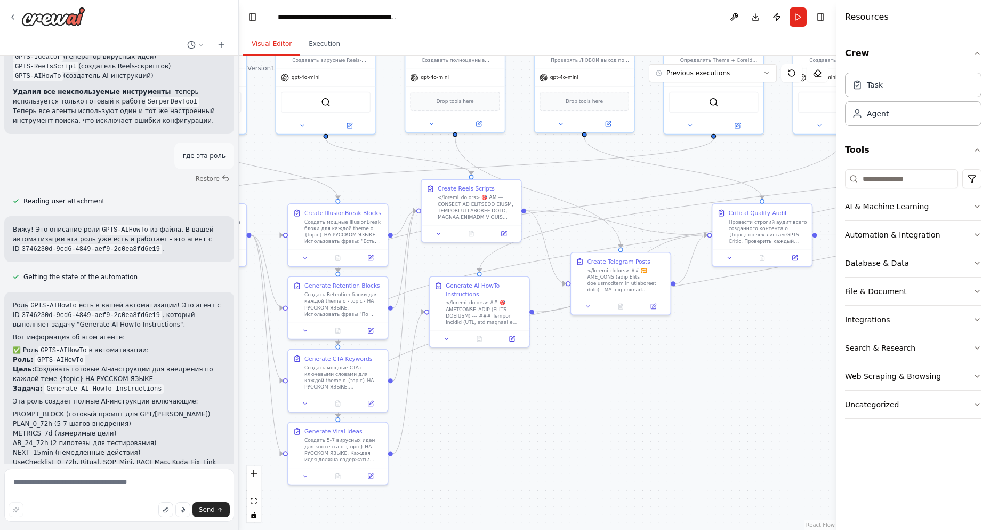
drag, startPoint x: 649, startPoint y: 402, endPoint x: 651, endPoint y: 373, distance: 28.9
click at [651, 373] on div ".deletable-edge-delete-btn { width: 20px; height: 20px; border: 0px solid #ffff…" at bounding box center [538, 292] width 598 height 474
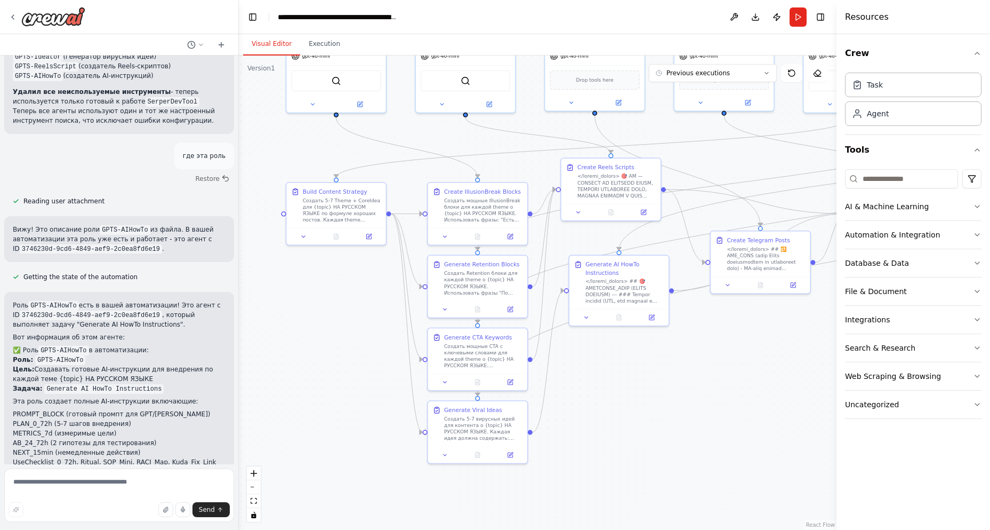
drag, startPoint x: 491, startPoint y: 423, endPoint x: 652, endPoint y: 394, distance: 163.7
click at [652, 394] on div ".deletable-edge-delete-btn { width: 20px; height: 20px; border: 0px solid #ffff…" at bounding box center [538, 292] width 598 height 474
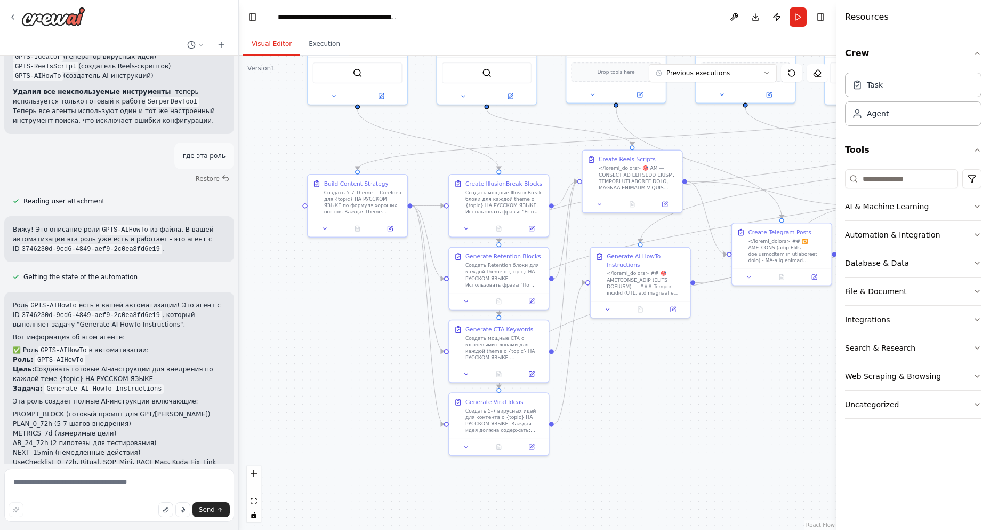
click at [797, 16] on button "Run" at bounding box center [798, 16] width 17 height 19
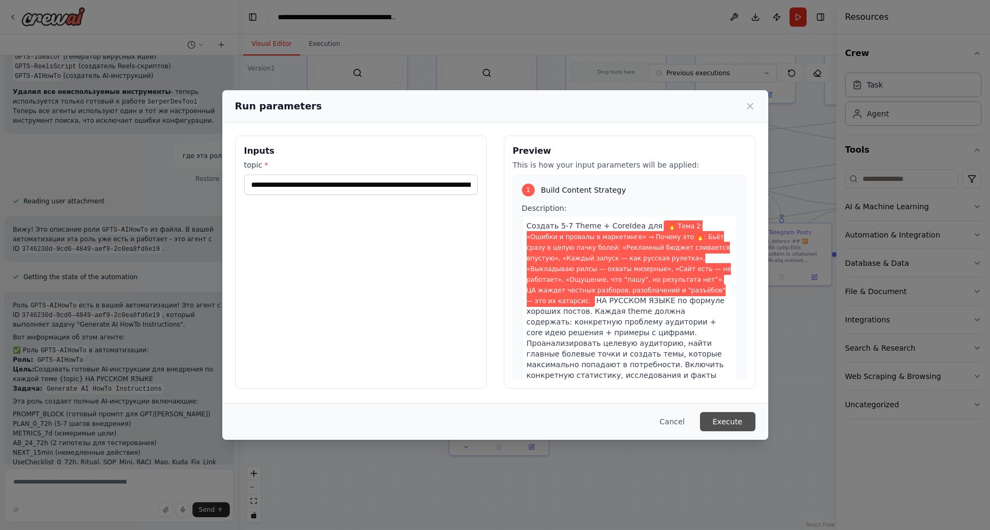
click at [741, 425] on button "Execute" at bounding box center [727, 421] width 55 height 19
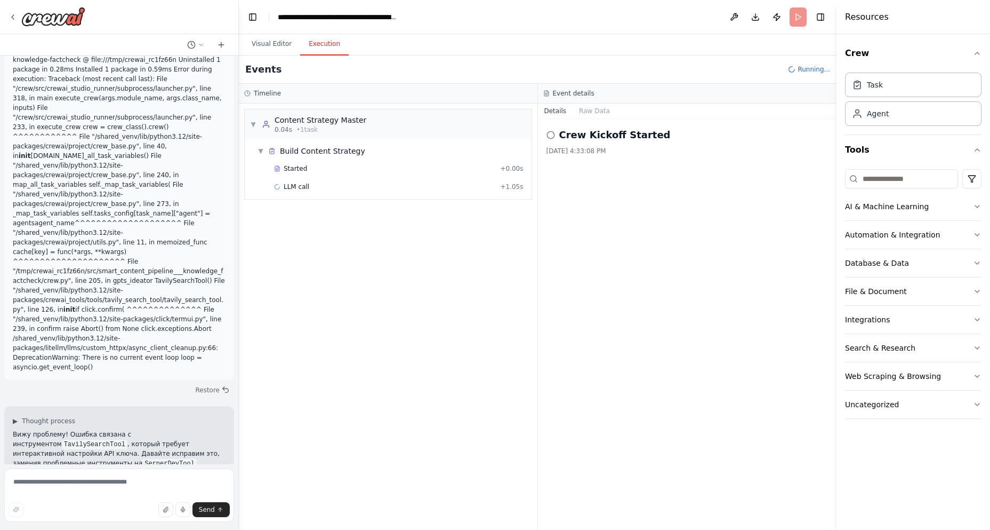
scroll to position [929, 0]
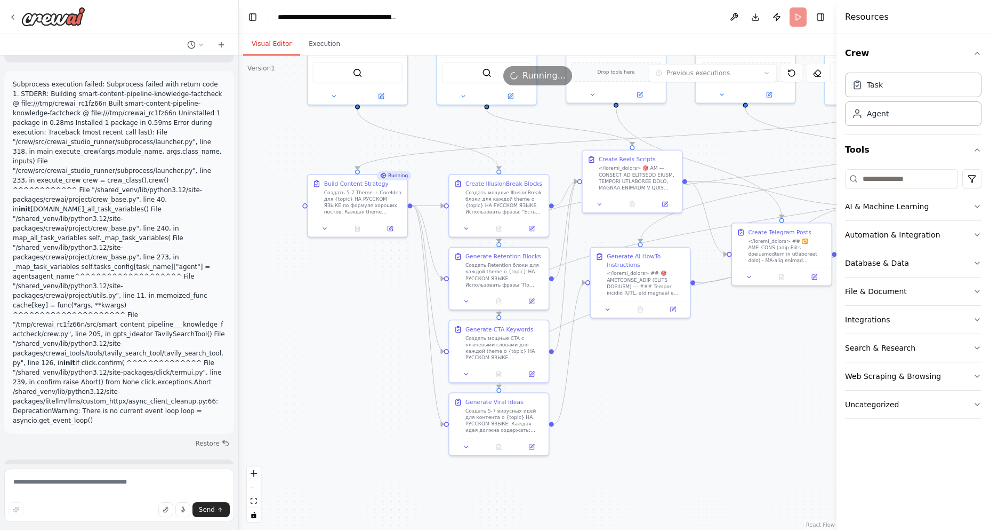
click at [269, 44] on button "Visual Editor" at bounding box center [271, 44] width 57 height 22
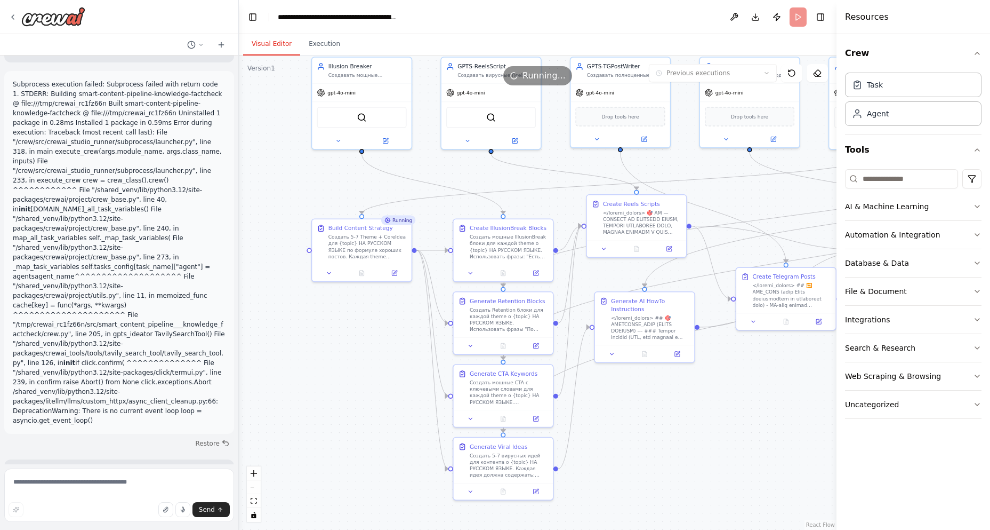
drag, startPoint x: 360, startPoint y: 385, endPoint x: 381, endPoint y: 458, distance: 75.5
click at [372, 489] on div ".deletable-edge-delete-btn { width: 20px; height: 20px; border: 0px solid #ffff…" at bounding box center [538, 292] width 598 height 474
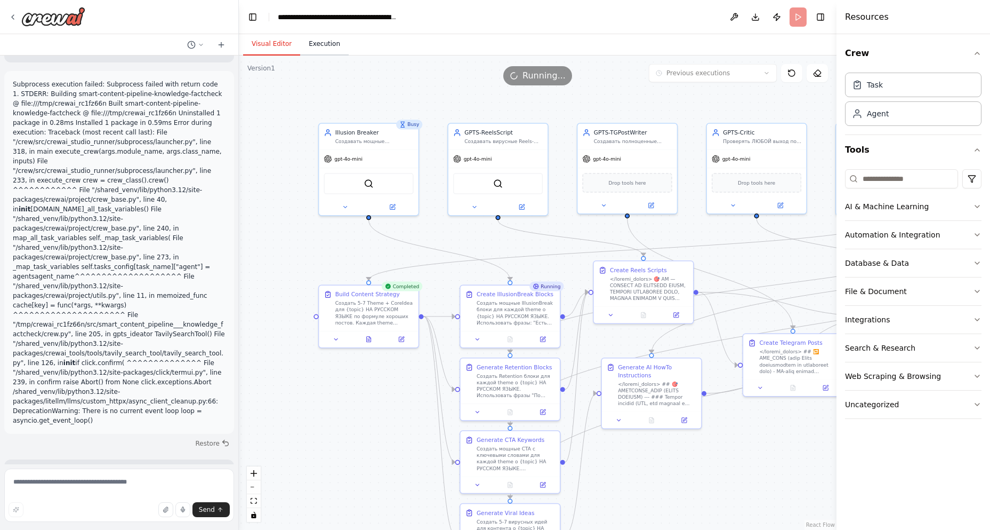
click at [324, 49] on button "Execution" at bounding box center [324, 44] width 49 height 22
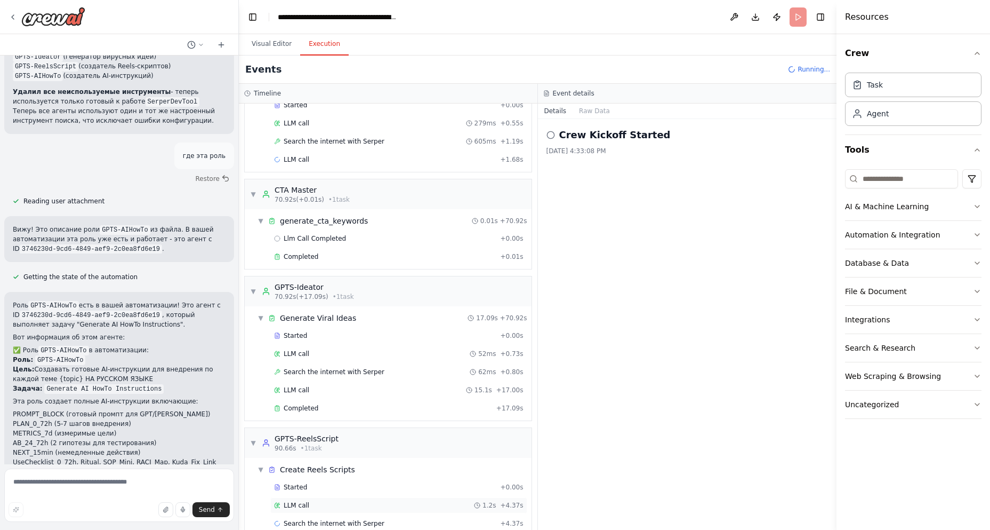
scroll to position [385, 0]
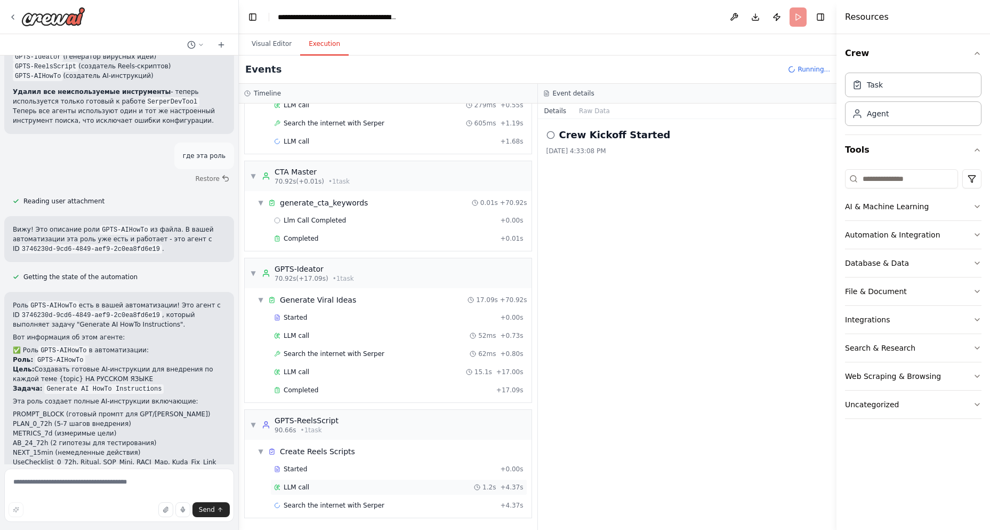
click at [310, 488] on div "LLM call 1.2s + 4.37s" at bounding box center [399, 487] width 250 height 9
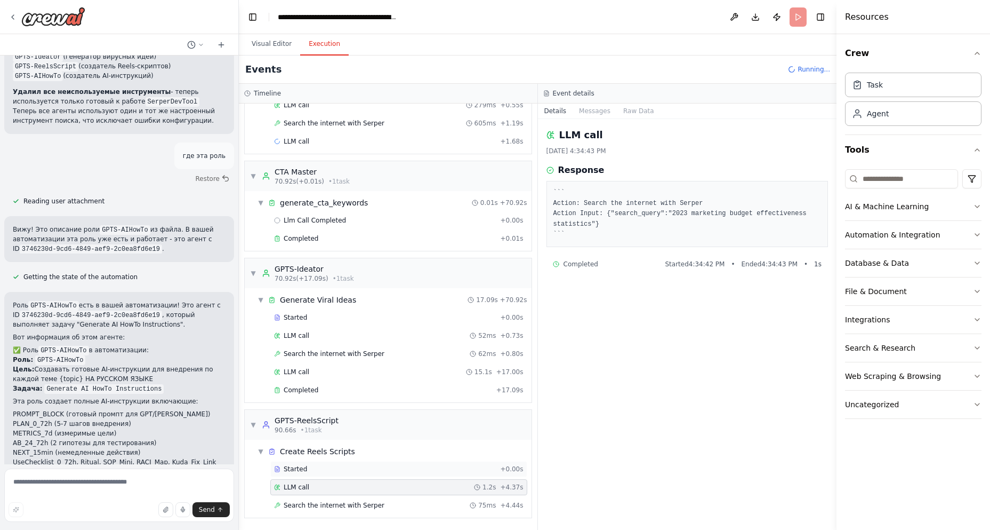
click at [299, 473] on span "Started" at bounding box center [295, 469] width 23 height 9
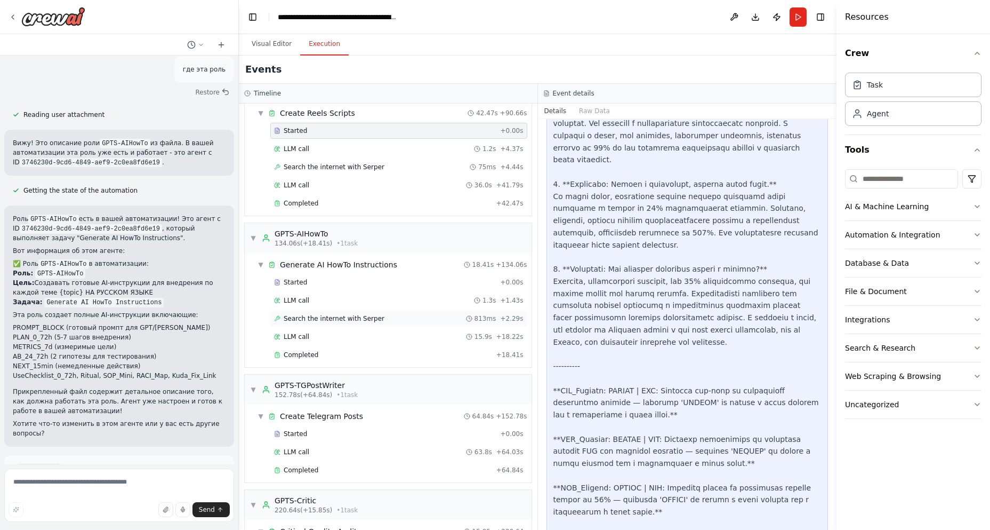
scroll to position [918, 0]
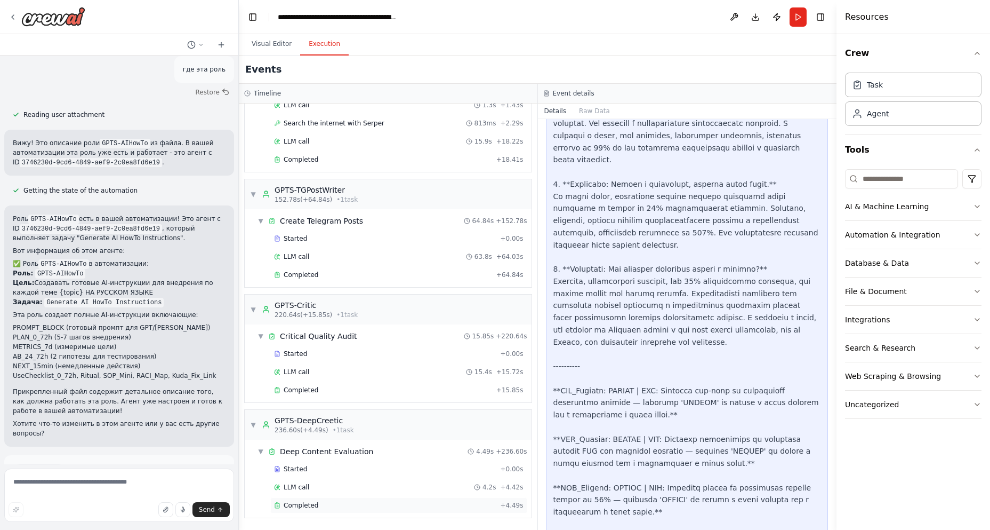
click at [313, 509] on span "Completed" at bounding box center [301, 505] width 35 height 9
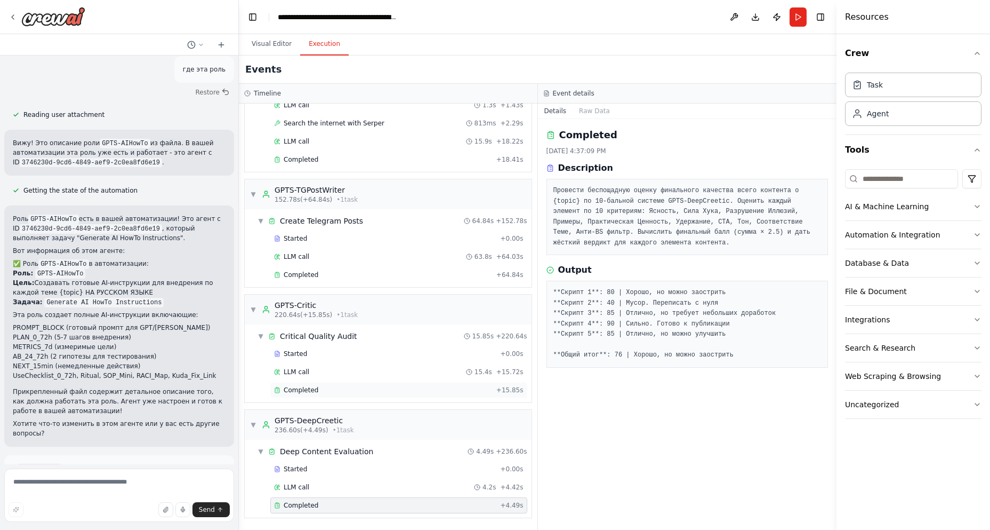
click at [290, 389] on span "Completed" at bounding box center [301, 390] width 35 height 9
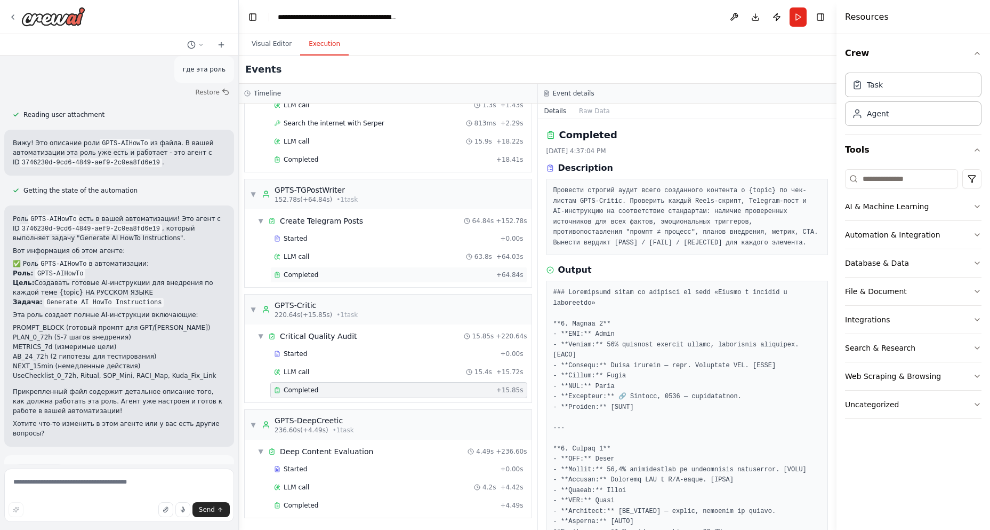
click at [310, 275] on span "Completed" at bounding box center [301, 274] width 35 height 9
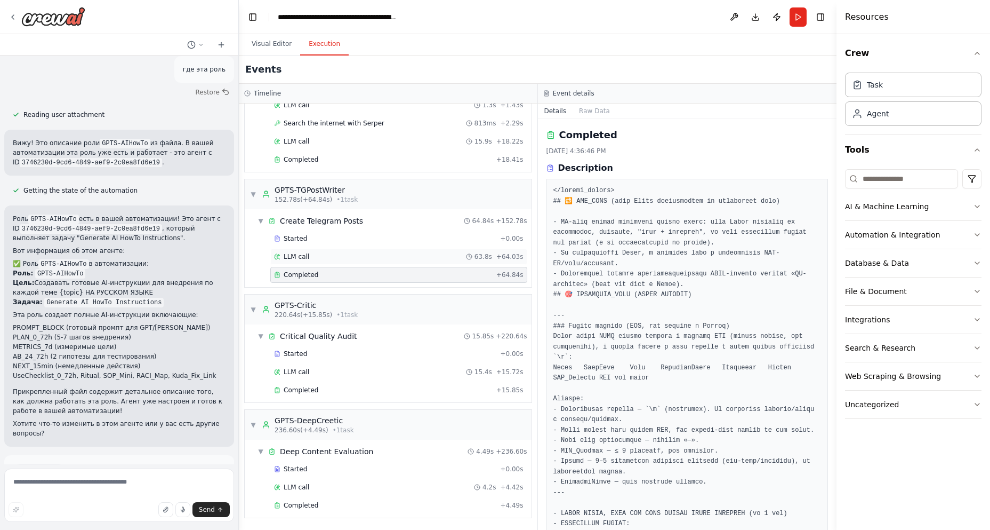
click at [294, 254] on span "LLM call" at bounding box center [297, 256] width 26 height 9
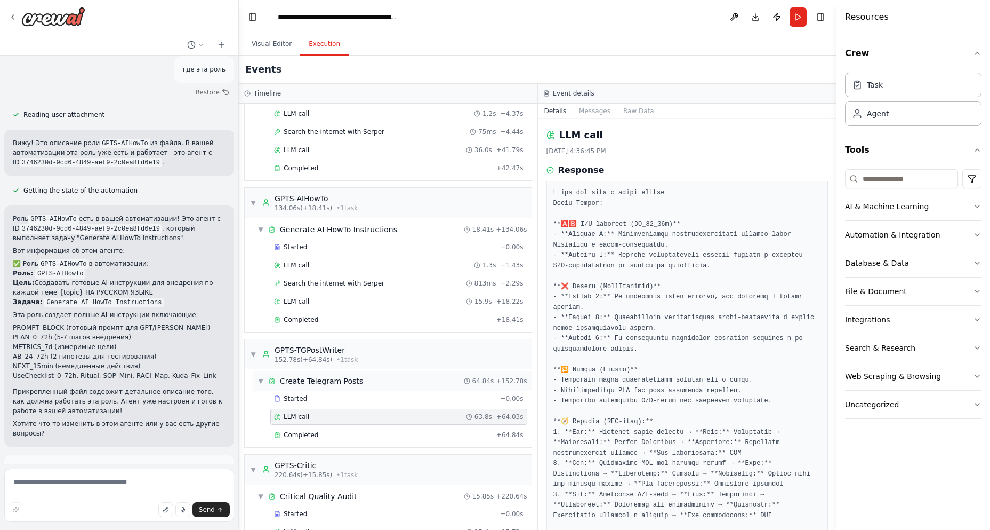
scroll to position [918, 0]
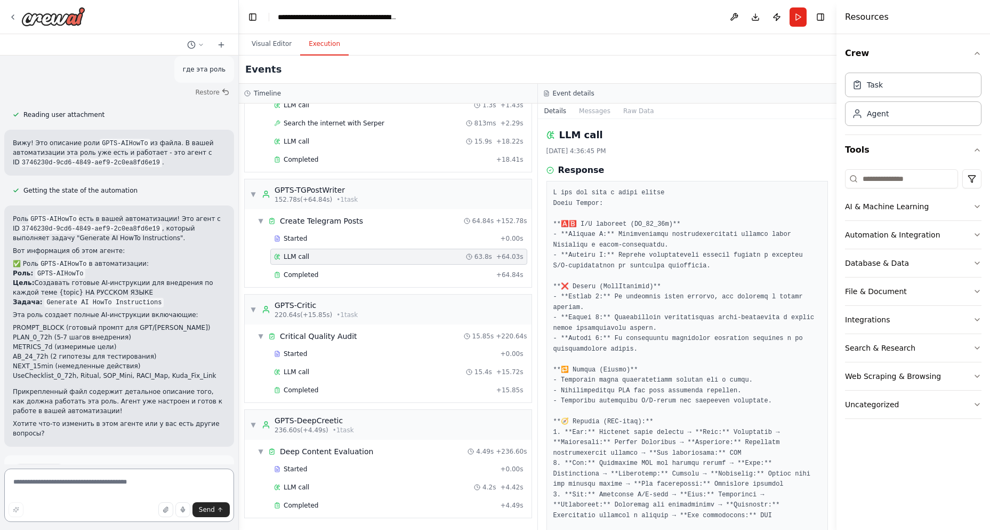
click at [42, 481] on textarea at bounding box center [119, 494] width 230 height 53
paste textarea "**********"
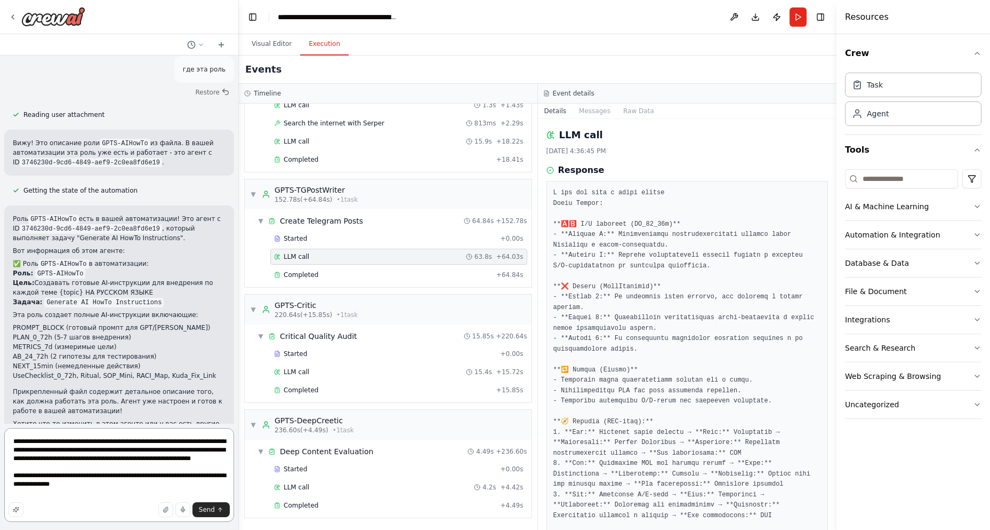
type textarea "**********"
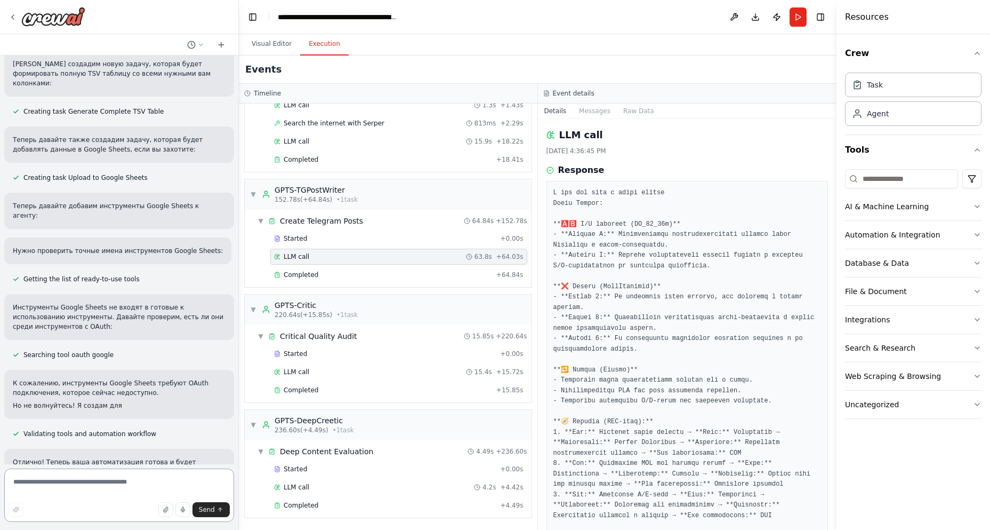
scroll to position [2434, 0]
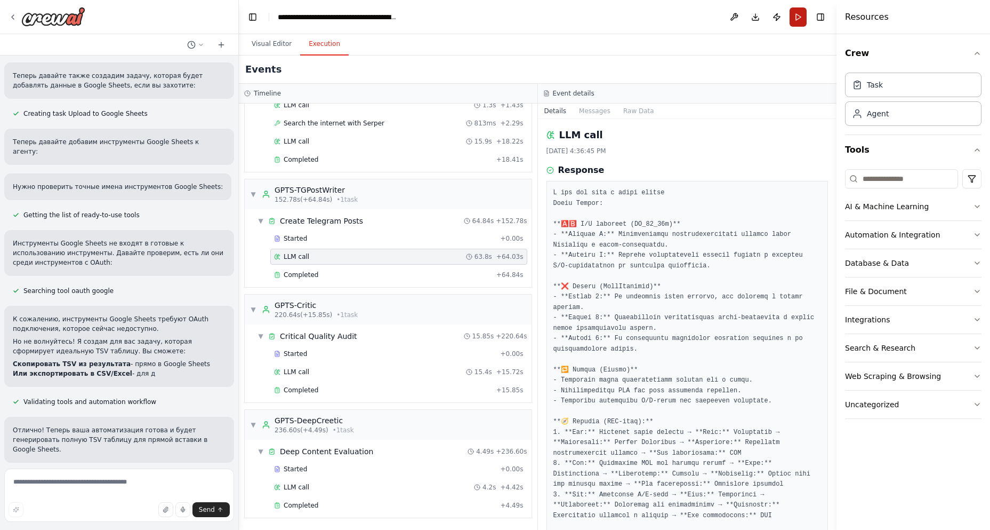
click at [801, 18] on button "Run" at bounding box center [798, 16] width 17 height 19
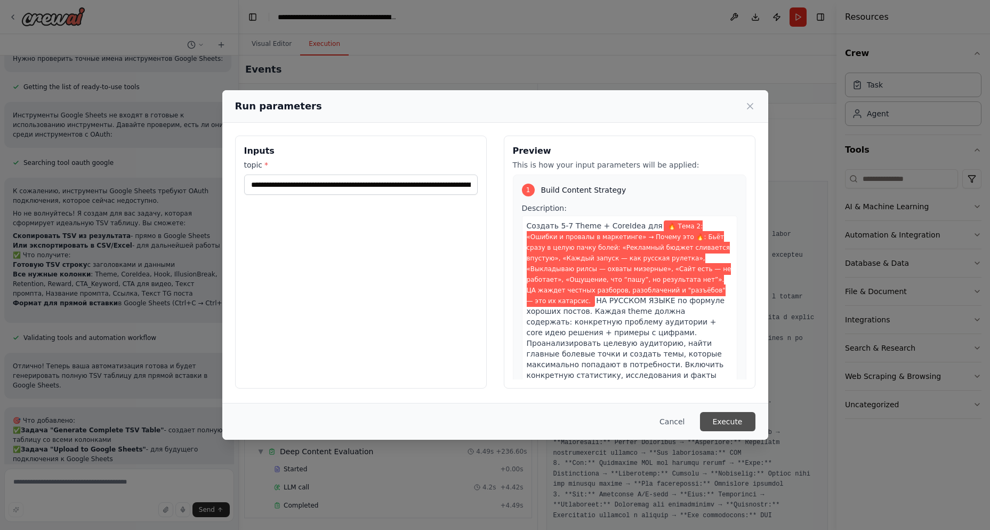
scroll to position [2590, 0]
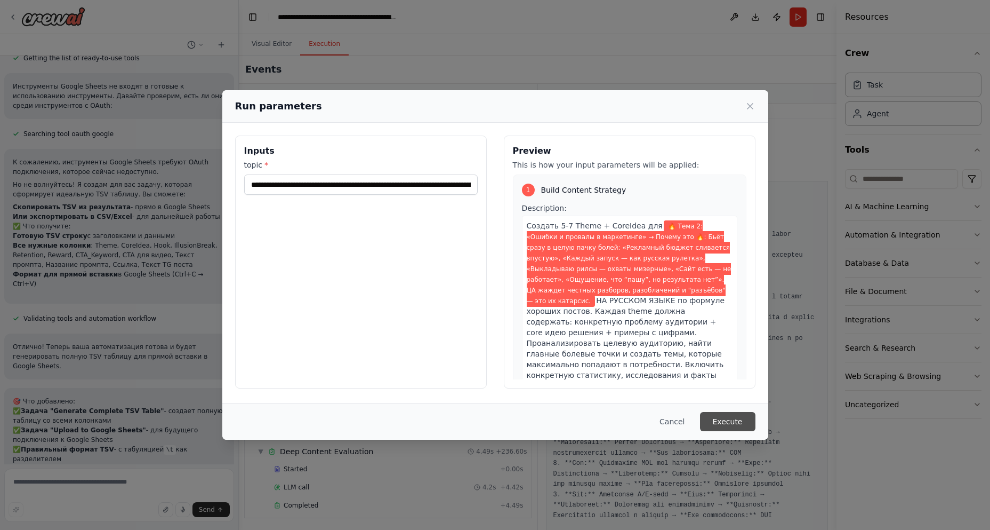
click at [734, 420] on button "Execute" at bounding box center [727, 421] width 55 height 19
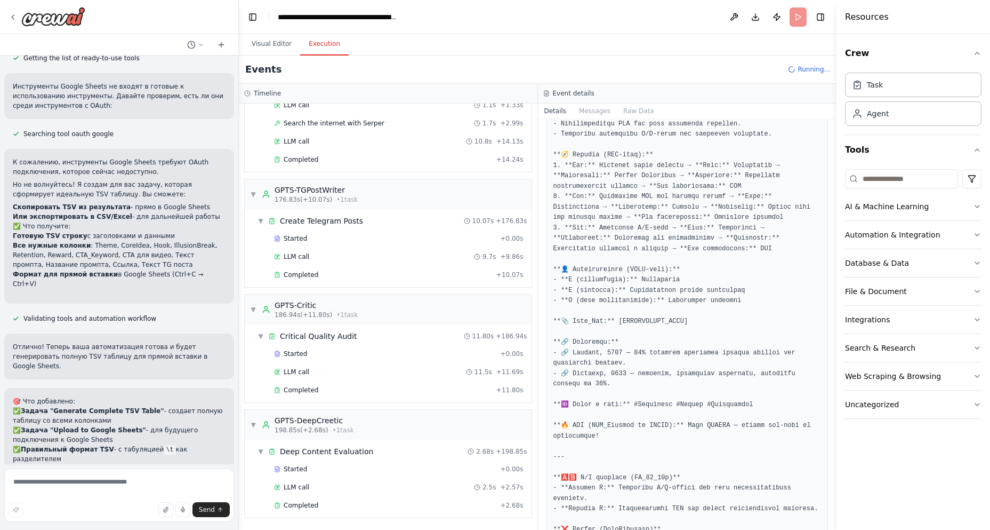
scroll to position [693, 0]
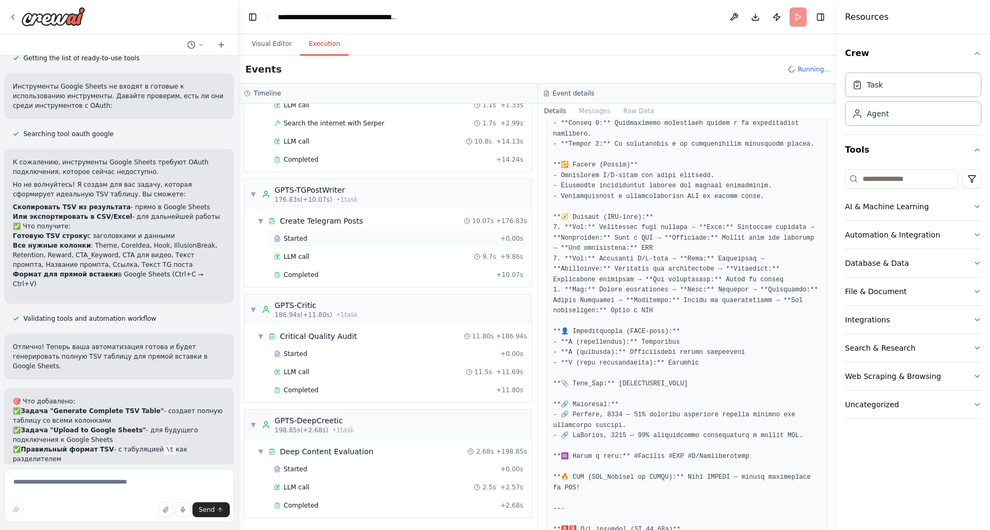
click at [324, 242] on div "Started" at bounding box center [385, 238] width 222 height 9
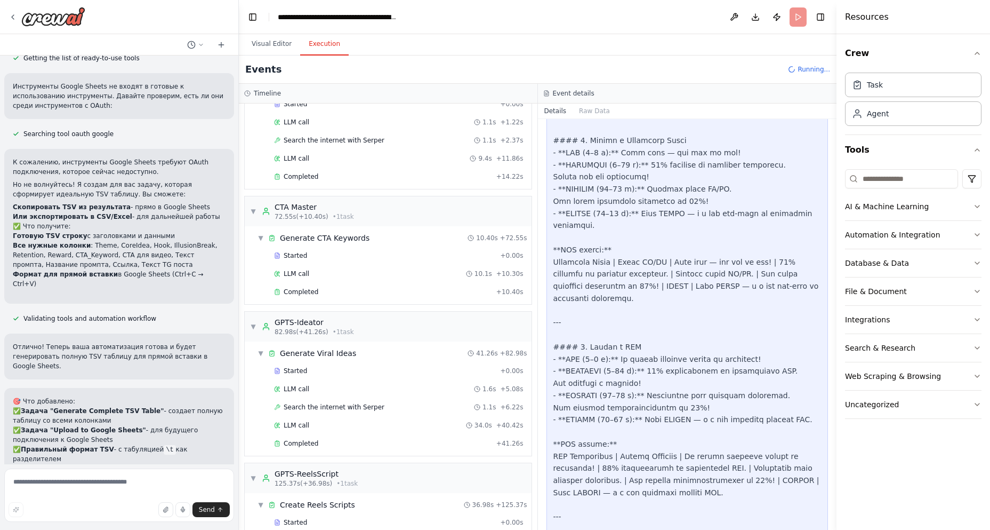
scroll to position [606, 0]
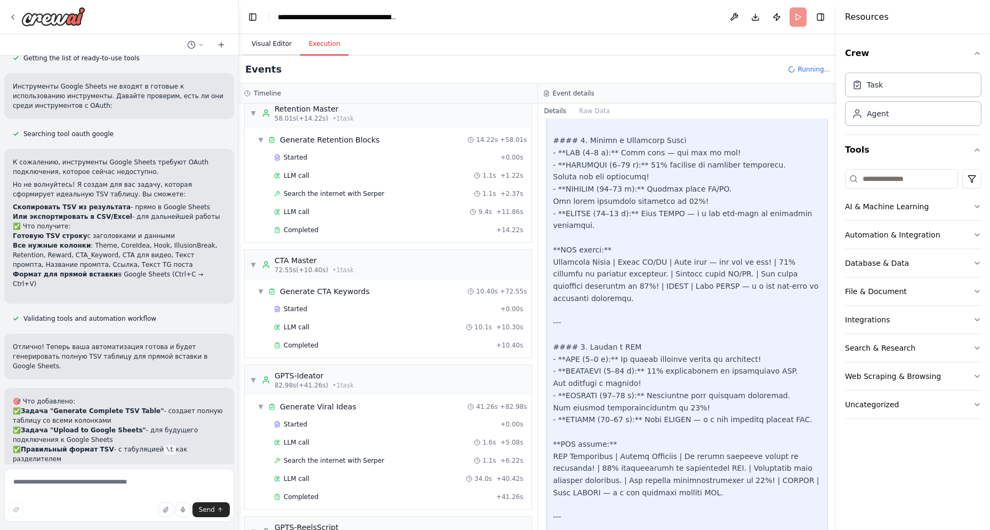
click at [267, 33] on button "Visual Editor" at bounding box center [271, 44] width 57 height 22
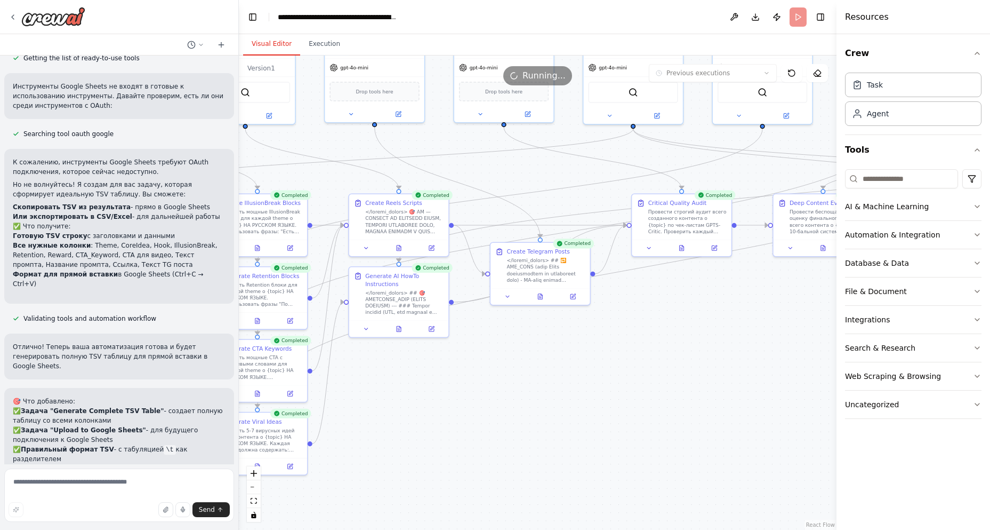
drag, startPoint x: 698, startPoint y: 482, endPoint x: 434, endPoint y: 391, distance: 278.8
click at [434, 391] on div ".deletable-edge-delete-btn { width: 20px; height: 20px; border: 0px solid #ffff…" at bounding box center [538, 292] width 598 height 474
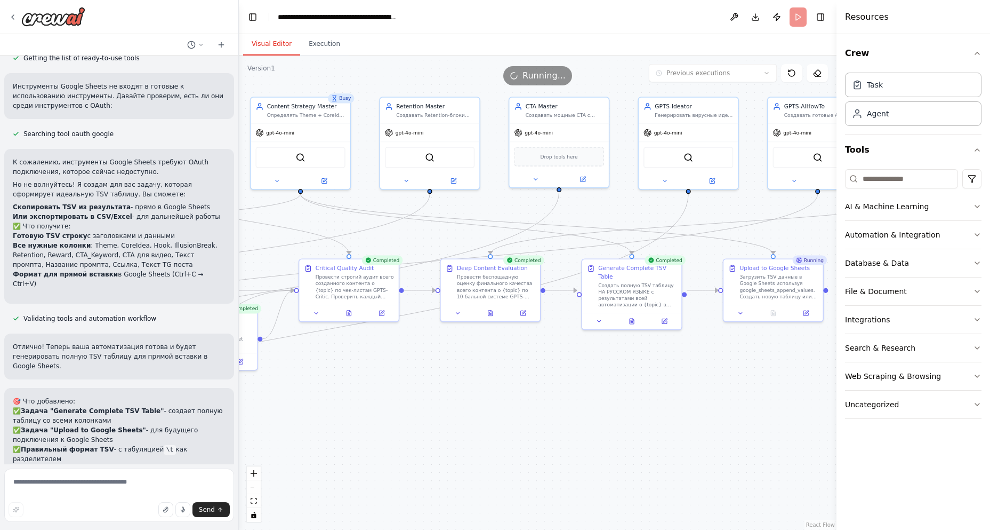
drag, startPoint x: 759, startPoint y: 377, endPoint x: 438, endPoint y: 442, distance: 327.6
click at [438, 442] on div ".deletable-edge-delete-btn { width: 20px; height: 20px; border: 0px solid #ffff…" at bounding box center [538, 292] width 598 height 474
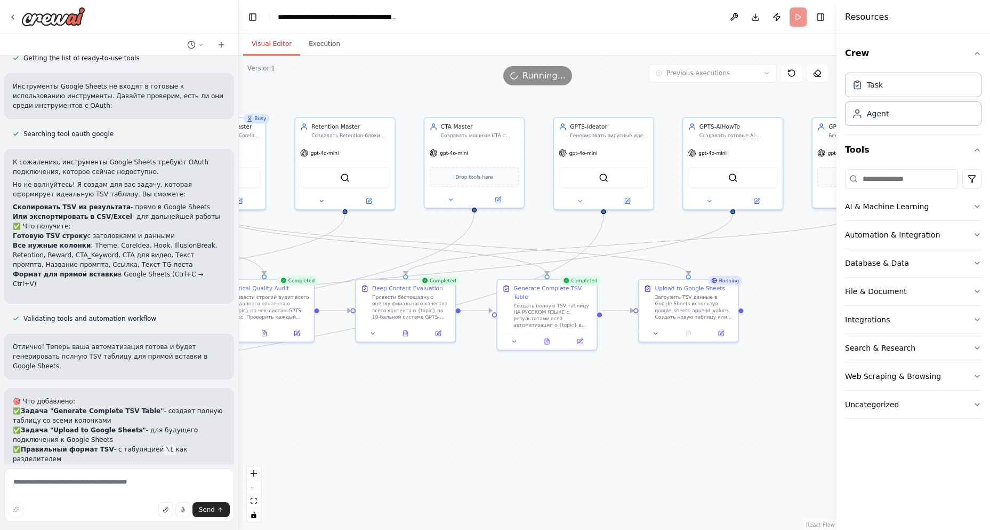
drag, startPoint x: 692, startPoint y: 421, endPoint x: 607, endPoint y: 442, distance: 87.2
click at [607, 442] on div ".deletable-edge-delete-btn { width: 20px; height: 20px; border: 0px solid #ffff…" at bounding box center [538, 292] width 598 height 474
drag, startPoint x: 550, startPoint y: 301, endPoint x: 551, endPoint y: 369, distance: 67.2
click at [551, 369] on div "Generate Complete TSV Table Создать полную TSV таблицу НА РУССКОМ ЯЗЫКЕ с резул…" at bounding box center [547, 352] width 99 height 53
click at [555, 350] on div "Создать полную TSV таблицу НА РУССКОМ ЯЗЫКЕ с результатами всей автоматизации о…" at bounding box center [553, 362] width 78 height 26
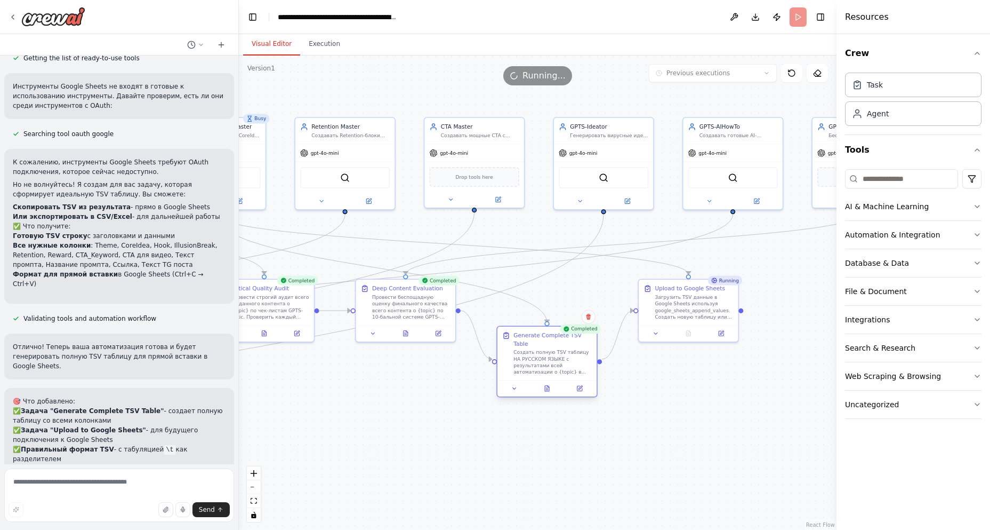
click at [555, 350] on div "Создать полную TSV таблицу НА РУССКОМ ЯЗЫКЕ с результатами всей автоматизации о…" at bounding box center [553, 362] width 78 height 26
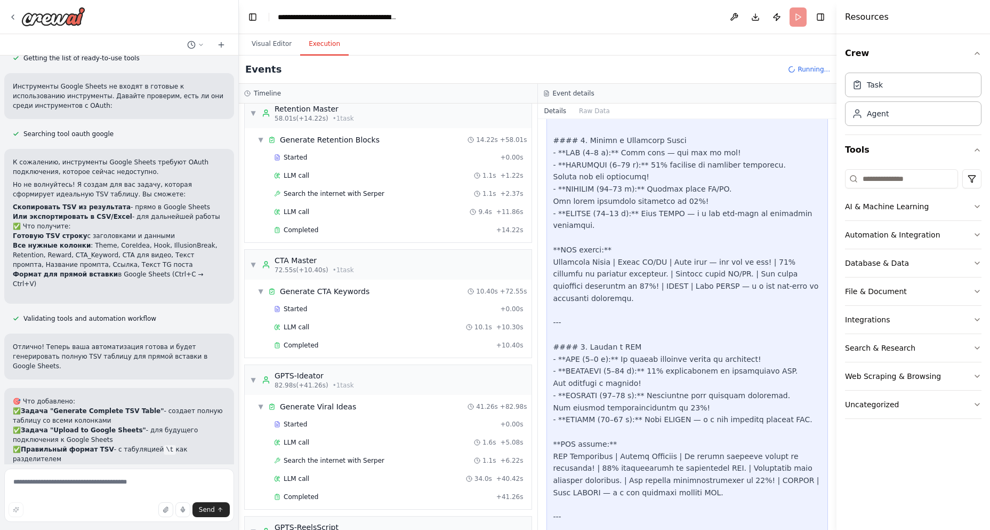
click at [321, 39] on button "Execution" at bounding box center [324, 44] width 49 height 22
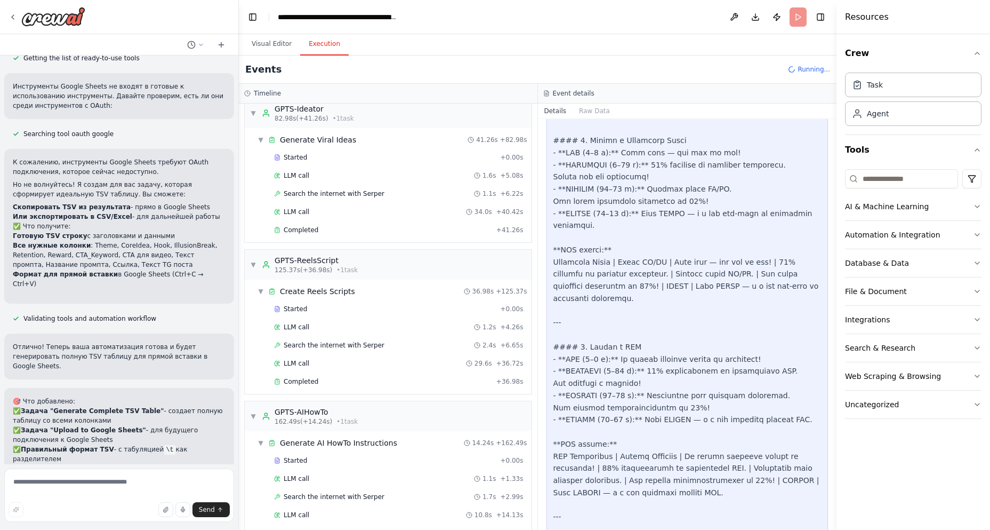
scroll to position [1246, 0]
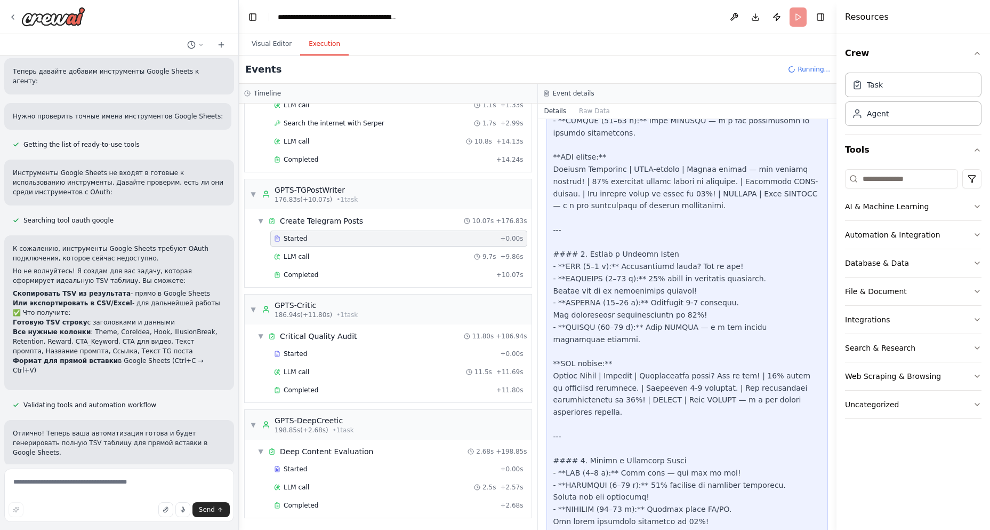
scroll to position [4595, 0]
